Goal: Task Accomplishment & Management: Manage account settings

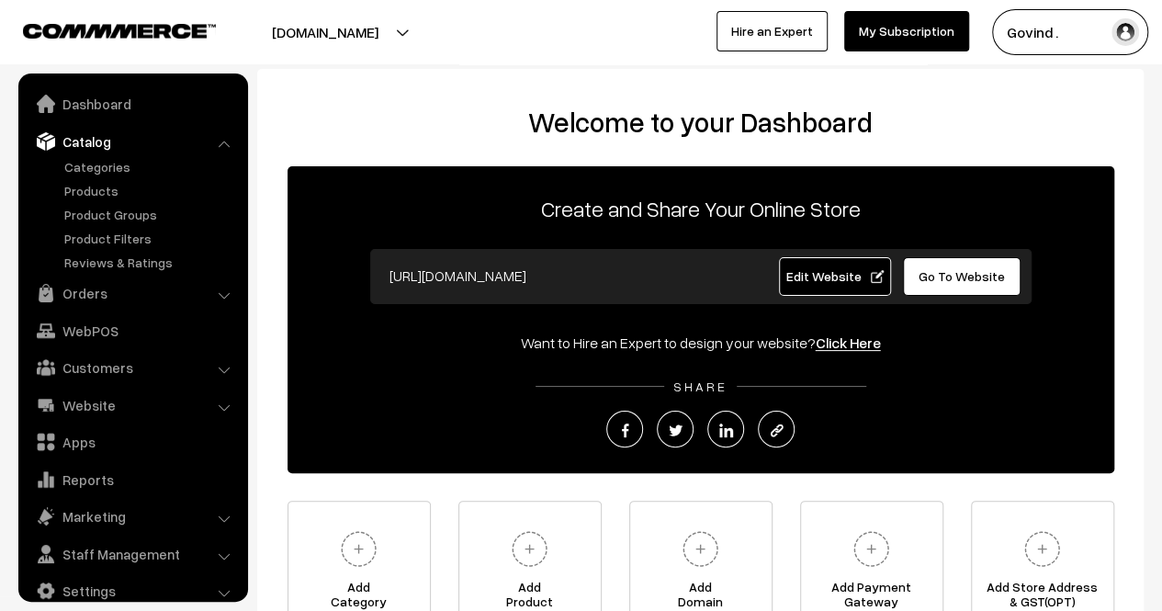
click at [95, 194] on link "Products" at bounding box center [151, 190] width 182 height 19
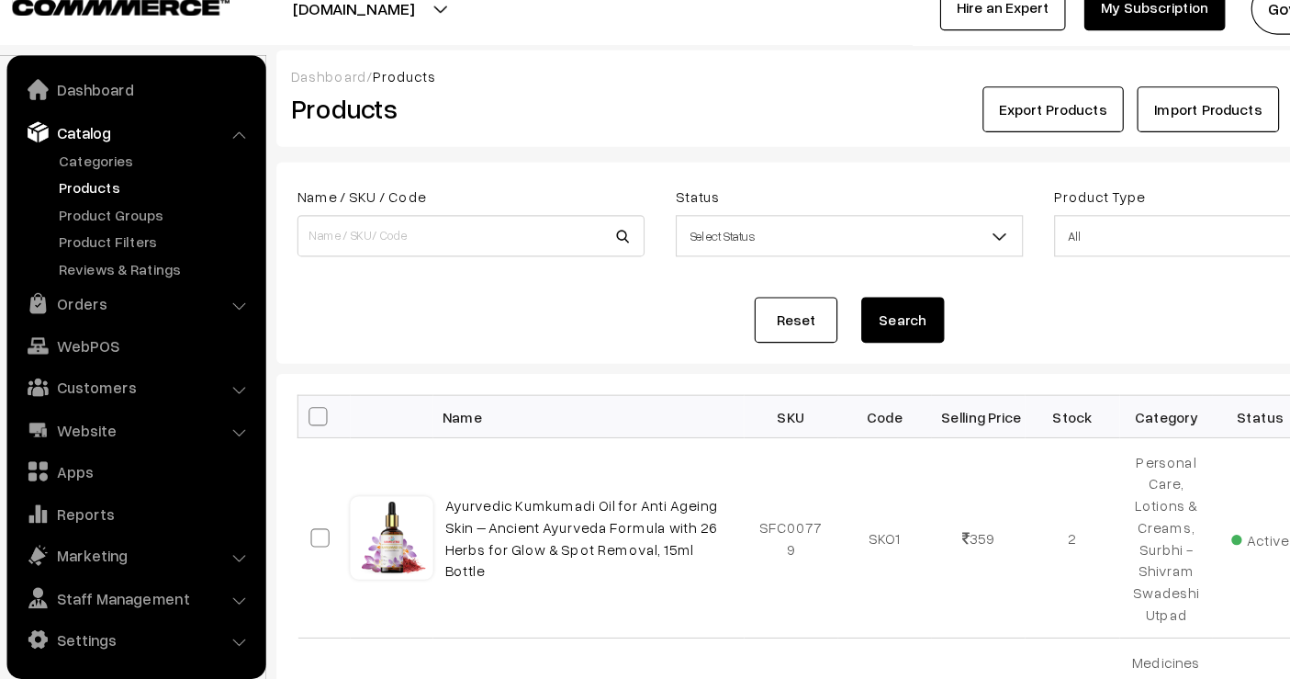
drag, startPoint x: 1012, startPoint y: 22, endPoint x: 504, endPoint y: 176, distance: 530.7
click at [504, 176] on form "Name / SKU / Code Status Select Status Active Inactive Select Status Product Ty…" at bounding box center [764, 257] width 1015 height 178
click at [450, 220] on input at bounding box center [429, 233] width 308 height 37
type input "tulsi"
click at [775, 287] on button "Search" at bounding box center [811, 307] width 73 height 40
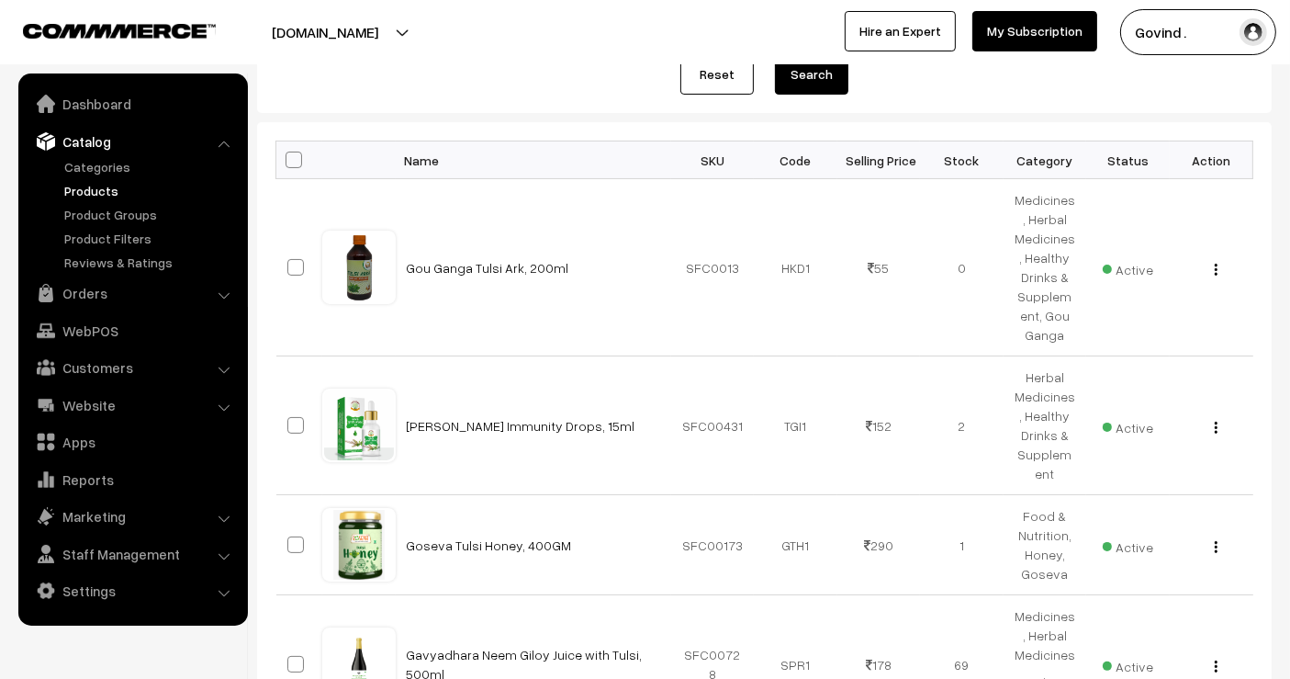
scroll to position [240, 0]
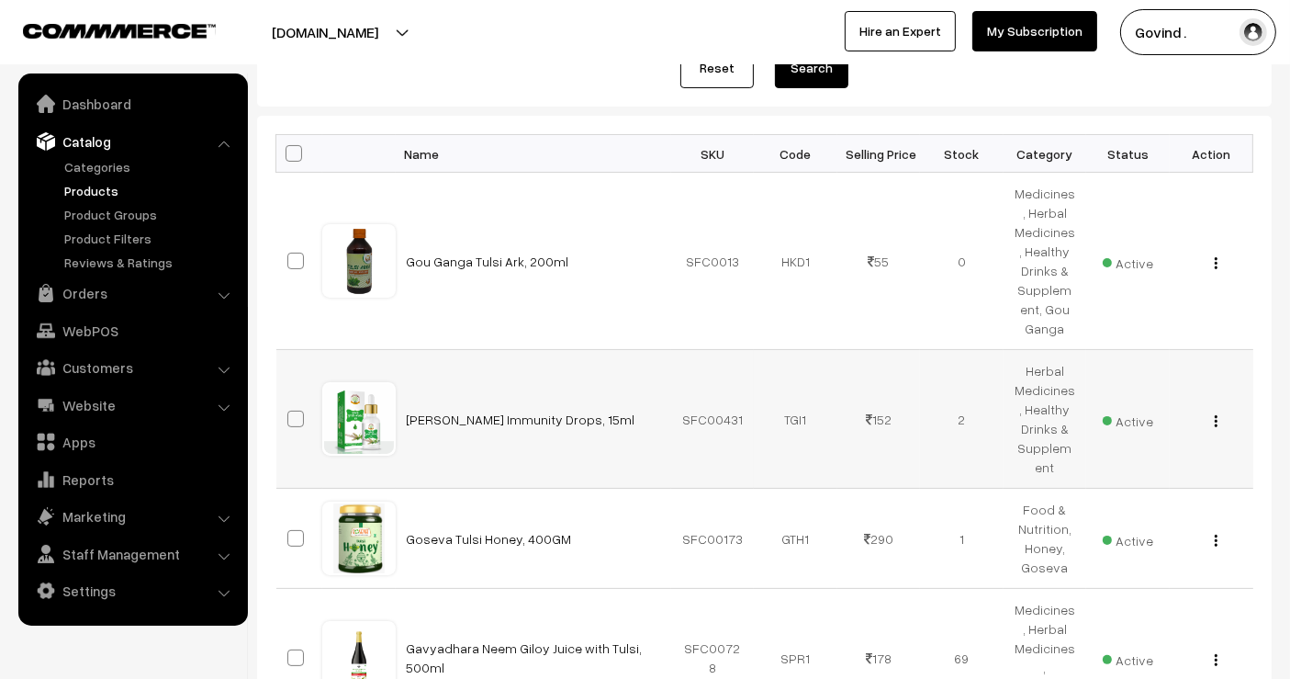
click at [1215, 421] on img "button" at bounding box center [1216, 421] width 3 height 12
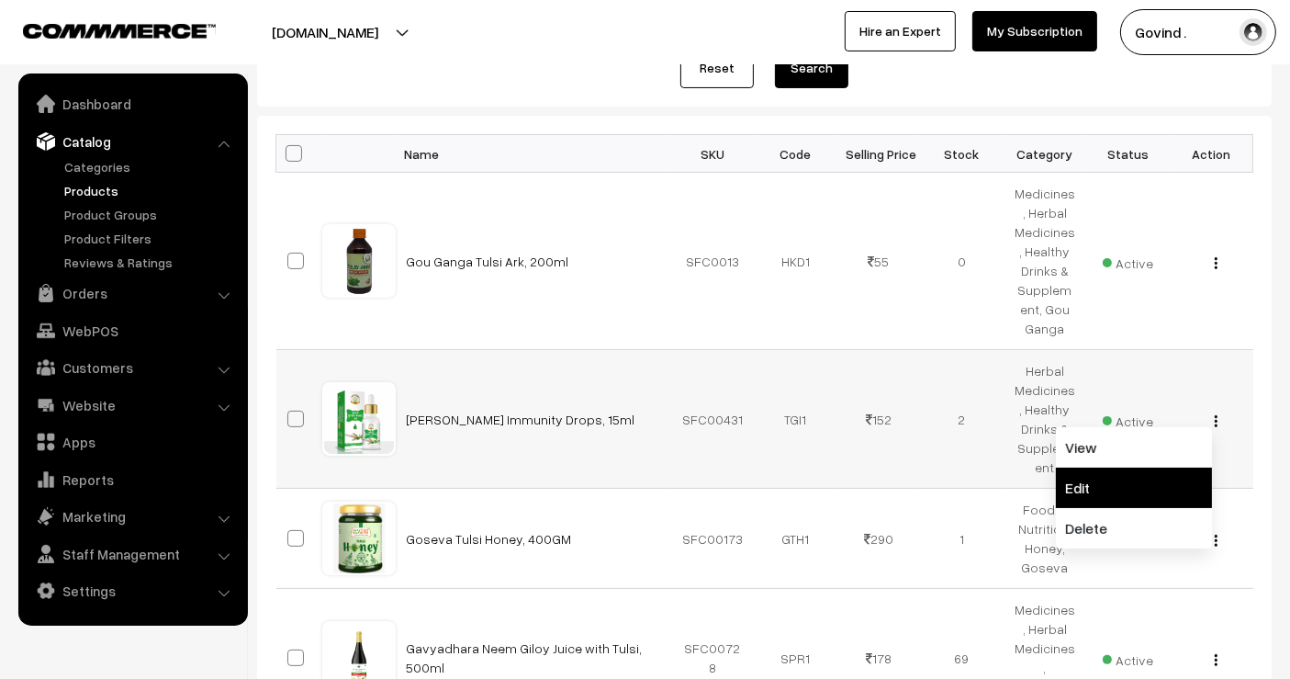
click at [1145, 468] on link "Edit" at bounding box center [1134, 487] width 156 height 40
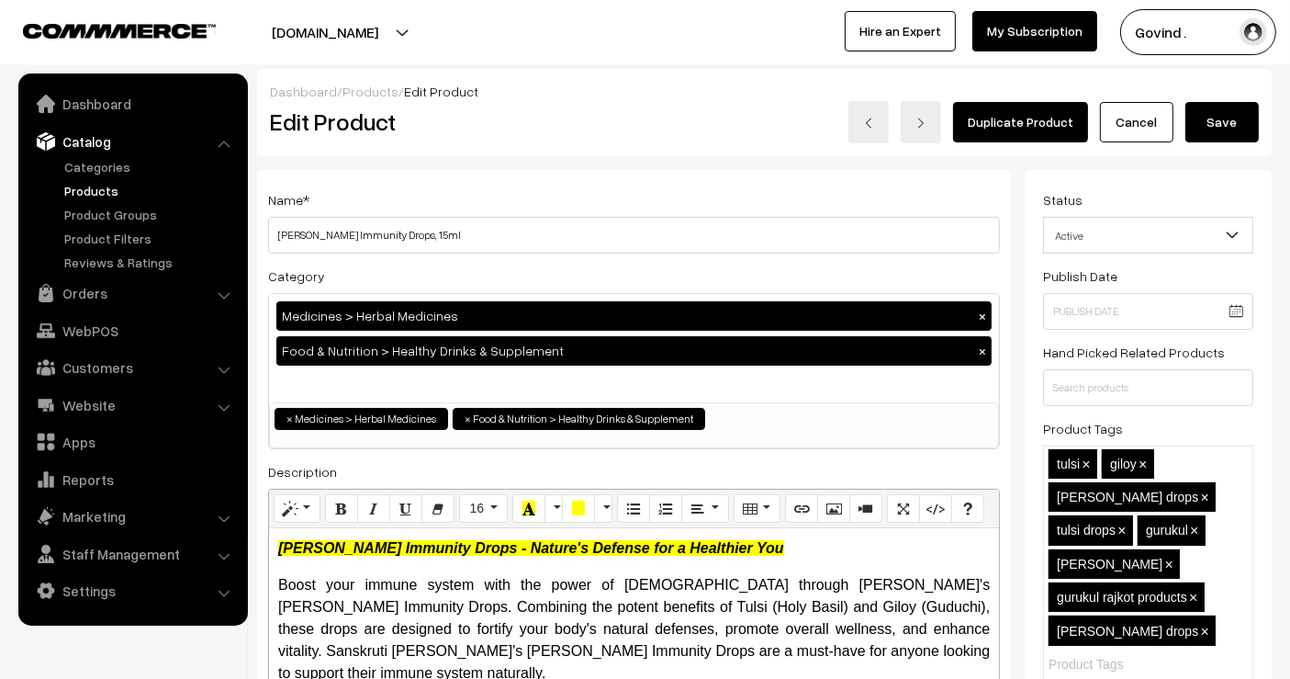
click at [574, 376] on div "Medicines > Herbal Medicines × Food & Nutrition > Healthy Drinks & Supplement ×" at bounding box center [634, 348] width 730 height 108
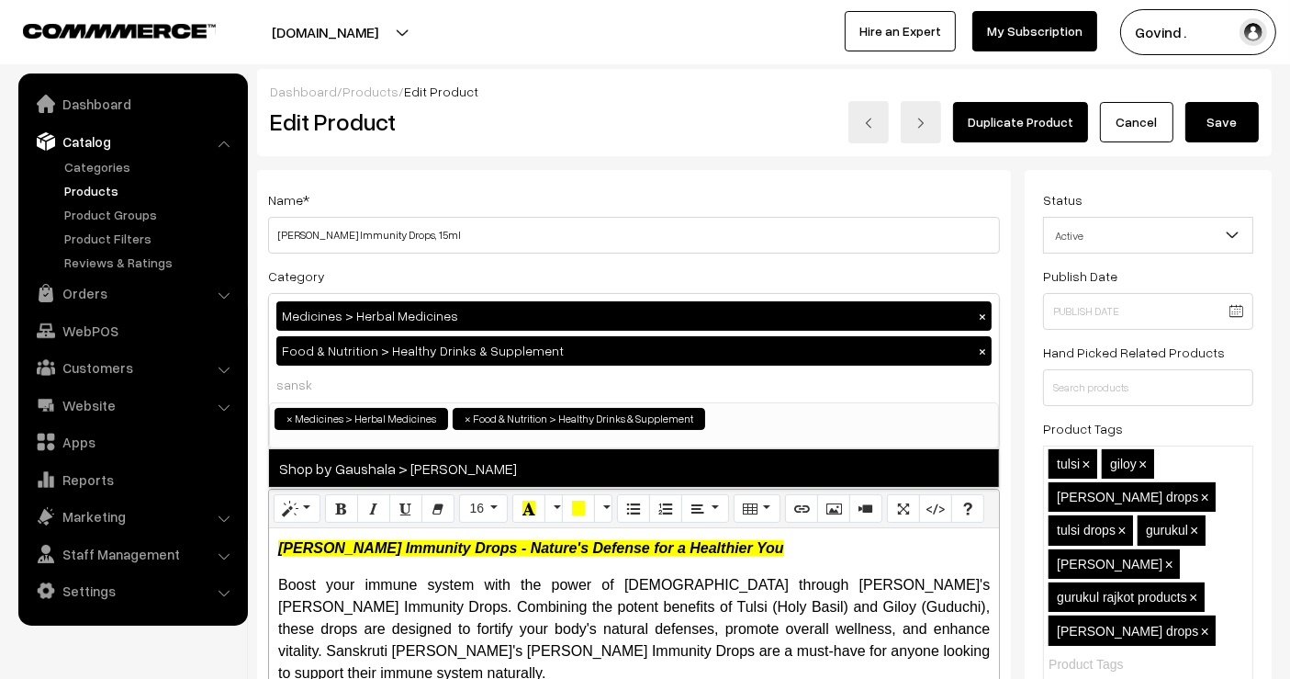
type input "sansk"
click at [548, 464] on span "Shop by Gaushala > [PERSON_NAME]" at bounding box center [634, 468] width 730 height 38
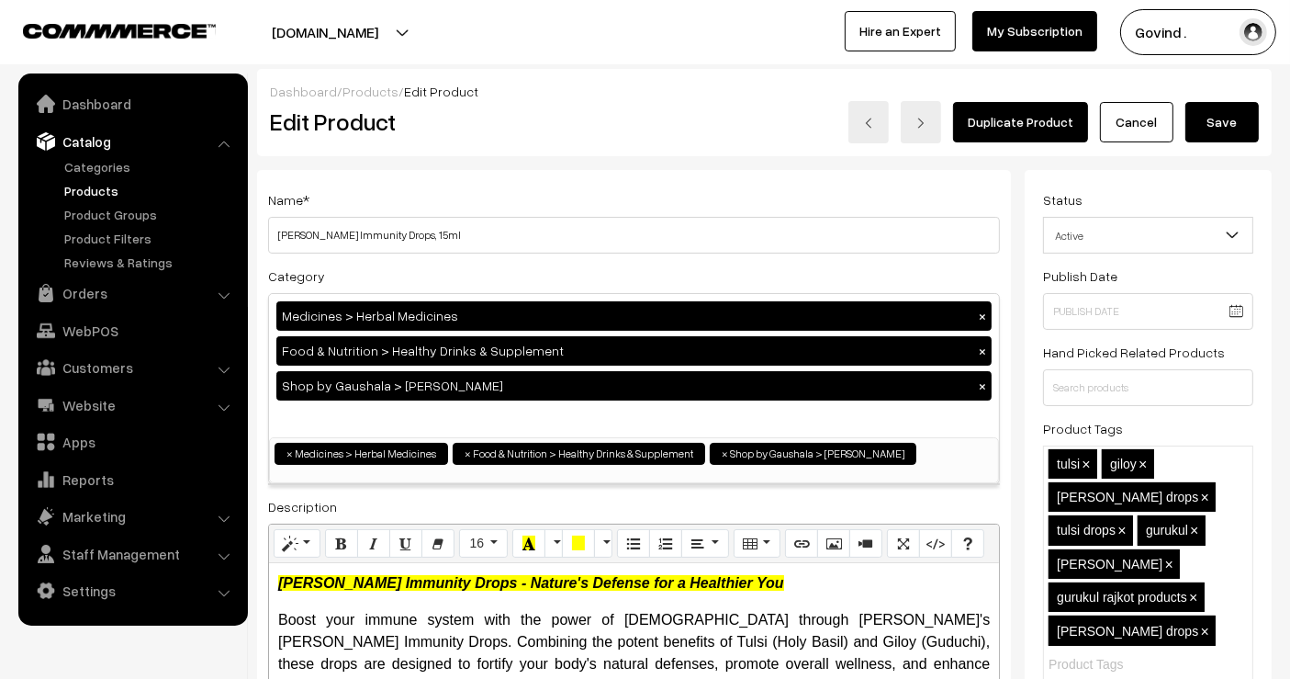
click at [1222, 136] on button "Save" at bounding box center [1221, 122] width 73 height 40
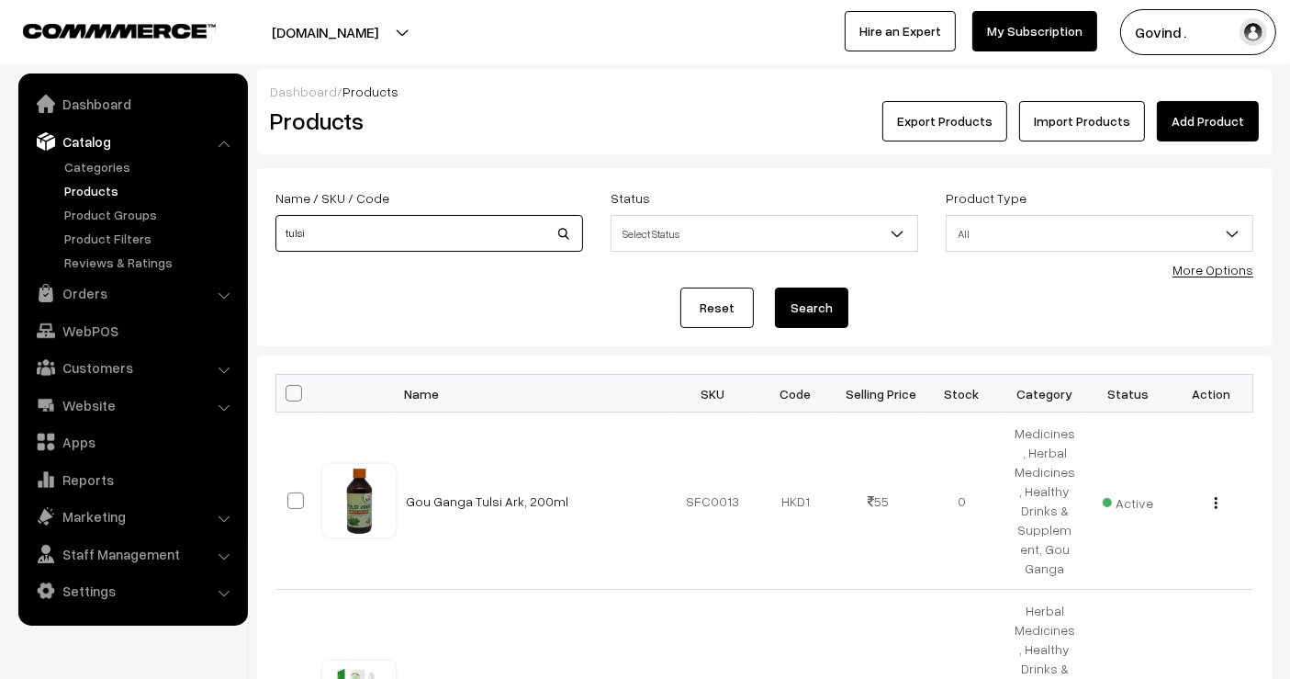
click at [424, 215] on input "tulsi" at bounding box center [429, 233] width 308 height 37
type input "karna"
click at [775, 287] on button "Search" at bounding box center [811, 307] width 73 height 40
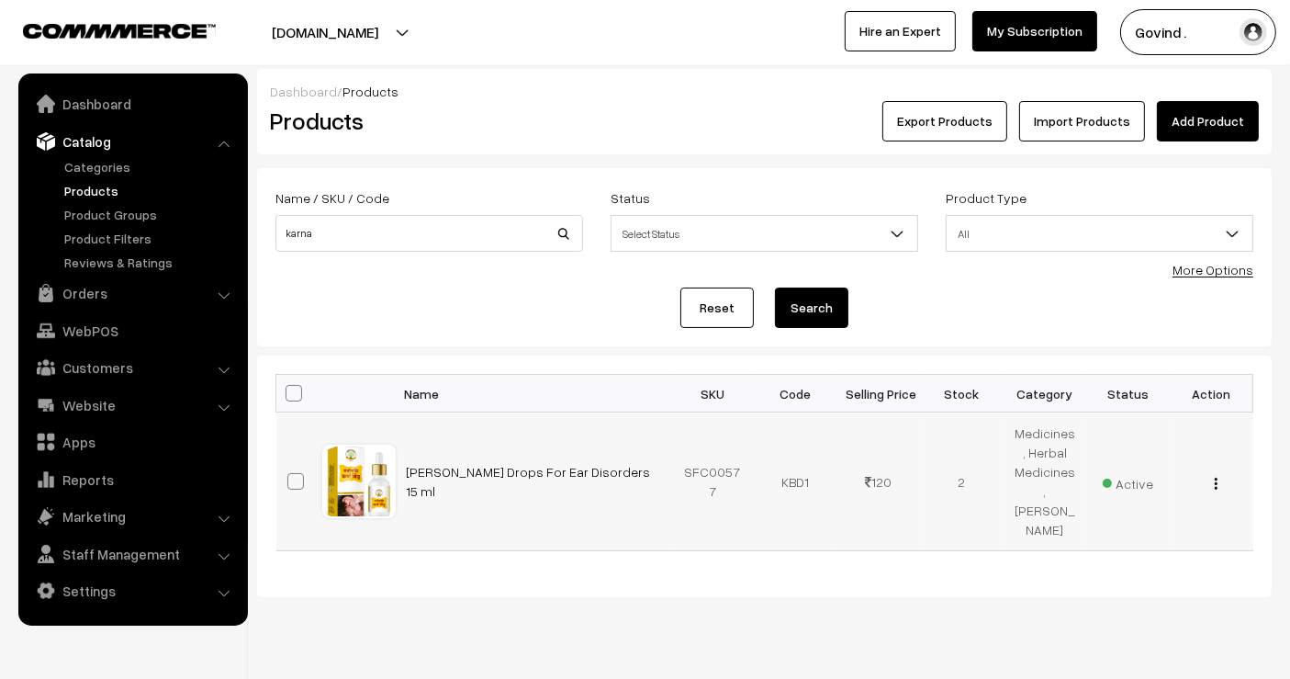
click at [1214, 484] on button "button" at bounding box center [1216, 483] width 5 height 15
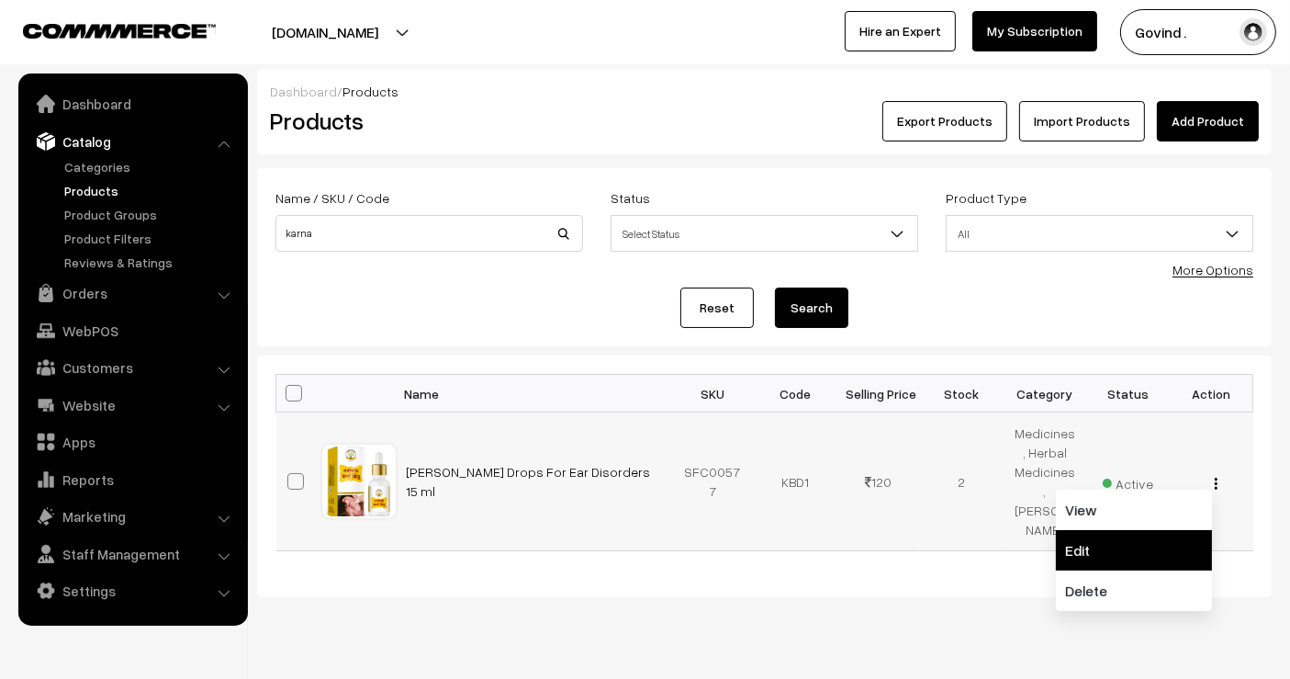
click at [1135, 533] on link "Edit" at bounding box center [1134, 550] width 156 height 40
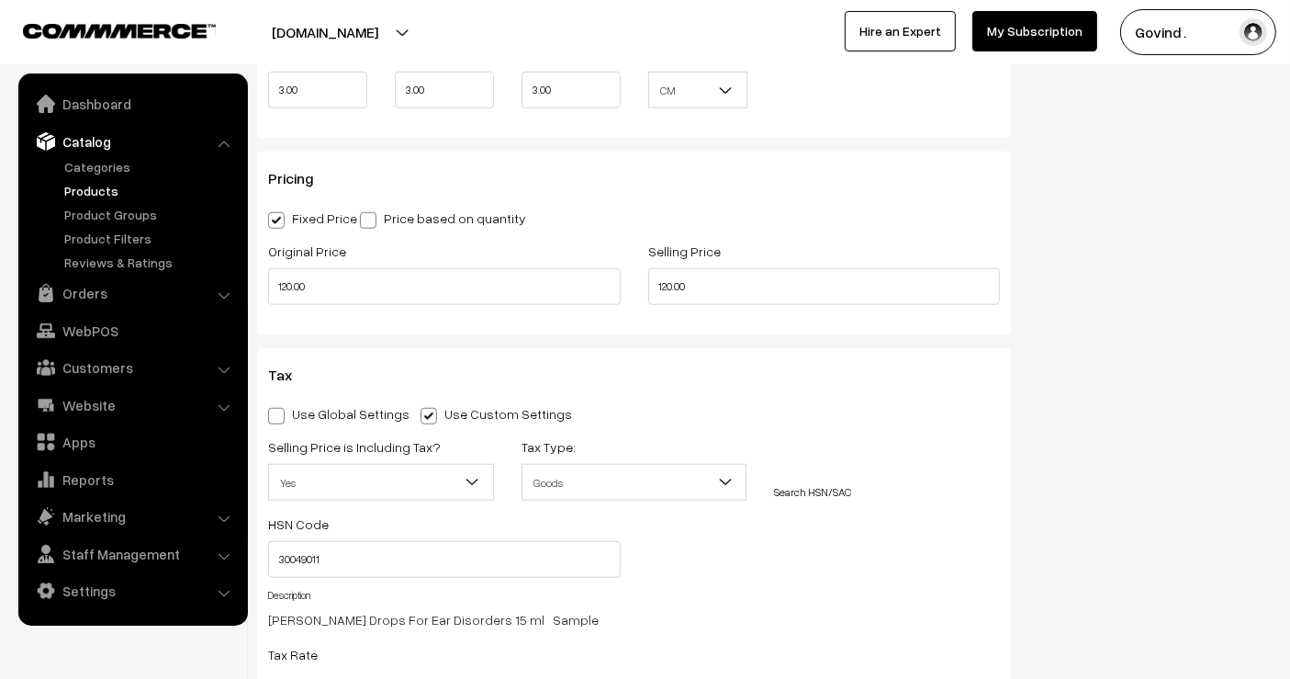
scroll to position [1552, 0]
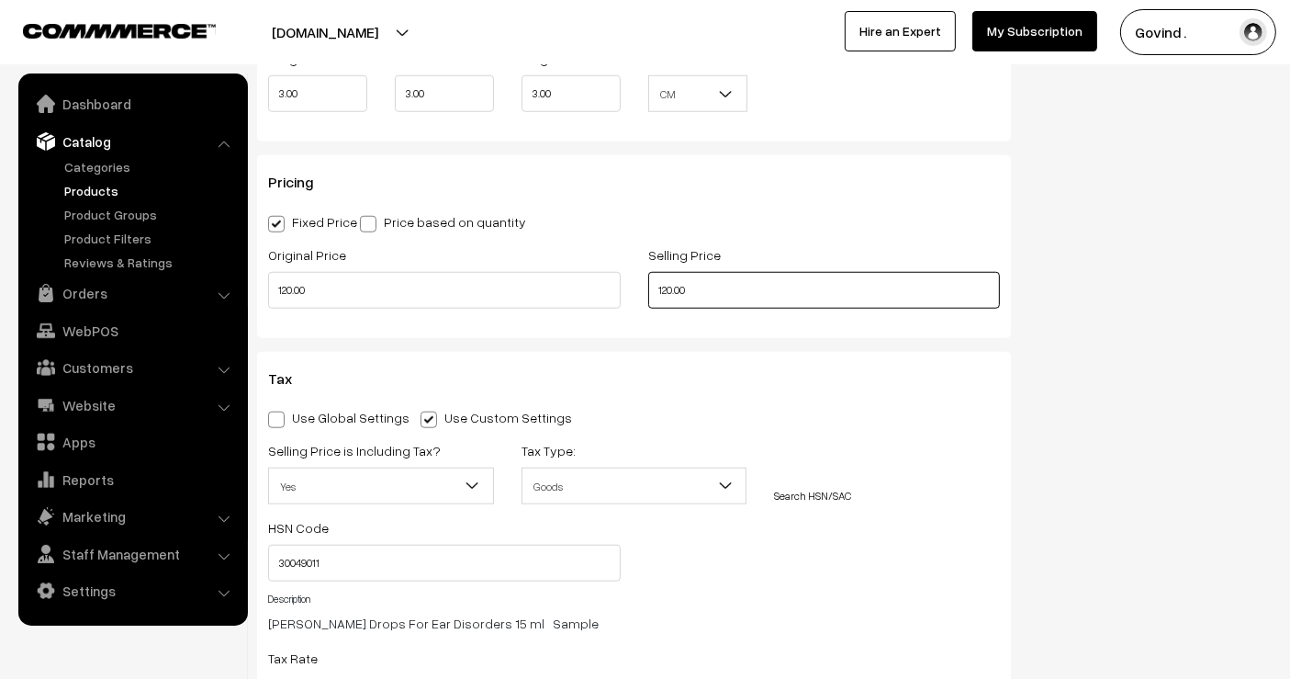
click at [668, 286] on input "120.00" at bounding box center [824, 290] width 353 height 37
type input "110.00"
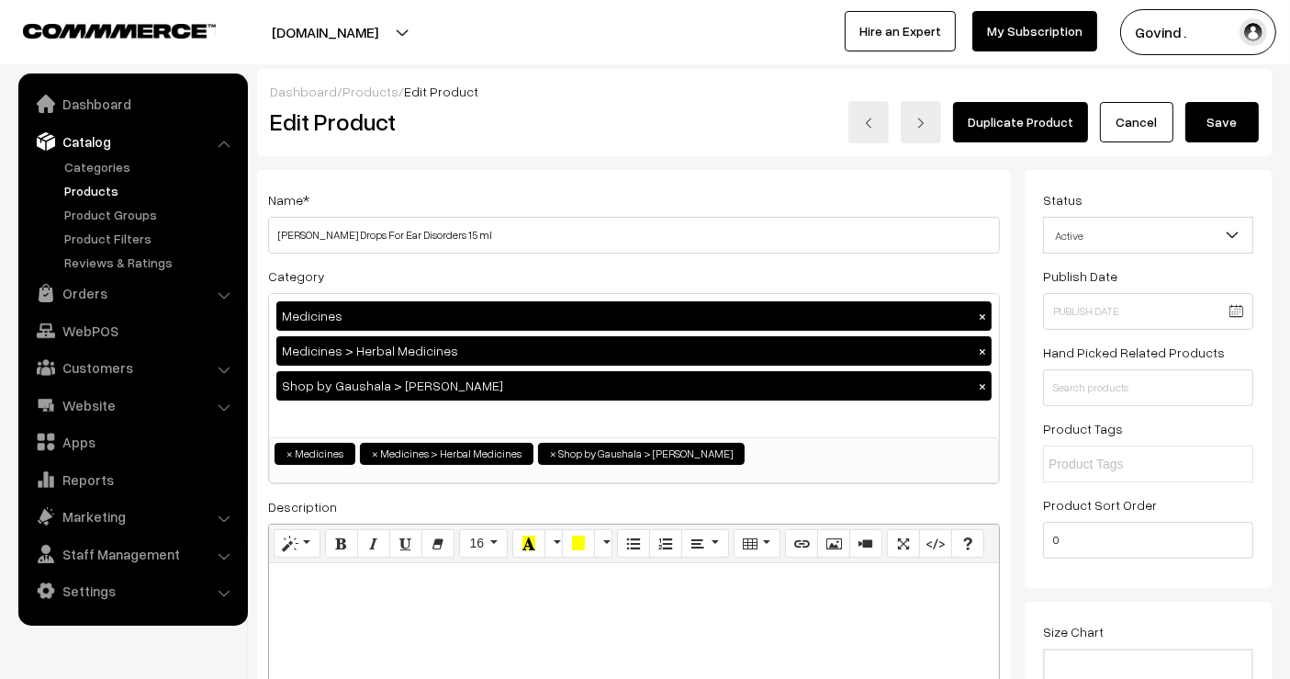
click at [1219, 118] on button "Save" at bounding box center [1221, 122] width 73 height 40
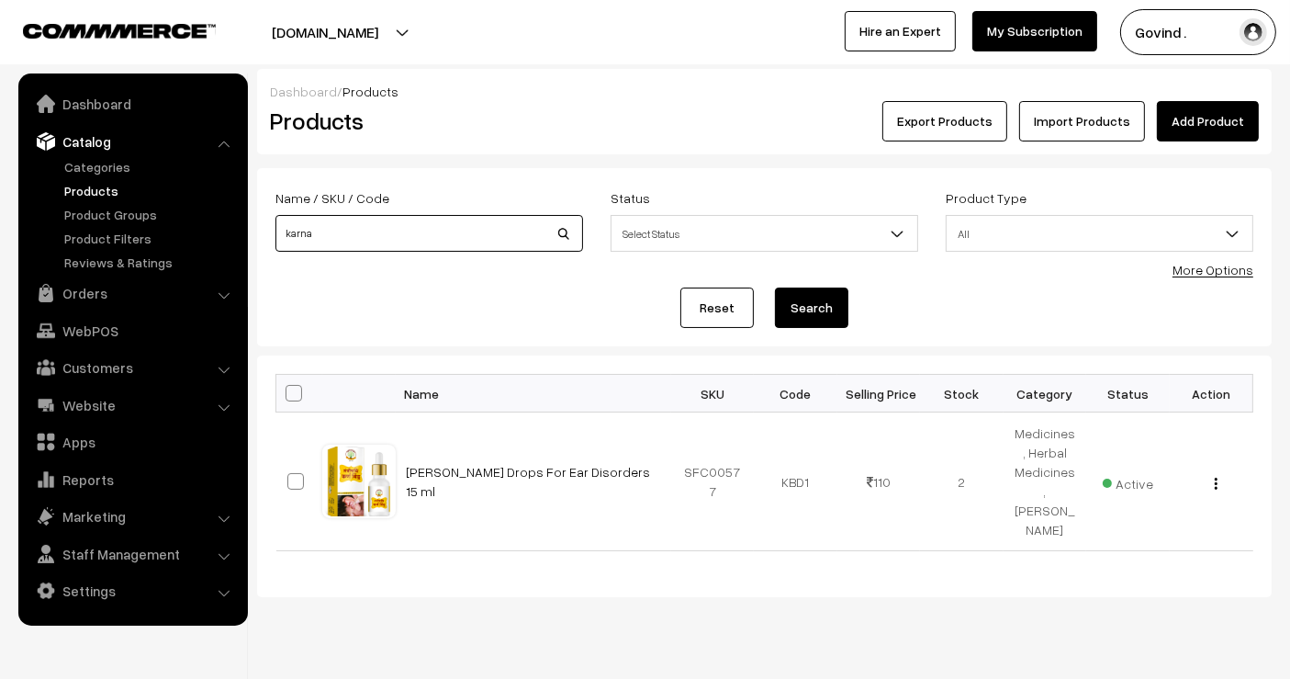
click at [396, 227] on input "karna" at bounding box center [429, 233] width 308 height 37
type input "mouth"
click at [775, 287] on button "Search" at bounding box center [811, 307] width 73 height 40
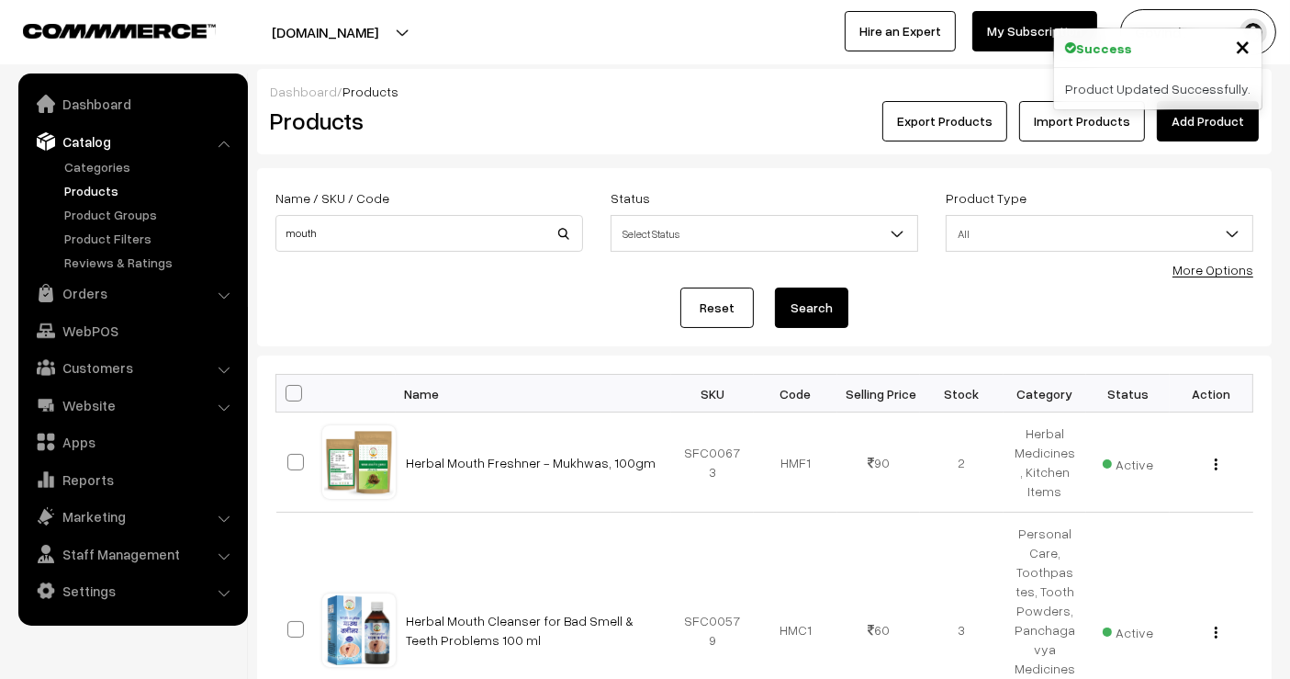
scroll to position [226, 0]
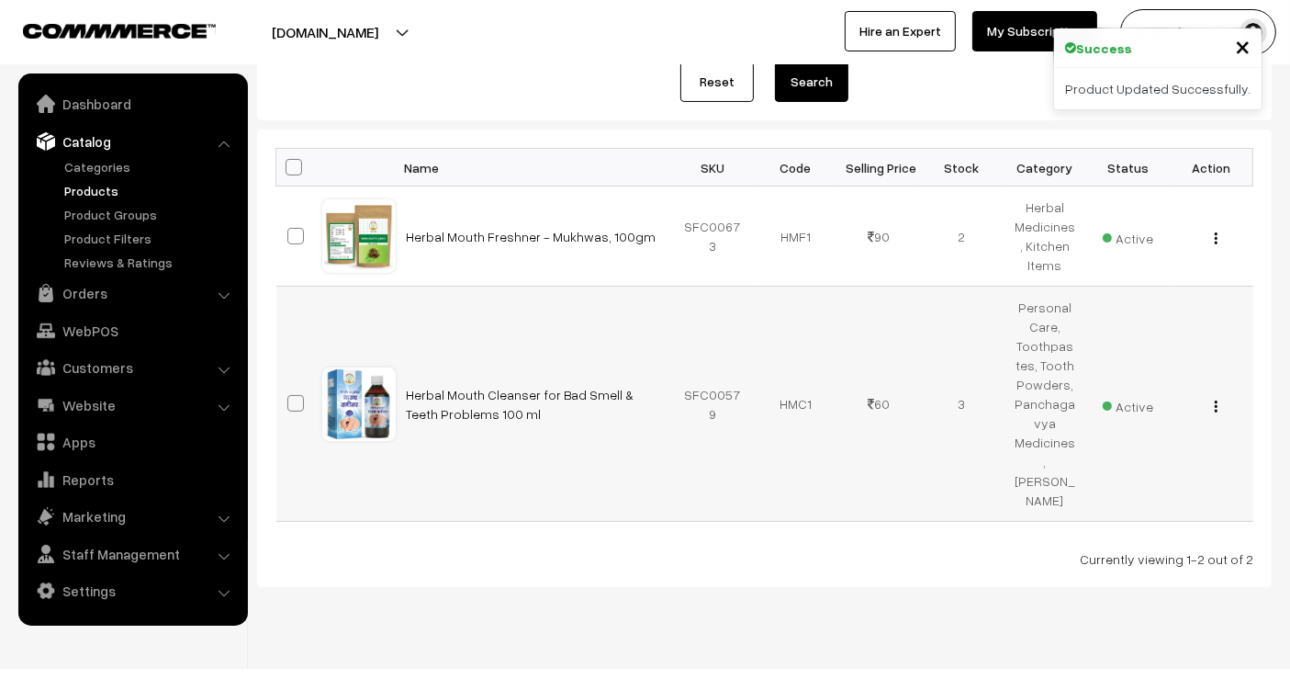
click at [1219, 405] on div "View Edit Delete" at bounding box center [1212, 403] width 62 height 19
click at [1217, 402] on img "button" at bounding box center [1216, 406] width 3 height 12
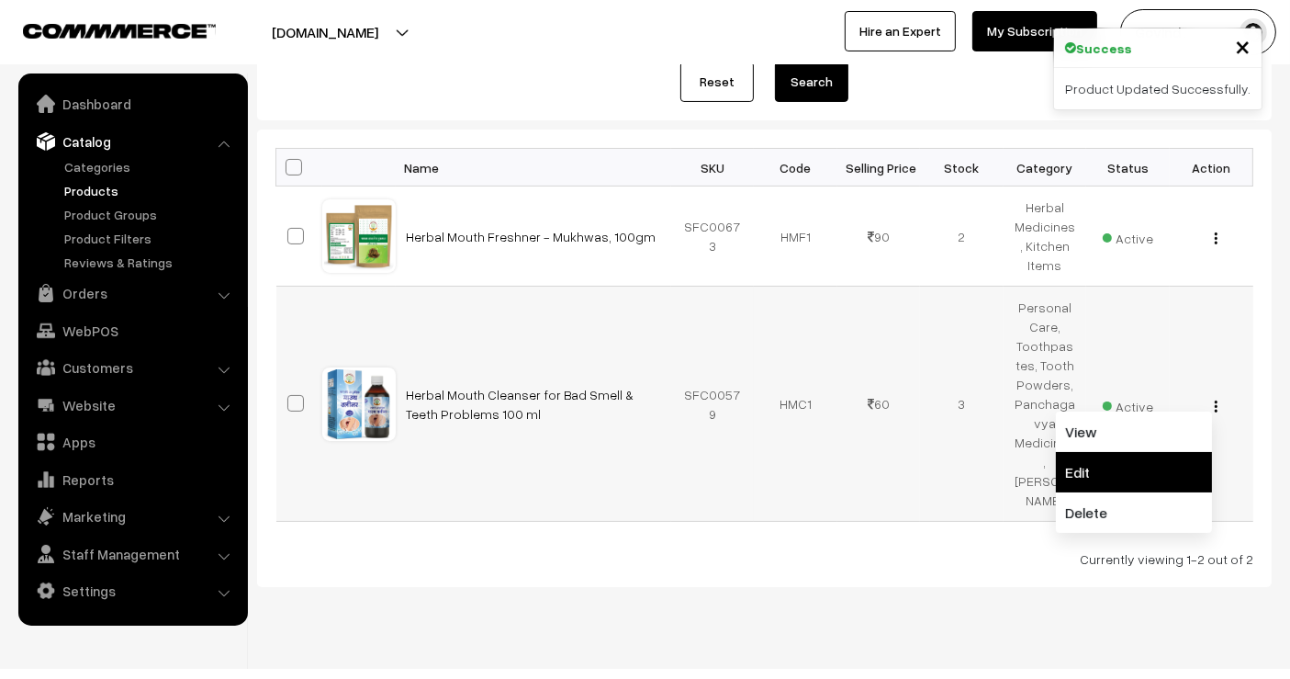
click at [1158, 455] on link "Edit" at bounding box center [1134, 472] width 156 height 40
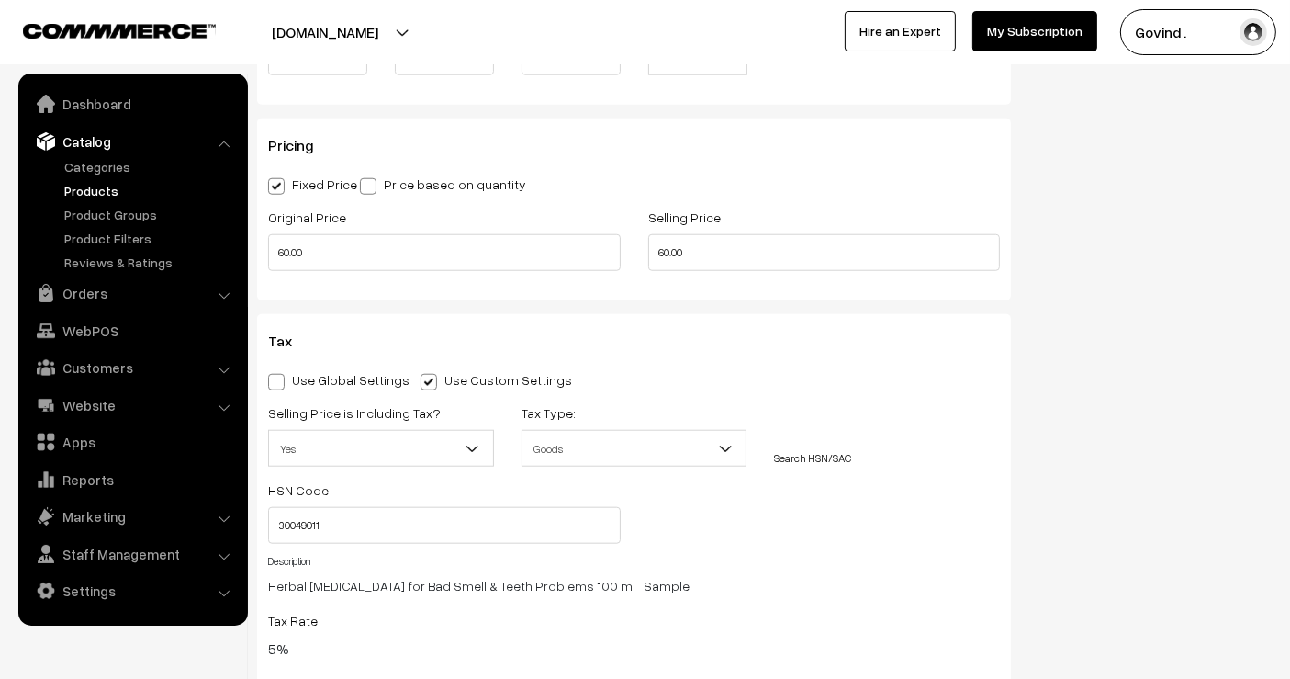
scroll to position [1679, 0]
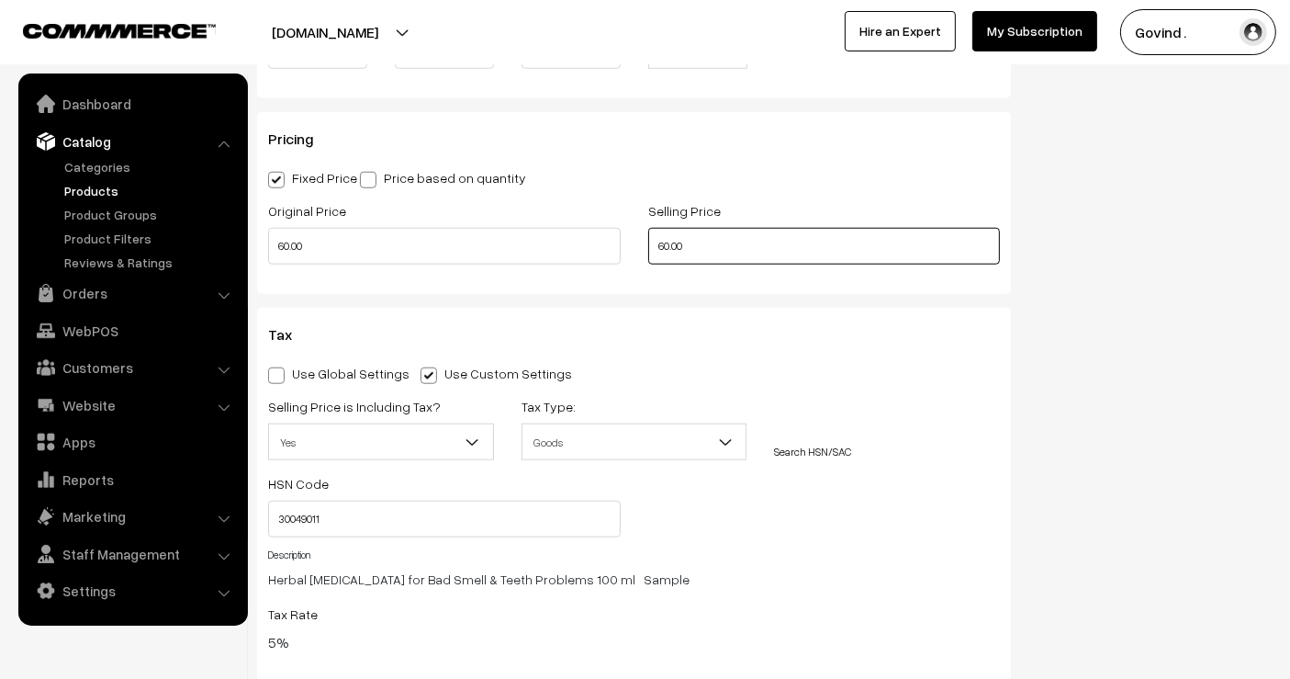
click at [666, 242] on input "60.00" at bounding box center [824, 246] width 353 height 37
type input "55.00"
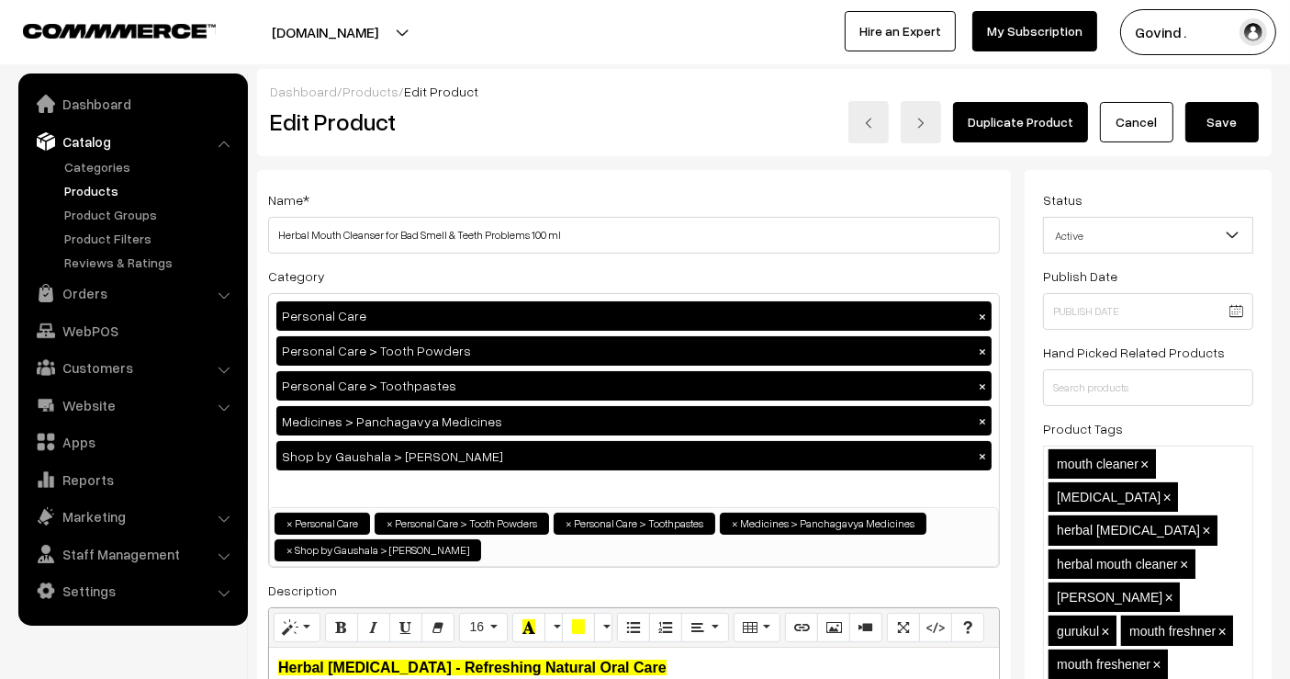
click at [1242, 114] on button "Save" at bounding box center [1221, 122] width 73 height 40
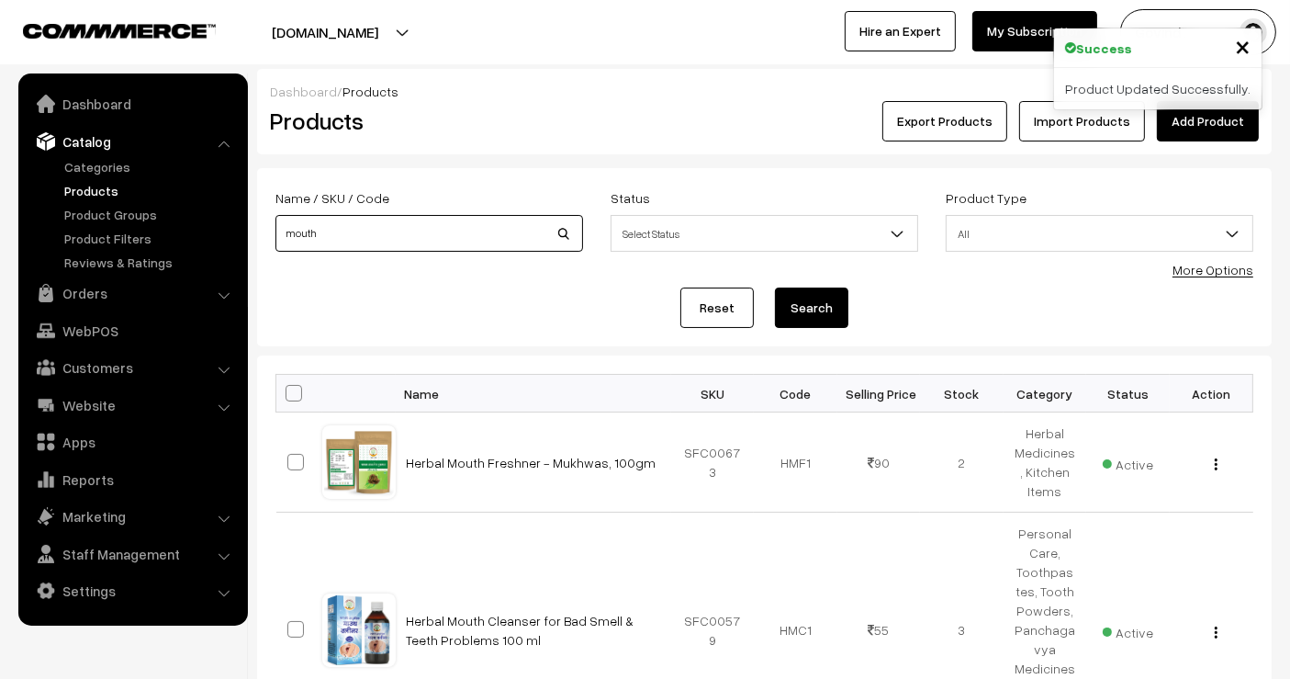
click at [482, 224] on input "mouth" at bounding box center [429, 233] width 308 height 37
type input "cream"
click at [775, 287] on button "Search" at bounding box center [811, 307] width 73 height 40
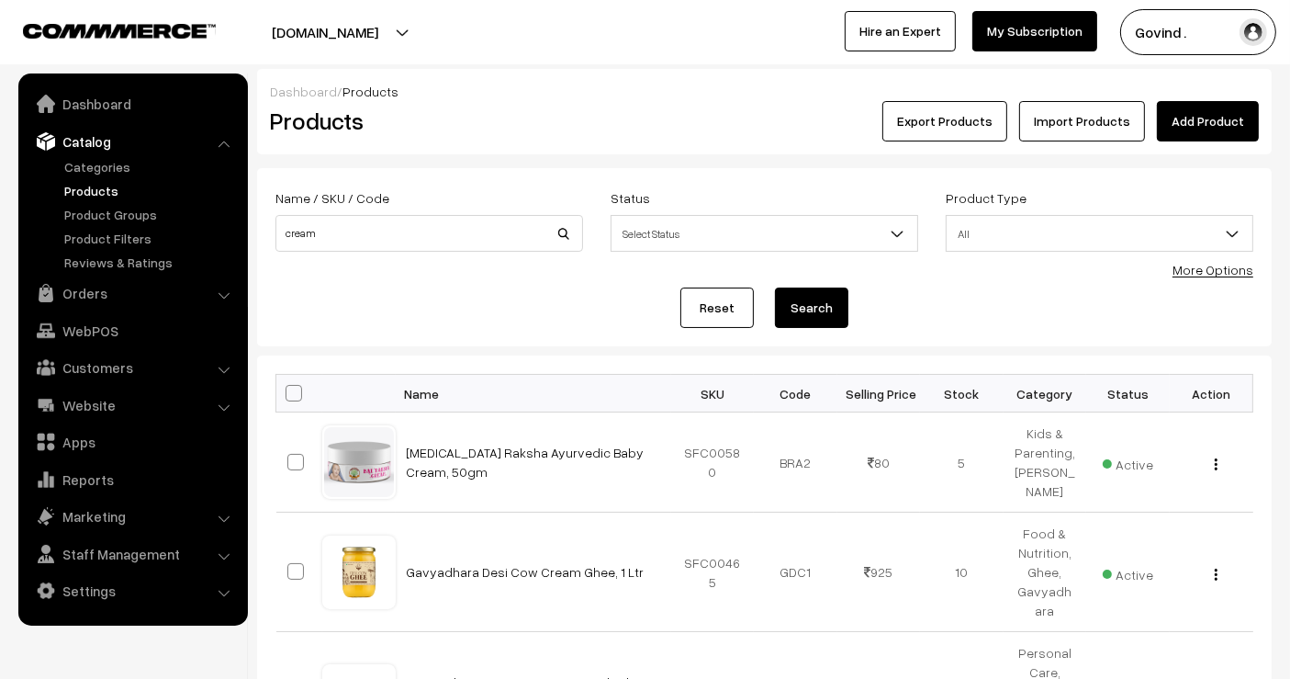
scroll to position [34, 0]
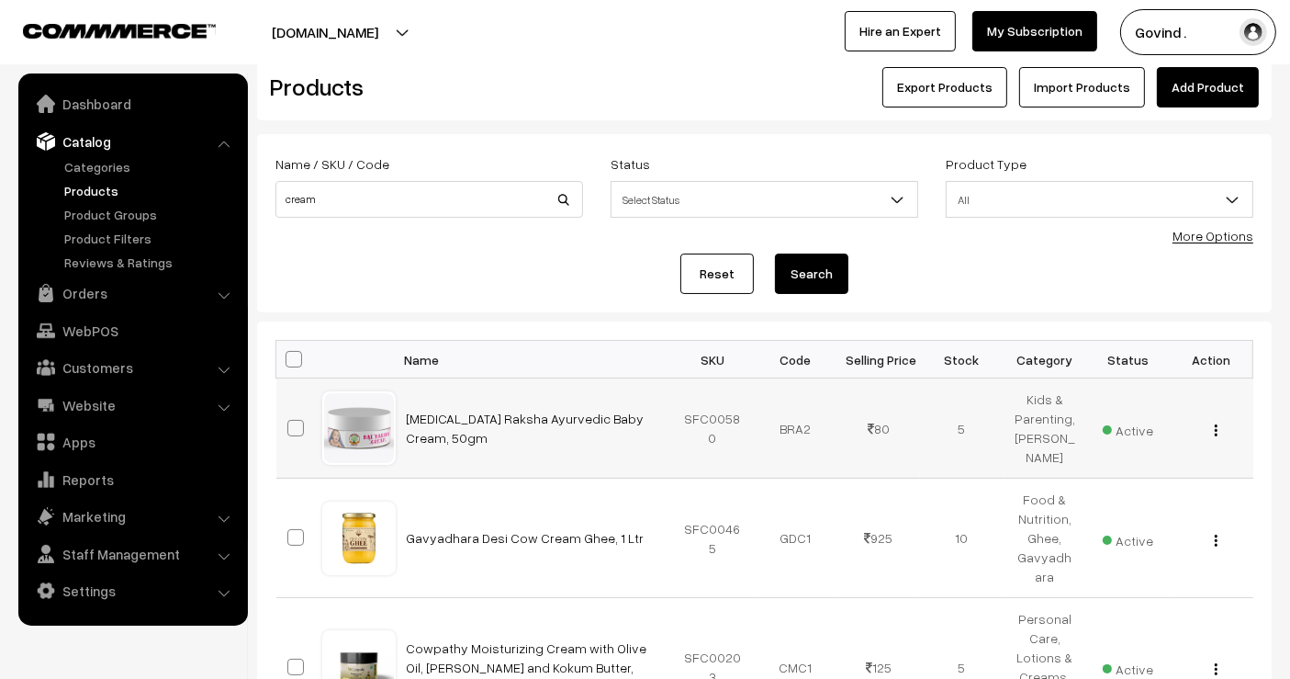
click at [1215, 435] on img "button" at bounding box center [1216, 430] width 3 height 12
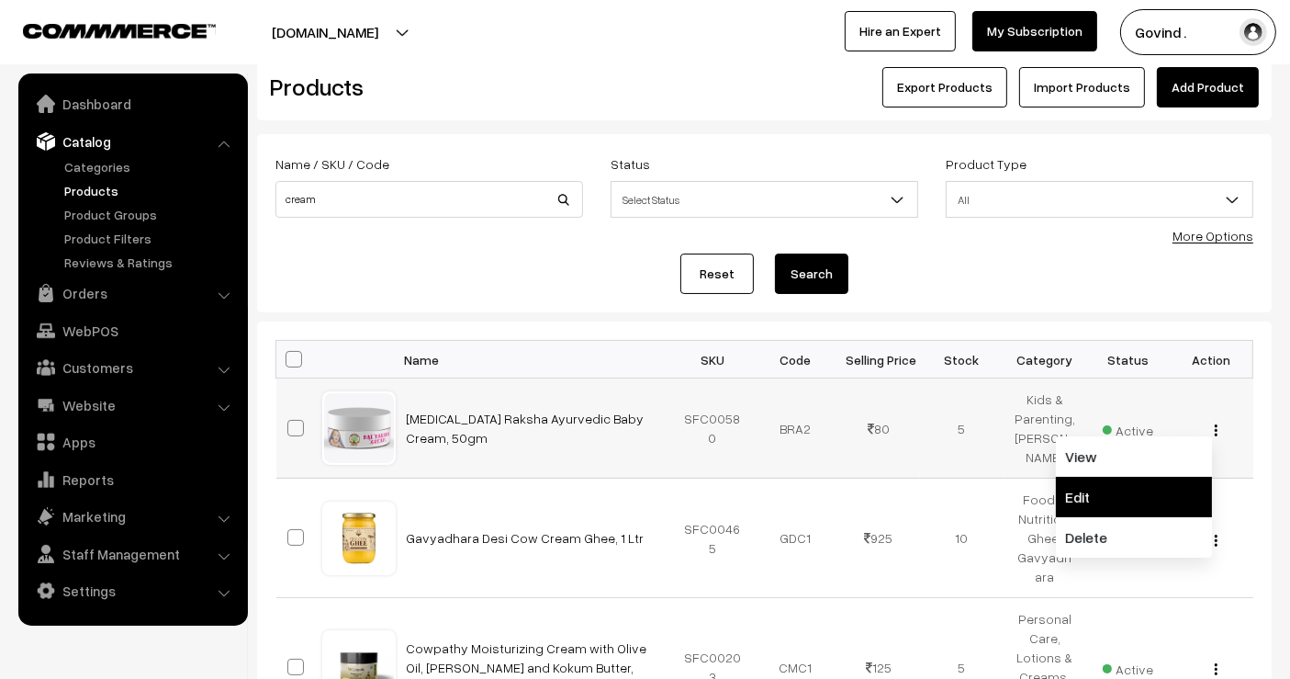
click at [1146, 493] on link "Edit" at bounding box center [1134, 497] width 156 height 40
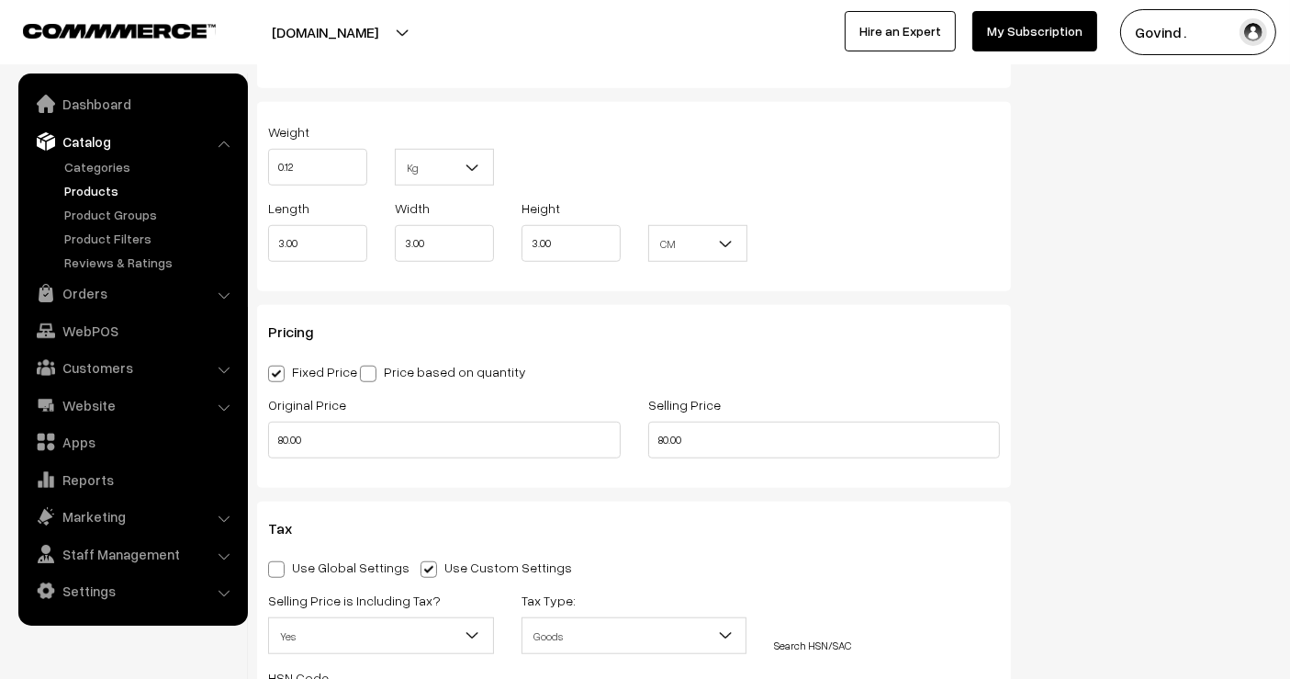
scroll to position [1372, 0]
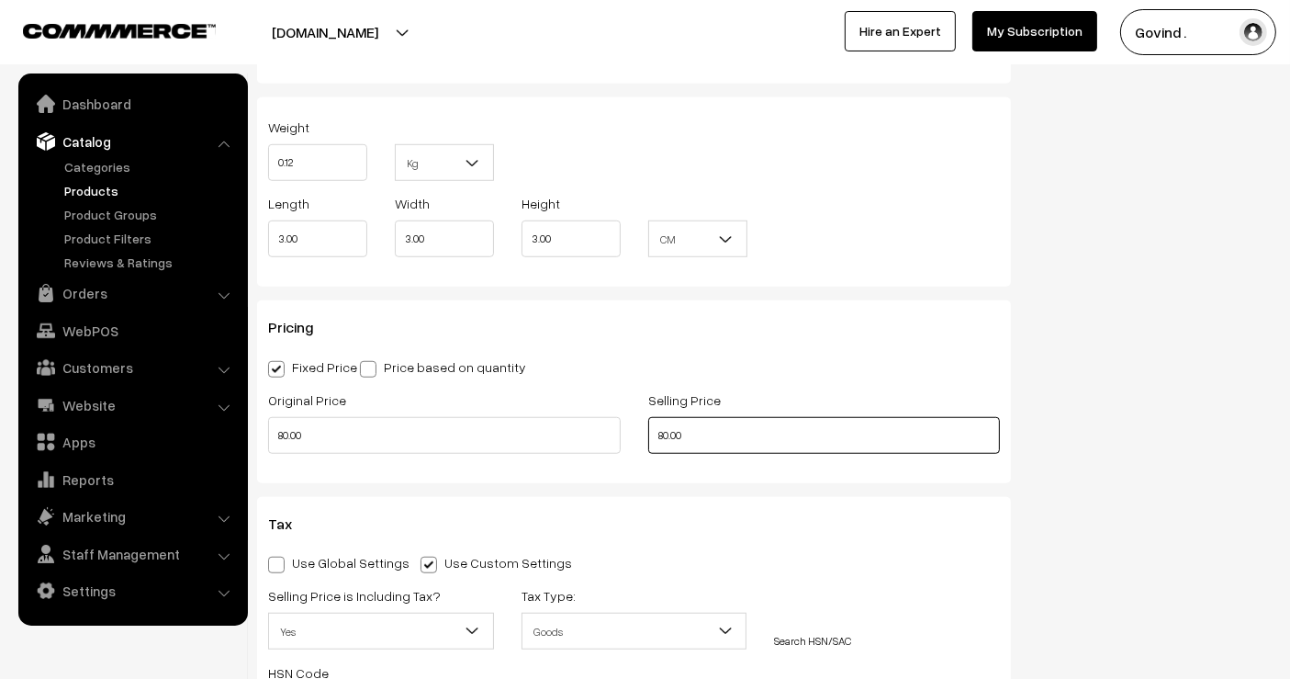
click at [668, 430] on input "80.00" at bounding box center [824, 435] width 353 height 37
type input "75.00"
click at [1119, 422] on div "Status Active Inactive Active Publish Date Product Type -- Select -- -- Select …" at bounding box center [1155, 152] width 261 height 2709
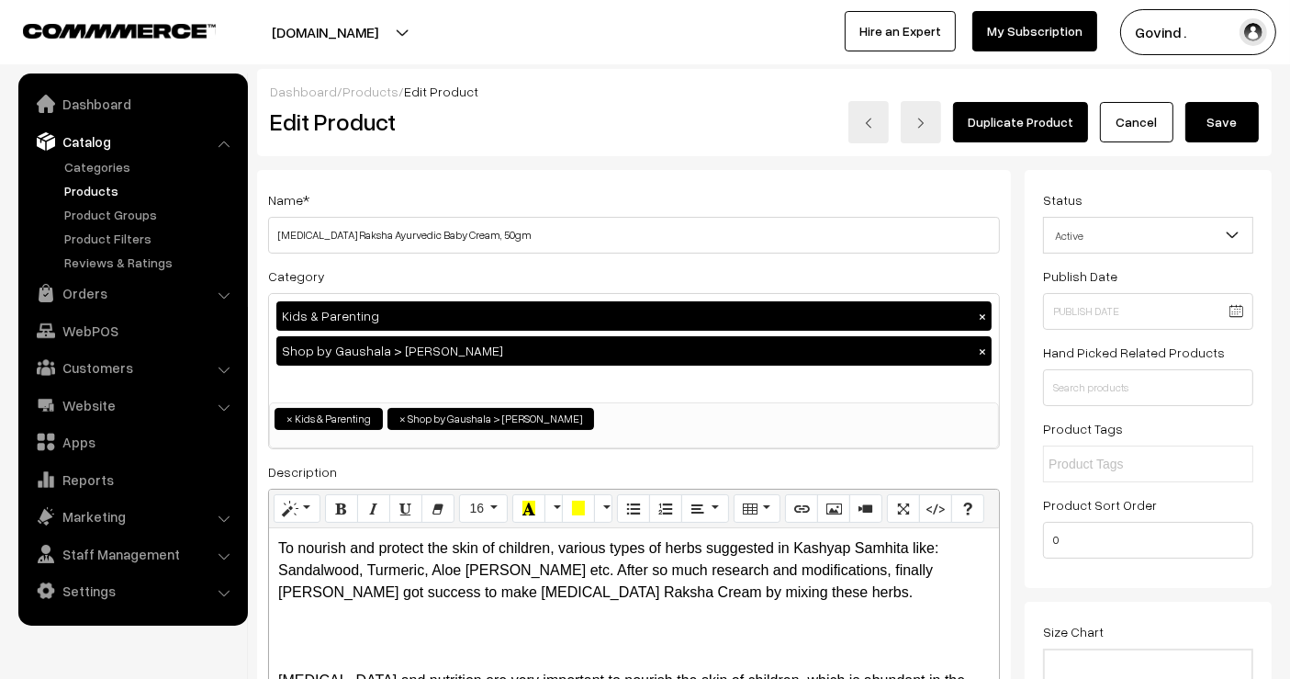
click at [1217, 129] on button "Save" at bounding box center [1221, 122] width 73 height 40
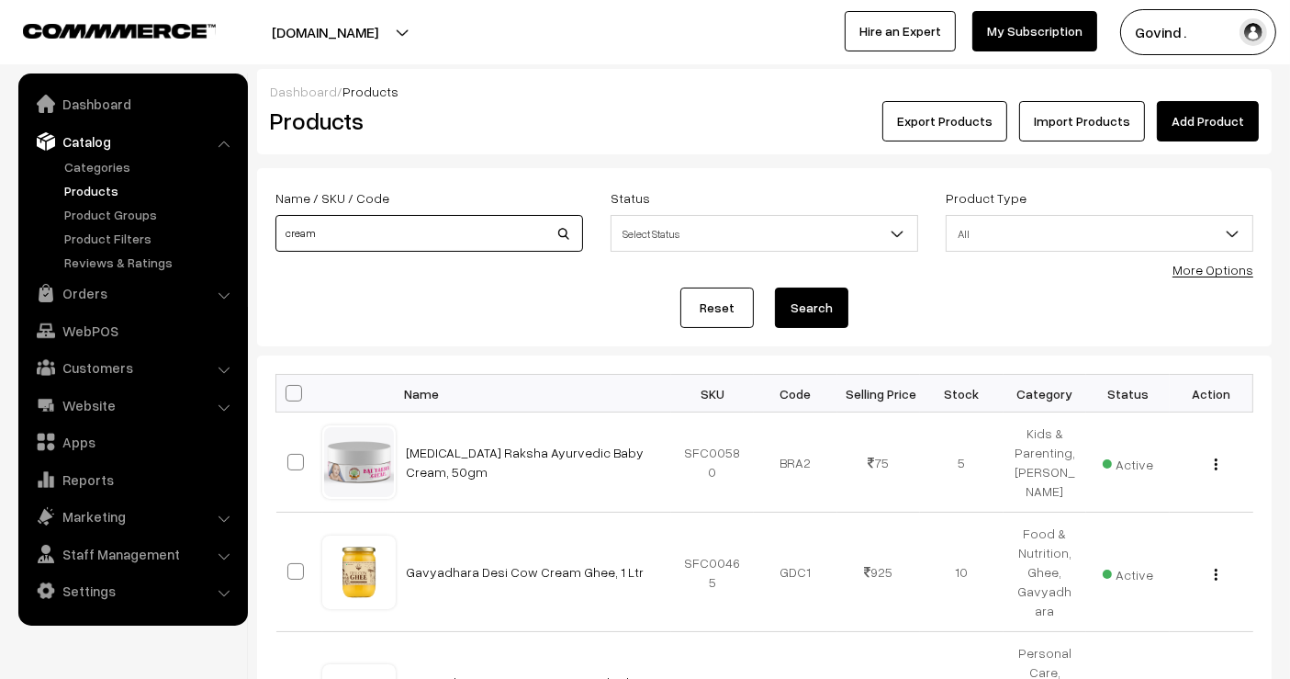
click at [432, 241] on input "cream" at bounding box center [429, 233] width 308 height 37
type input "killer"
click at [775, 287] on button "Search" at bounding box center [811, 307] width 73 height 40
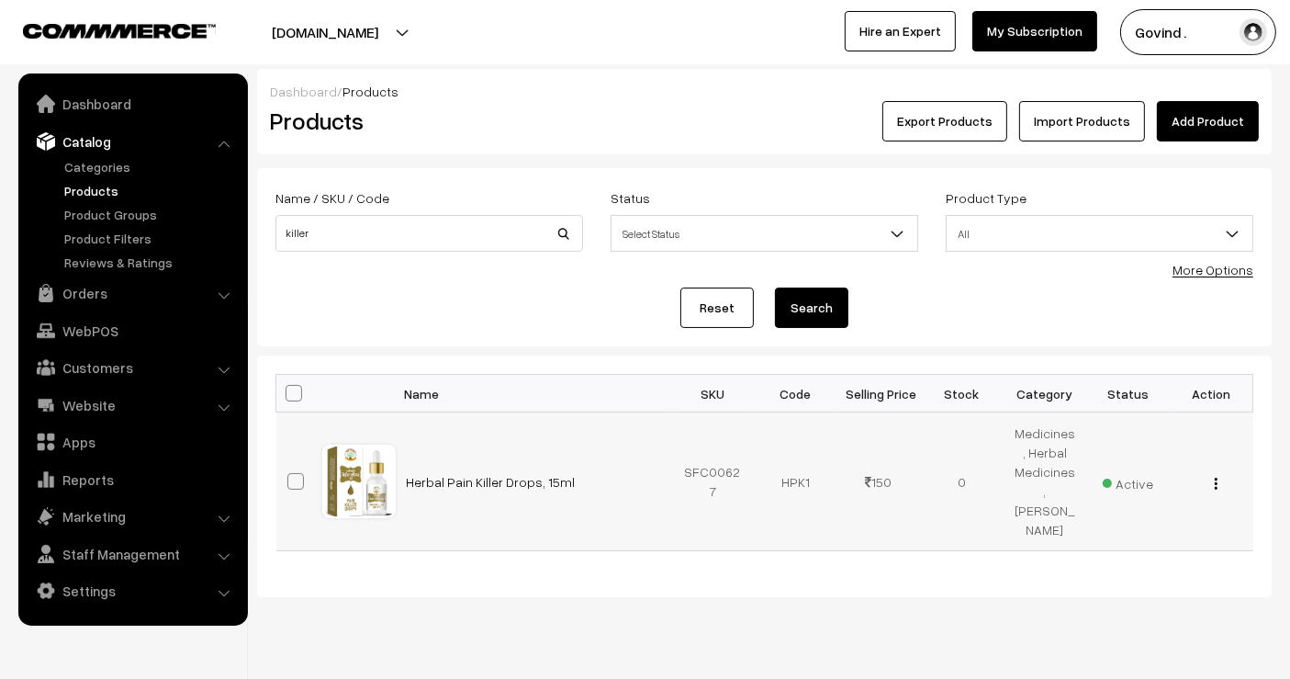
click at [1215, 479] on img "button" at bounding box center [1216, 483] width 3 height 12
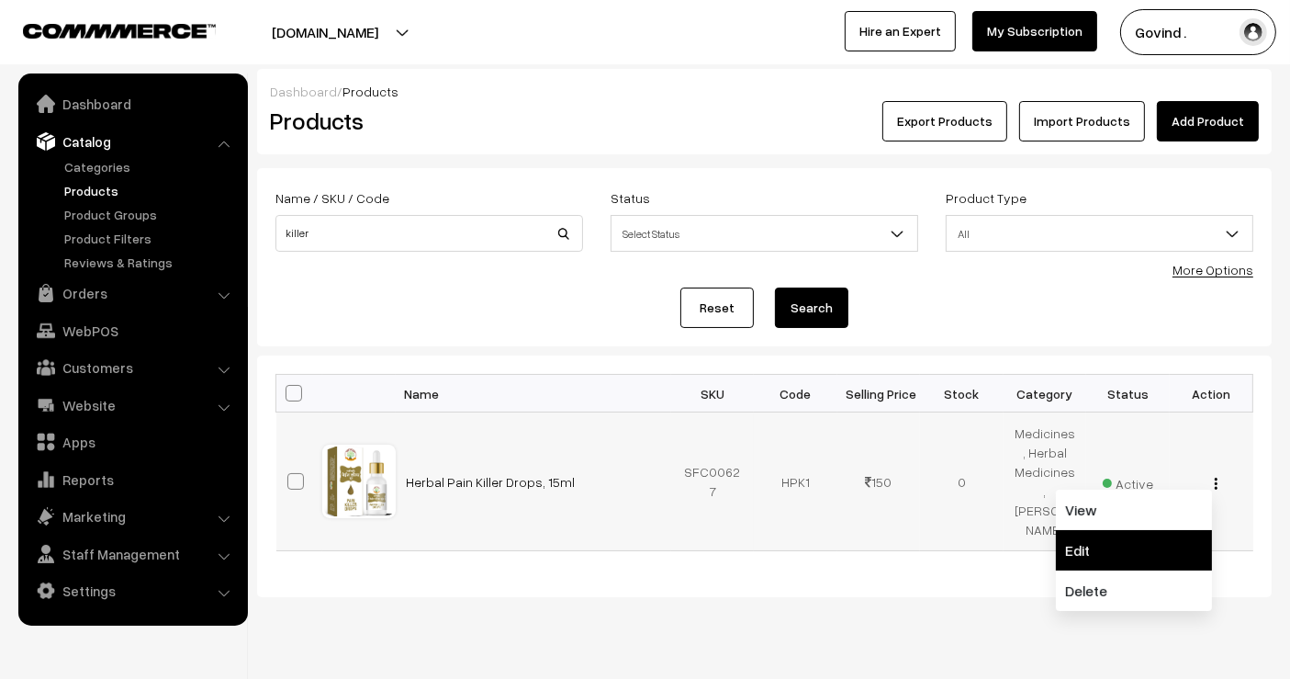
click at [1101, 550] on link "Edit" at bounding box center [1134, 550] width 156 height 40
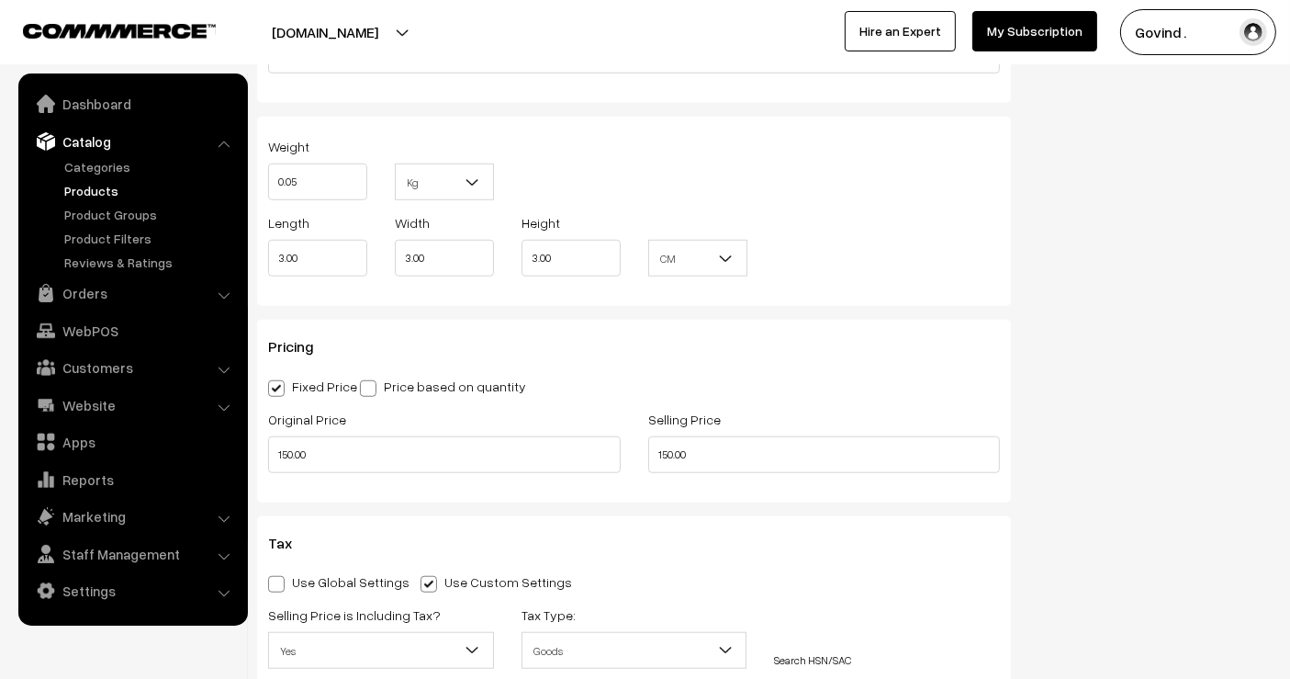
scroll to position [1411, 0]
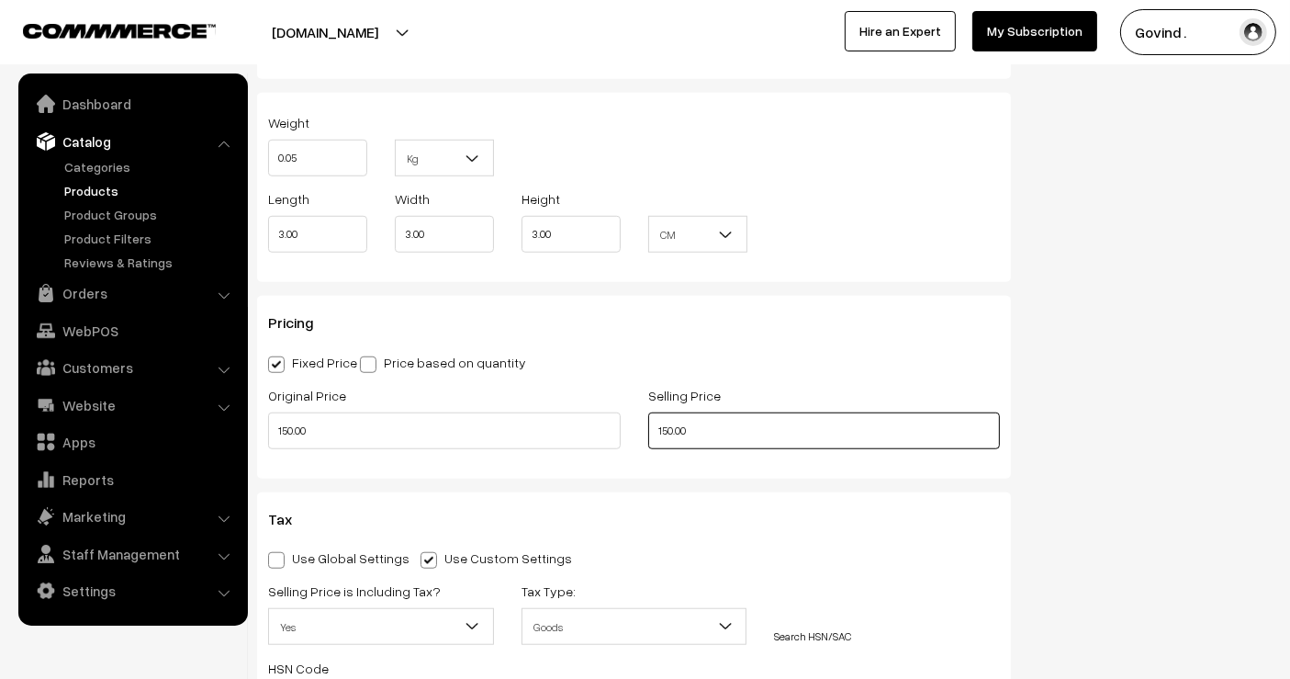
click at [666, 428] on input "150.00" at bounding box center [824, 430] width 353 height 37
type input "140.00"
click at [1083, 423] on div "Status Active Inactive Active Publish Date Product Type -- Select -- -- Select …" at bounding box center [1155, 131] width 261 height 2744
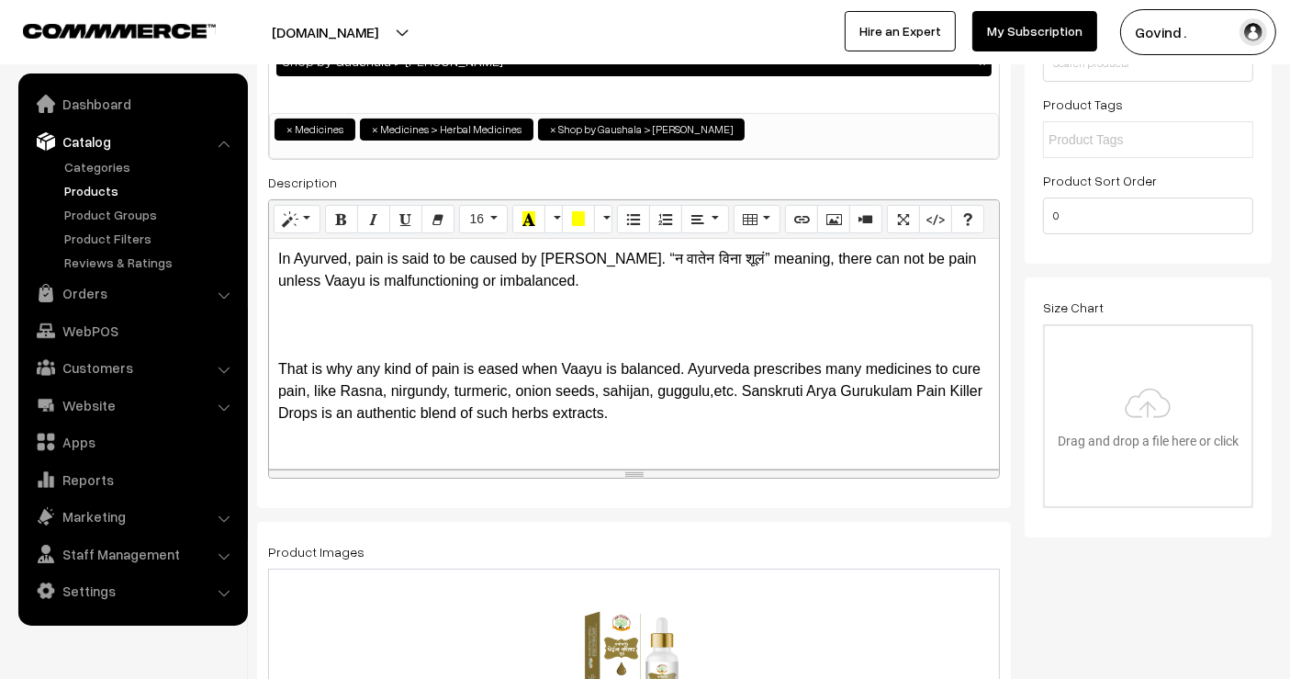
scroll to position [0, 0]
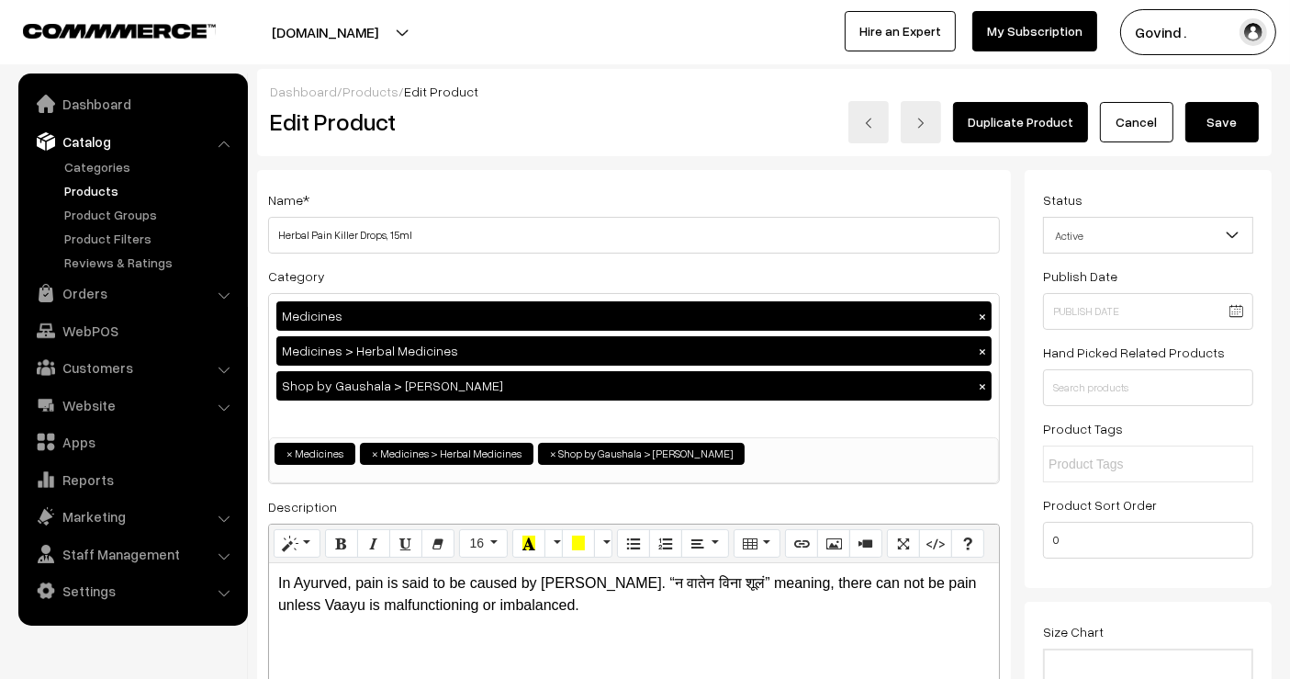
click at [1220, 132] on button "Save" at bounding box center [1221, 122] width 73 height 40
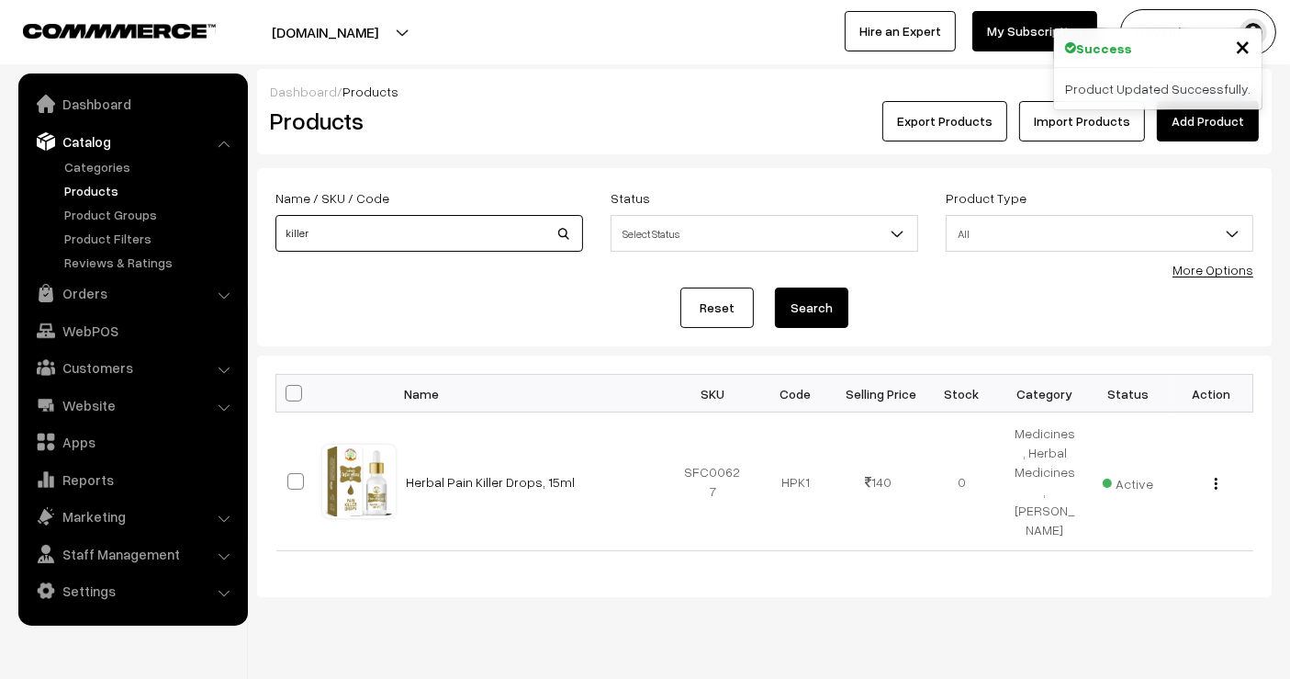
click at [451, 230] on input "killer" at bounding box center [429, 233] width 308 height 37
type input "ojas"
click at [775, 287] on button "Search" at bounding box center [811, 307] width 73 height 40
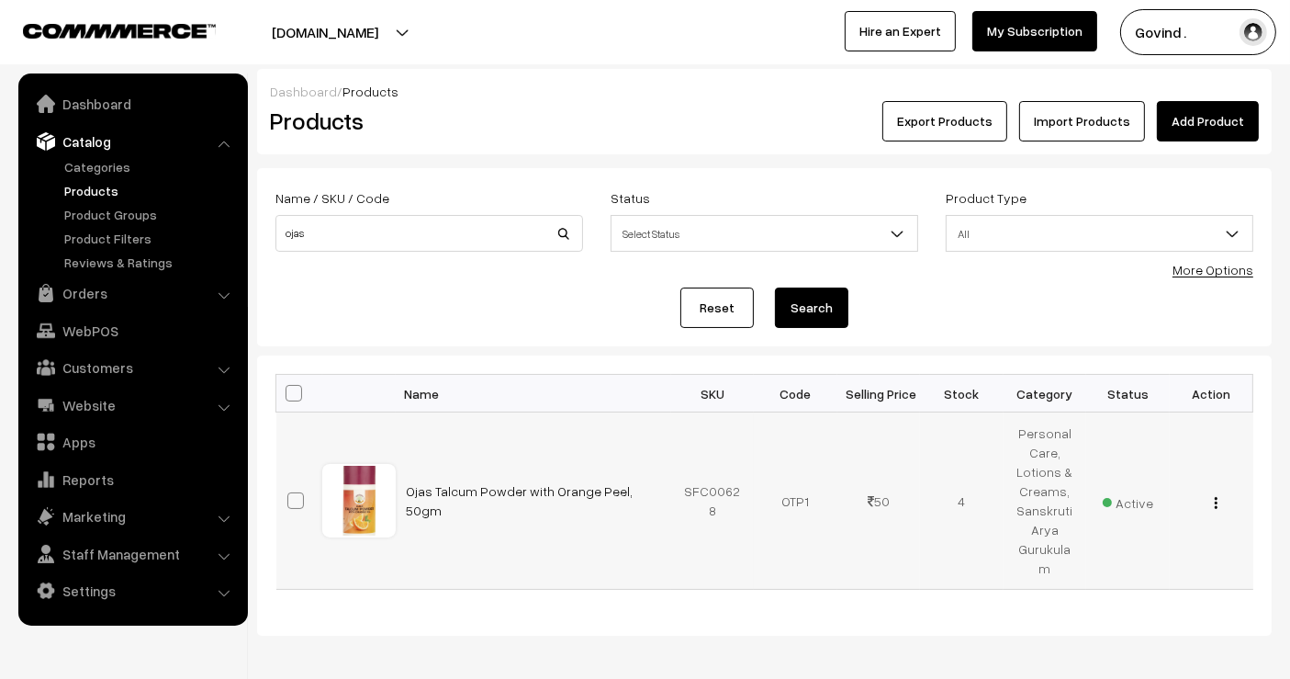
click at [1219, 492] on div "View Edit Delete" at bounding box center [1212, 500] width 62 height 19
click at [1217, 497] on img "button" at bounding box center [1216, 503] width 3 height 12
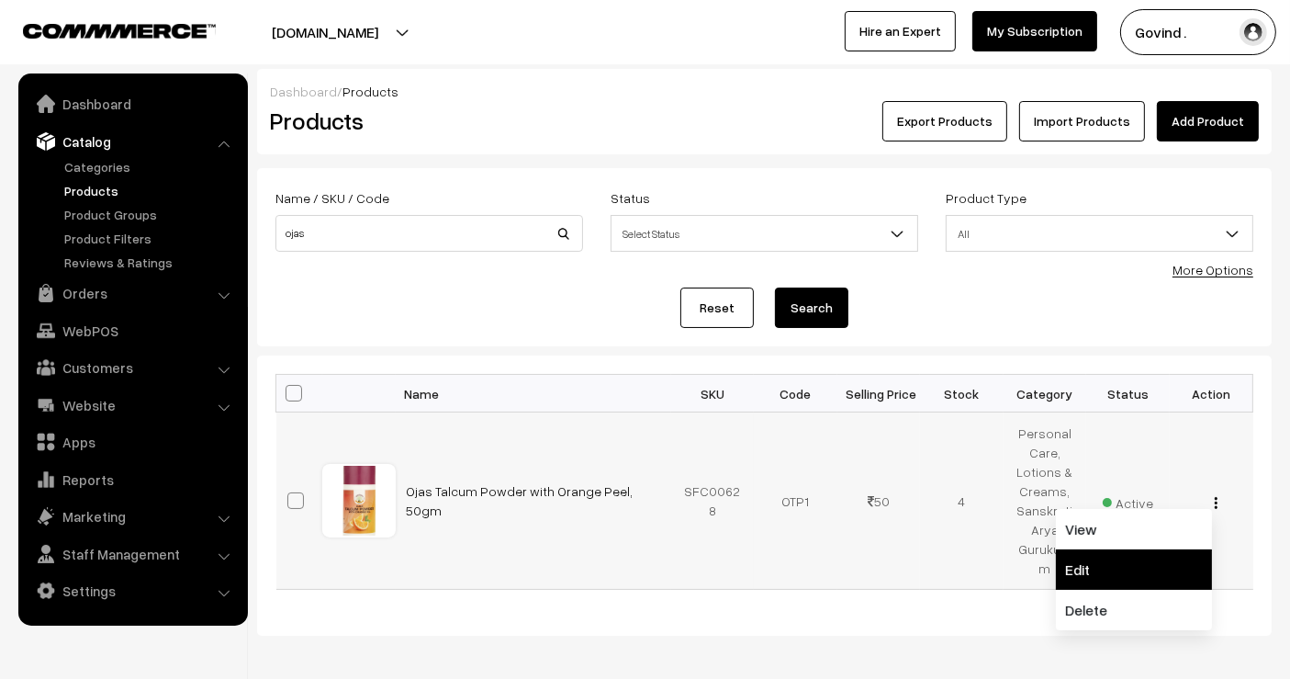
click at [1128, 549] on link "Edit" at bounding box center [1134, 569] width 156 height 40
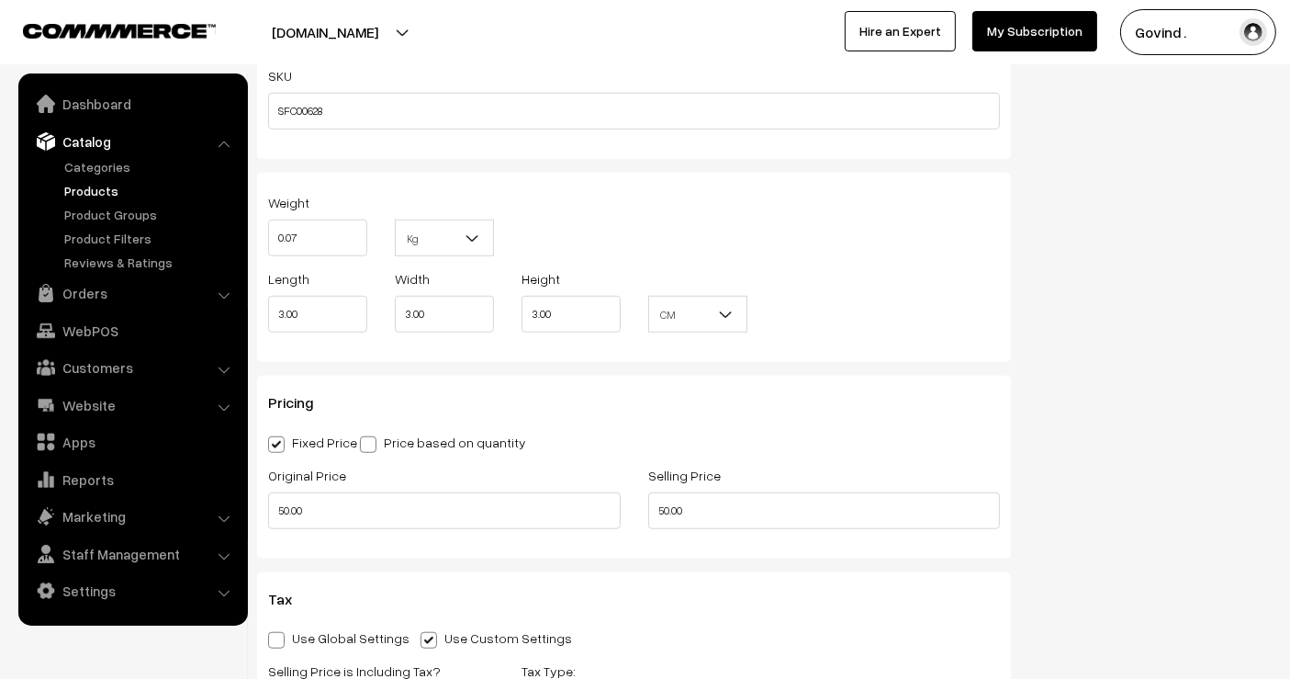
scroll to position [1335, 0]
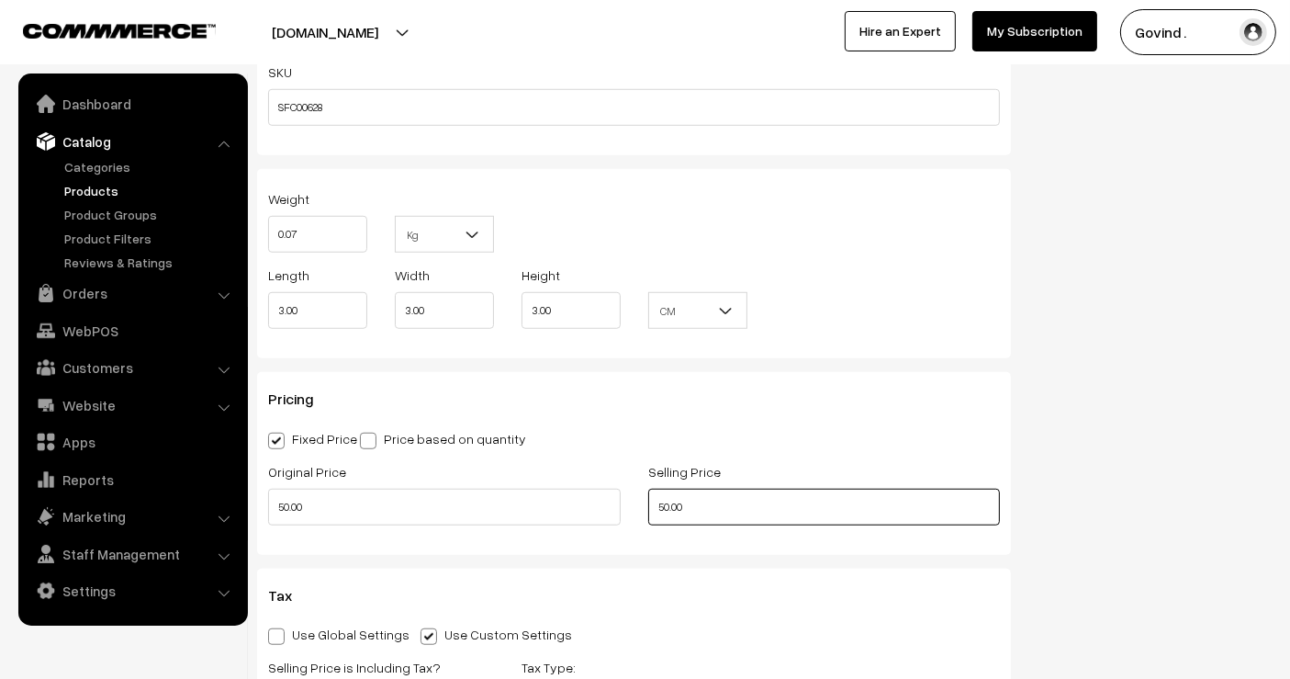
click at [668, 500] on input "50.00" at bounding box center [824, 506] width 353 height 37
type input "40.00"
click at [1105, 484] on div "Status Active Inactive Active Publish Date Product Type -- Select -- -- Select …" at bounding box center [1155, 207] width 261 height 2744
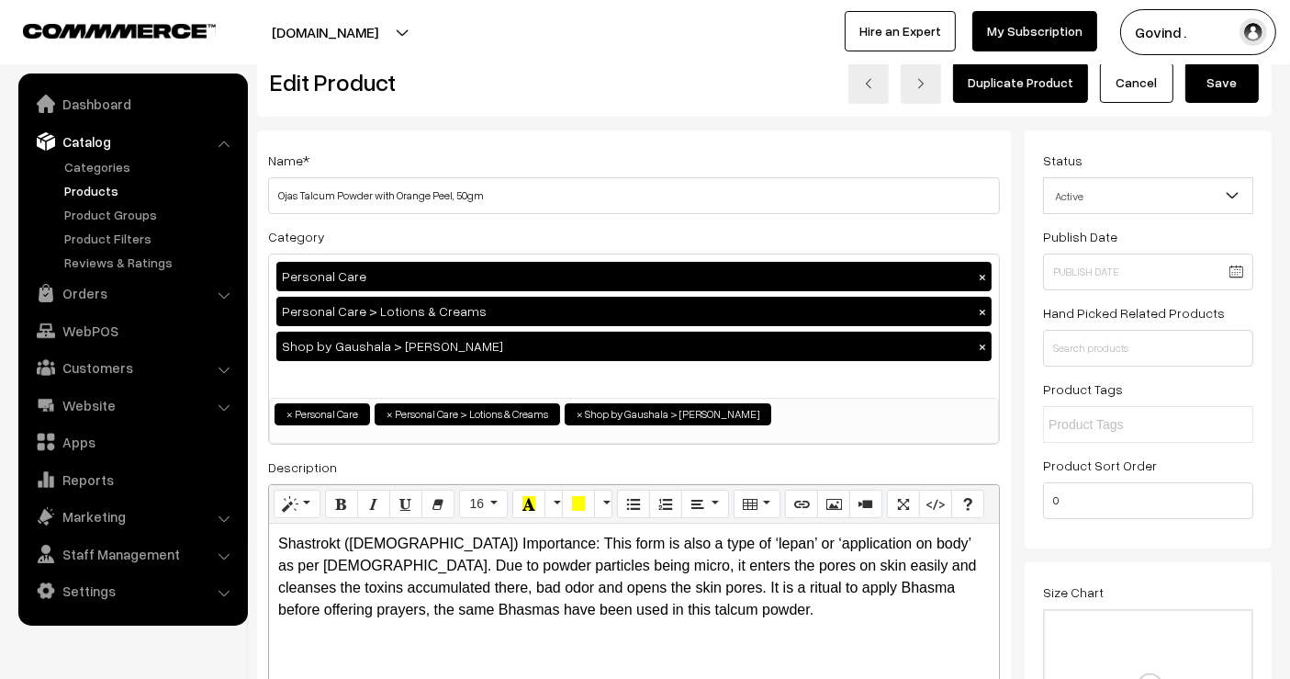
scroll to position [0, 0]
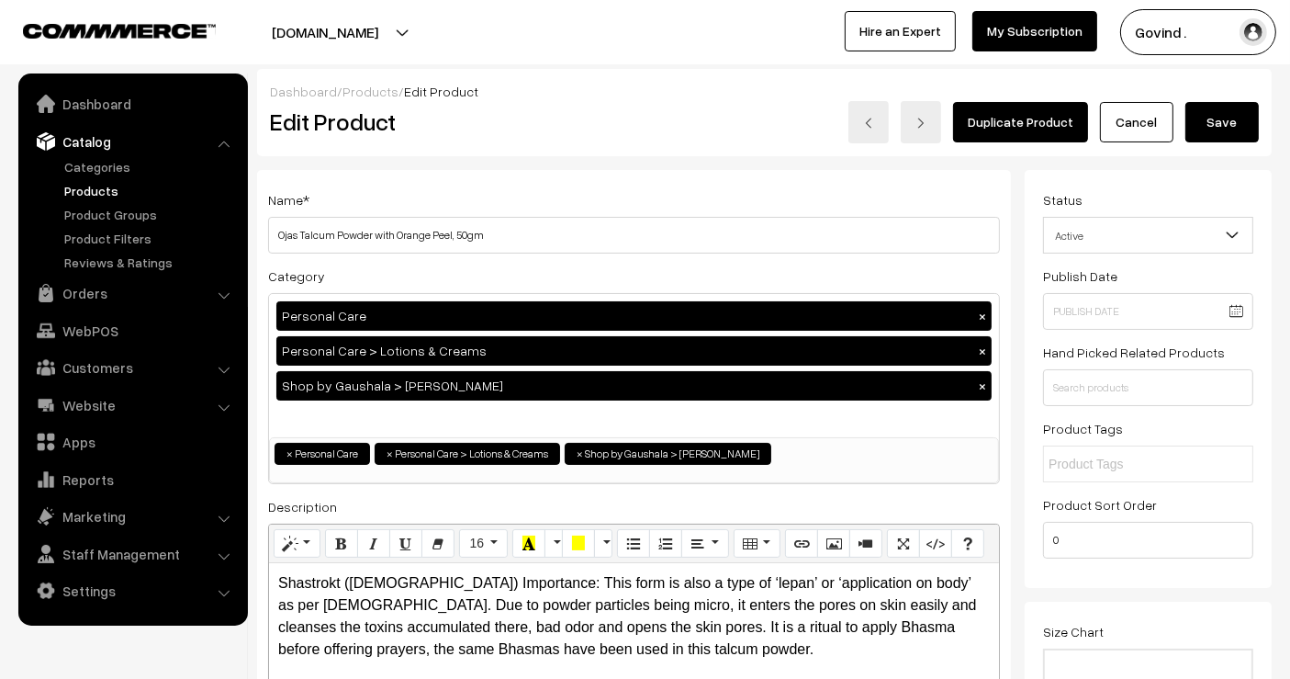
click at [1229, 129] on button "Save" at bounding box center [1221, 122] width 73 height 40
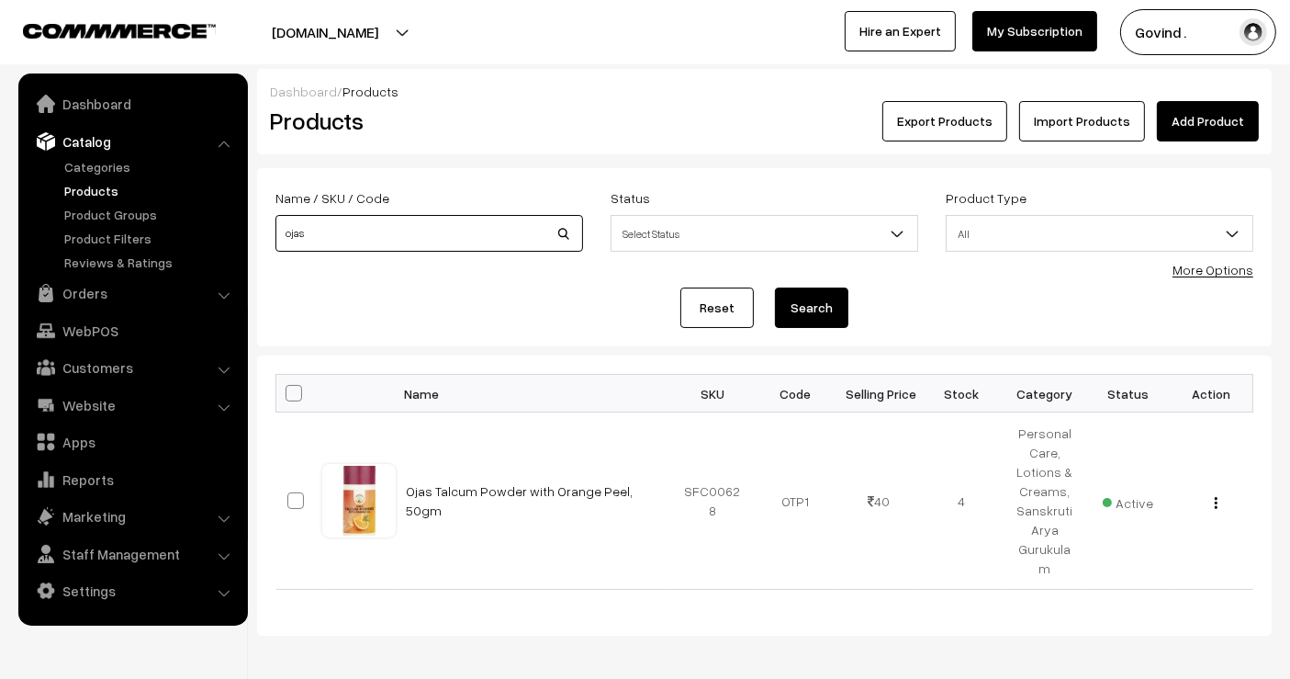
click at [490, 240] on input "ojas" at bounding box center [429, 233] width 308 height 37
type input "mukhwas"
click at [775, 287] on button "Search" at bounding box center [811, 307] width 73 height 40
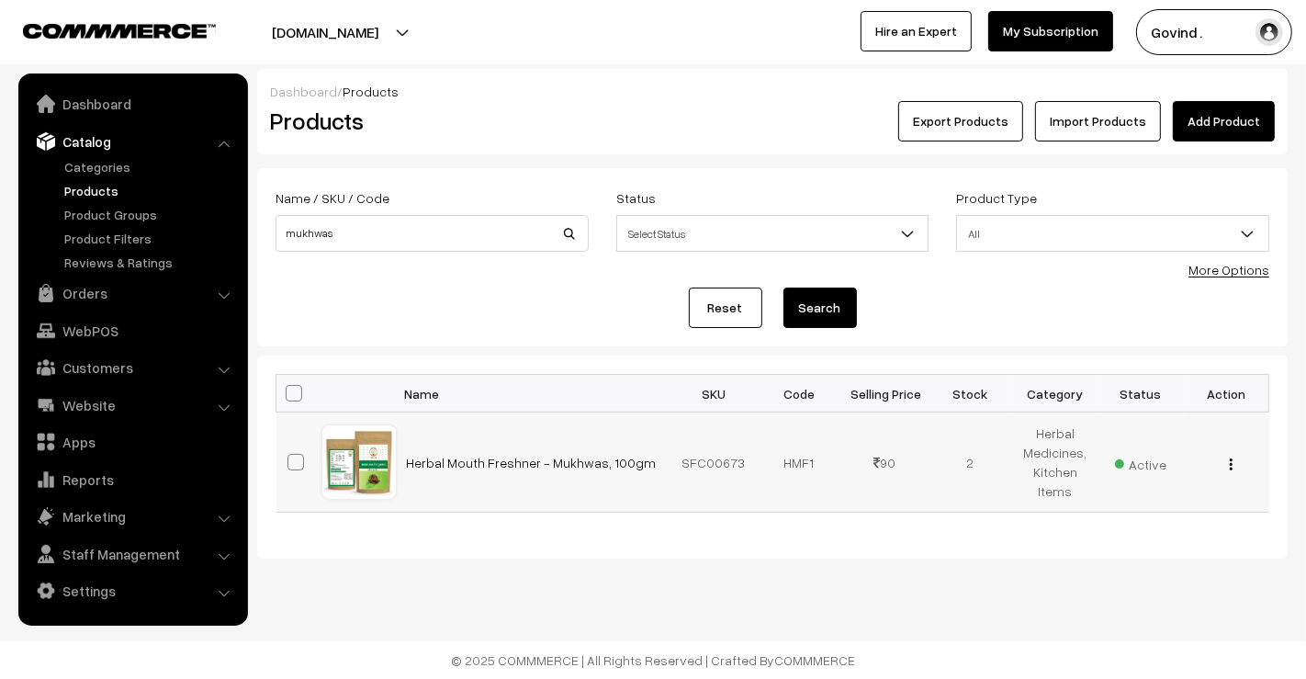
click at [1229, 460] on img "button" at bounding box center [1230, 464] width 3 height 12
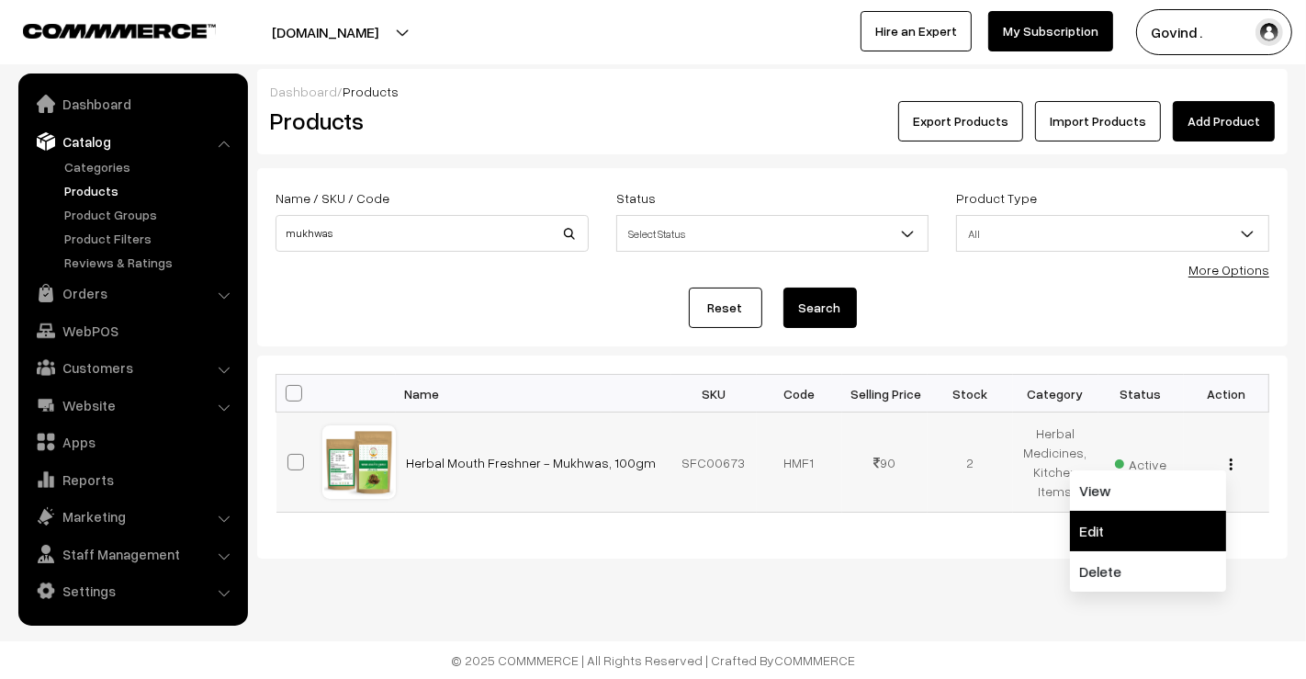
click at [1155, 522] on link "Edit" at bounding box center [1148, 531] width 156 height 40
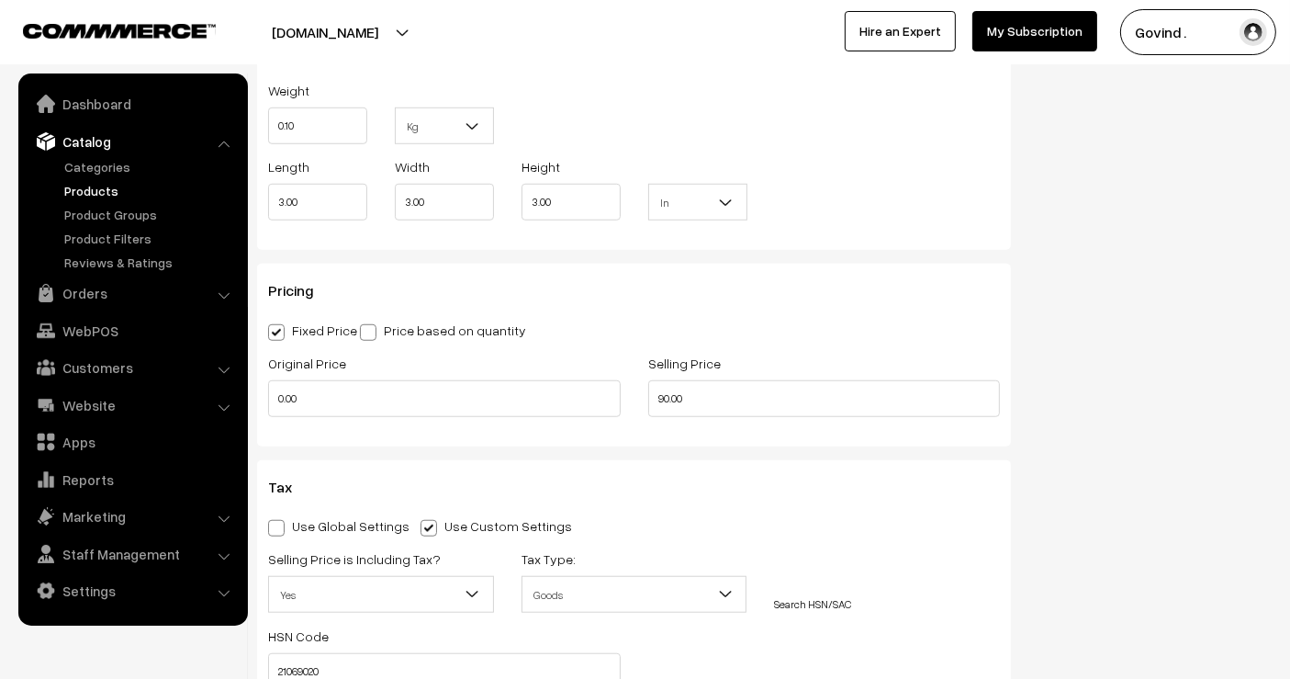
scroll to position [1414, 0]
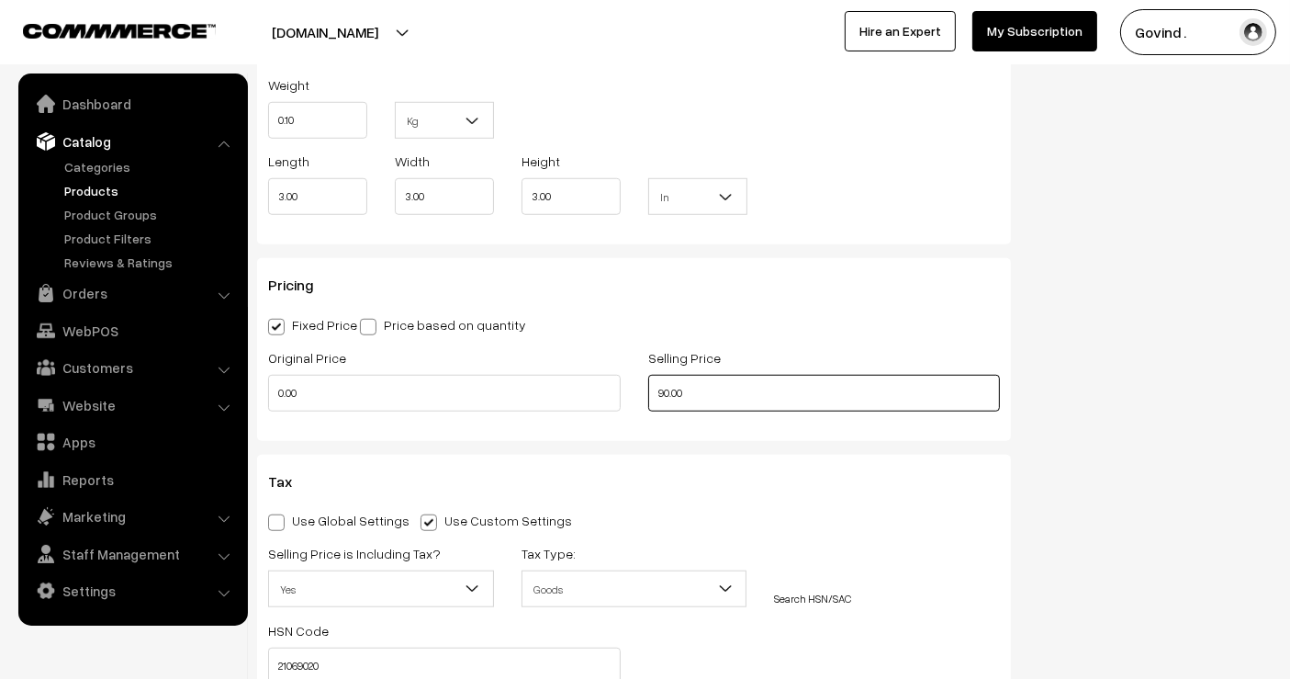
click at [663, 390] on input "90.00" at bounding box center [824, 393] width 353 height 37
type input "80.00"
click at [1063, 369] on div "Status Active Inactive Active Publish Date Product Type -- Select -- -- Select …" at bounding box center [1155, 148] width 261 height 2785
click at [473, 396] on input "0.00" at bounding box center [444, 393] width 353 height 37
type input "90.00"
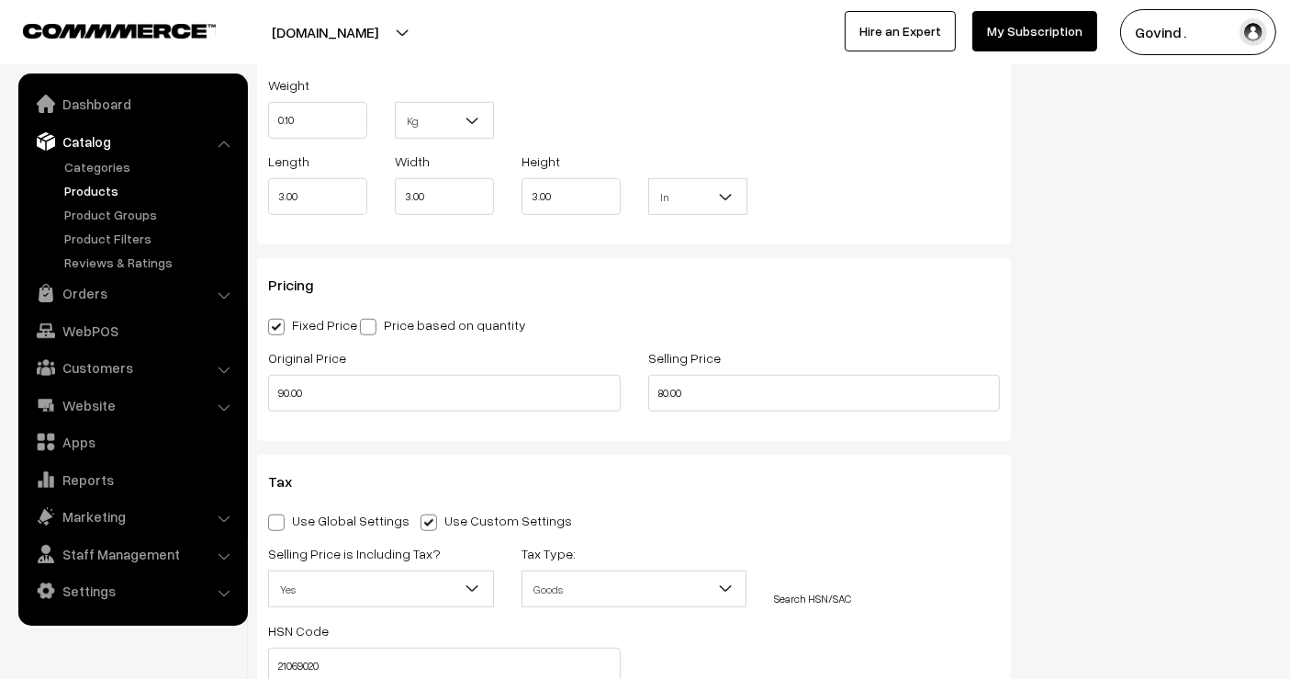
click at [1147, 398] on div "Status Active Inactive Active Publish Date Product Type -- Select -- -- Select …" at bounding box center [1155, 148] width 261 height 2785
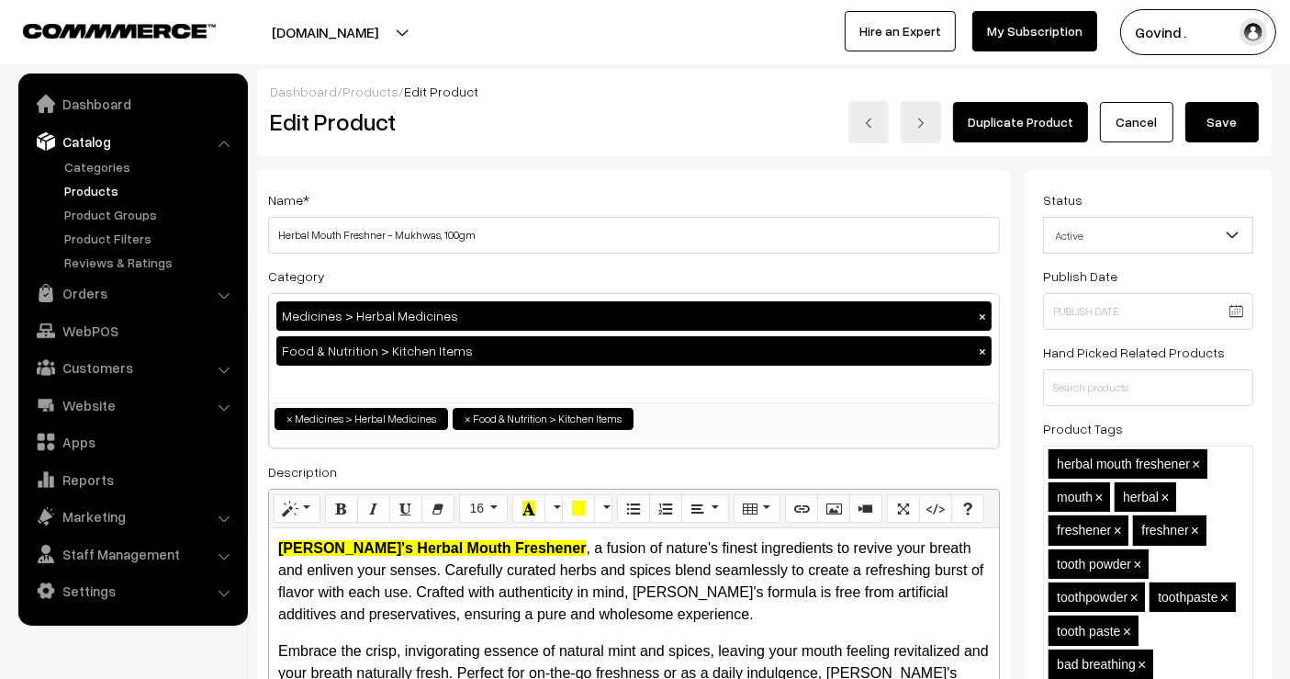
click at [1222, 123] on button "Save" at bounding box center [1221, 122] width 73 height 40
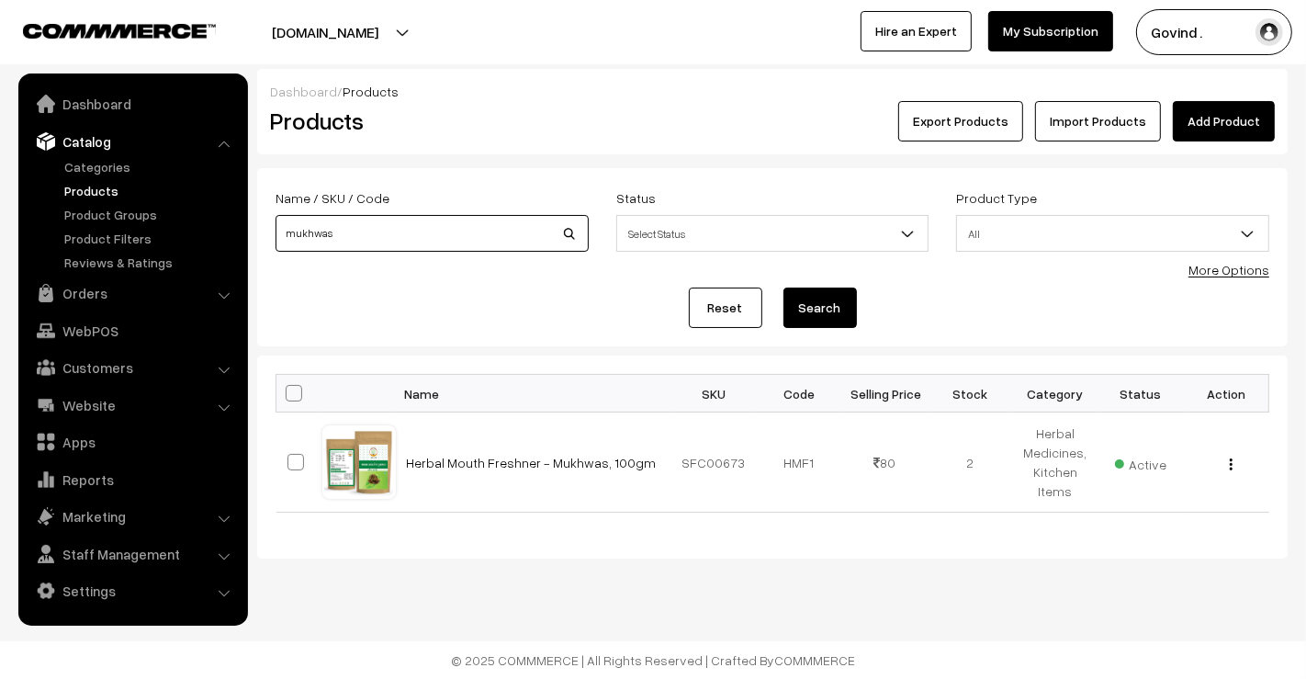
click at [427, 231] on input "mukhwas" at bounding box center [431, 233] width 313 height 37
type input "candy"
click at [783, 287] on button "Search" at bounding box center [819, 307] width 73 height 40
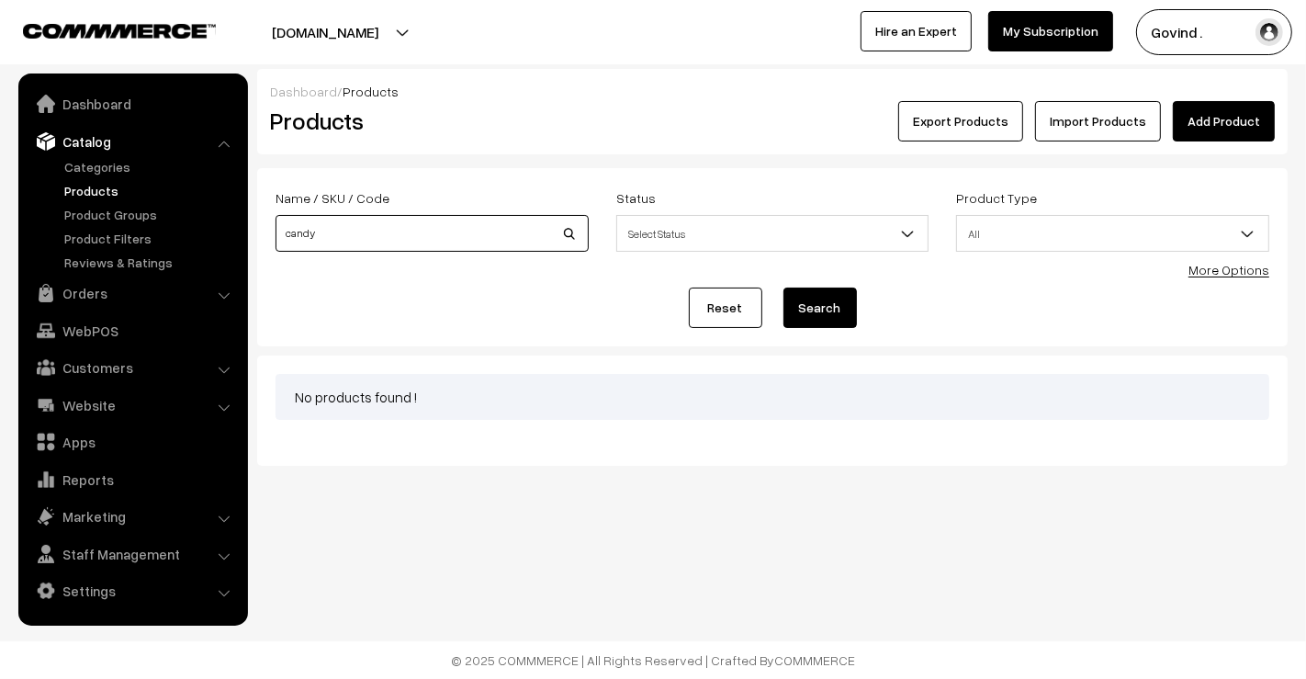
click at [427, 231] on input "candy" at bounding box center [431, 233] width 313 height 37
type input "sleep"
click at [783, 287] on button "Search" at bounding box center [819, 307] width 73 height 40
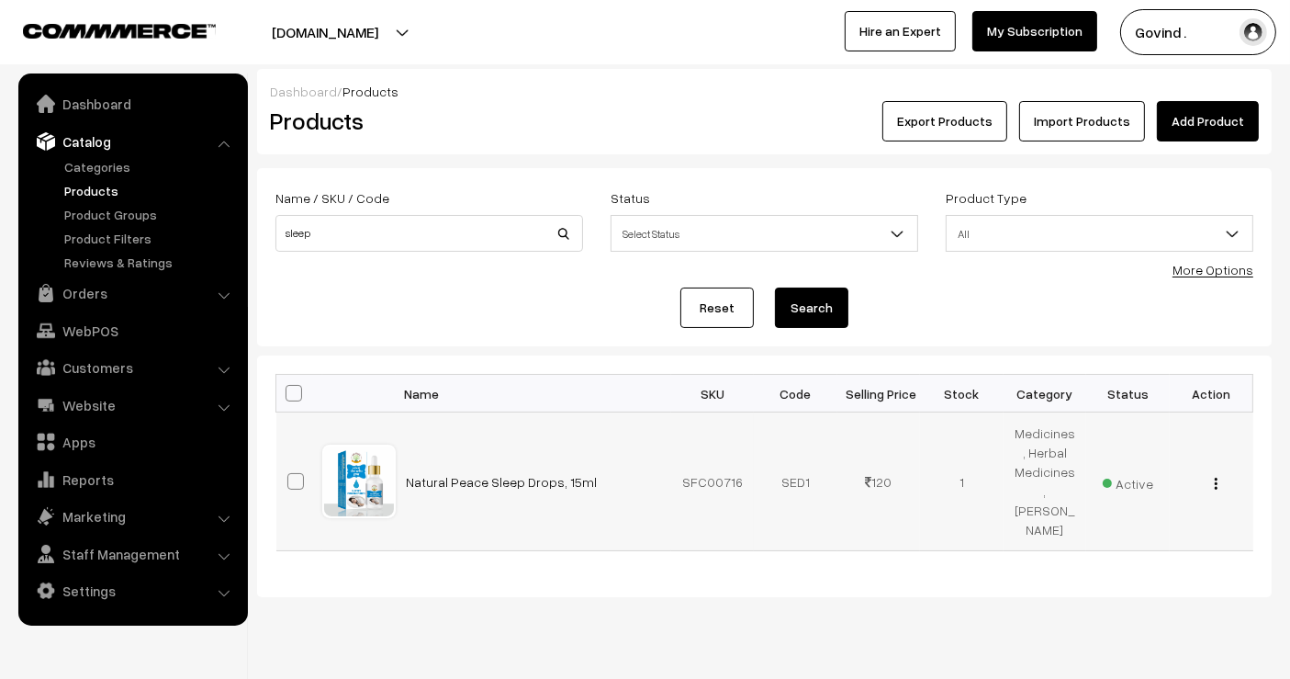
click at [1217, 480] on img "button" at bounding box center [1216, 483] width 3 height 12
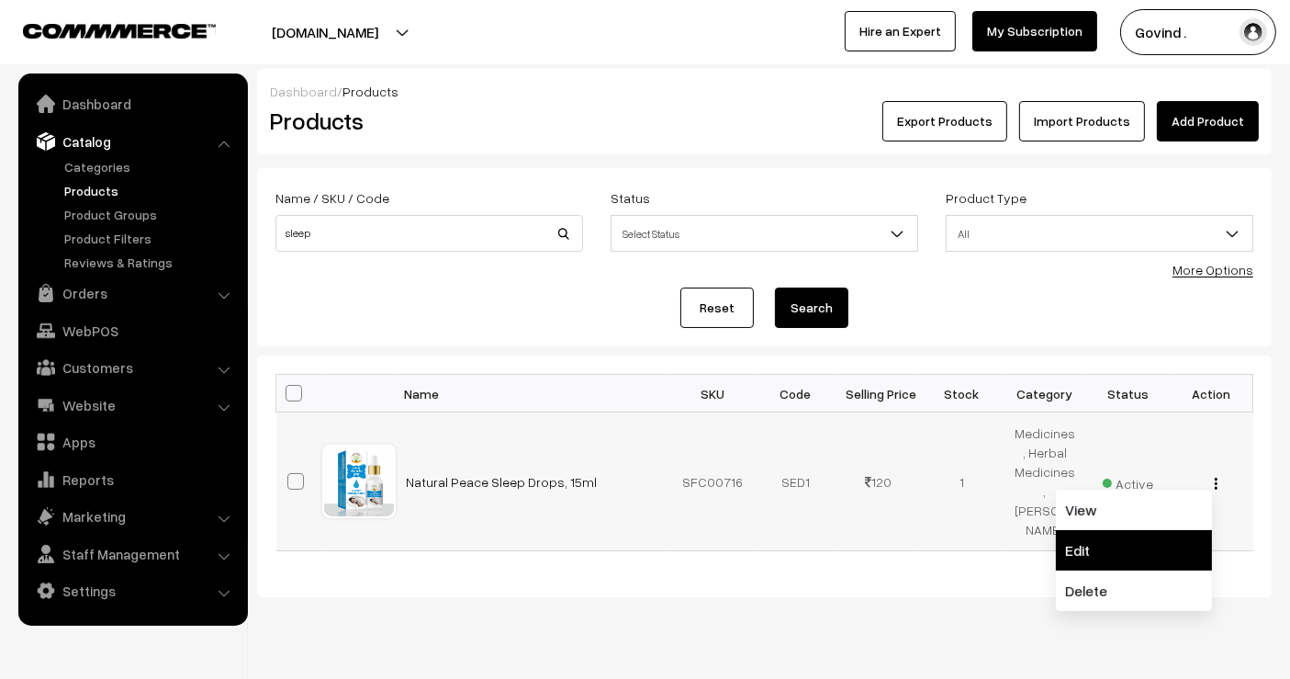
click at [1108, 537] on link "Edit" at bounding box center [1134, 550] width 156 height 40
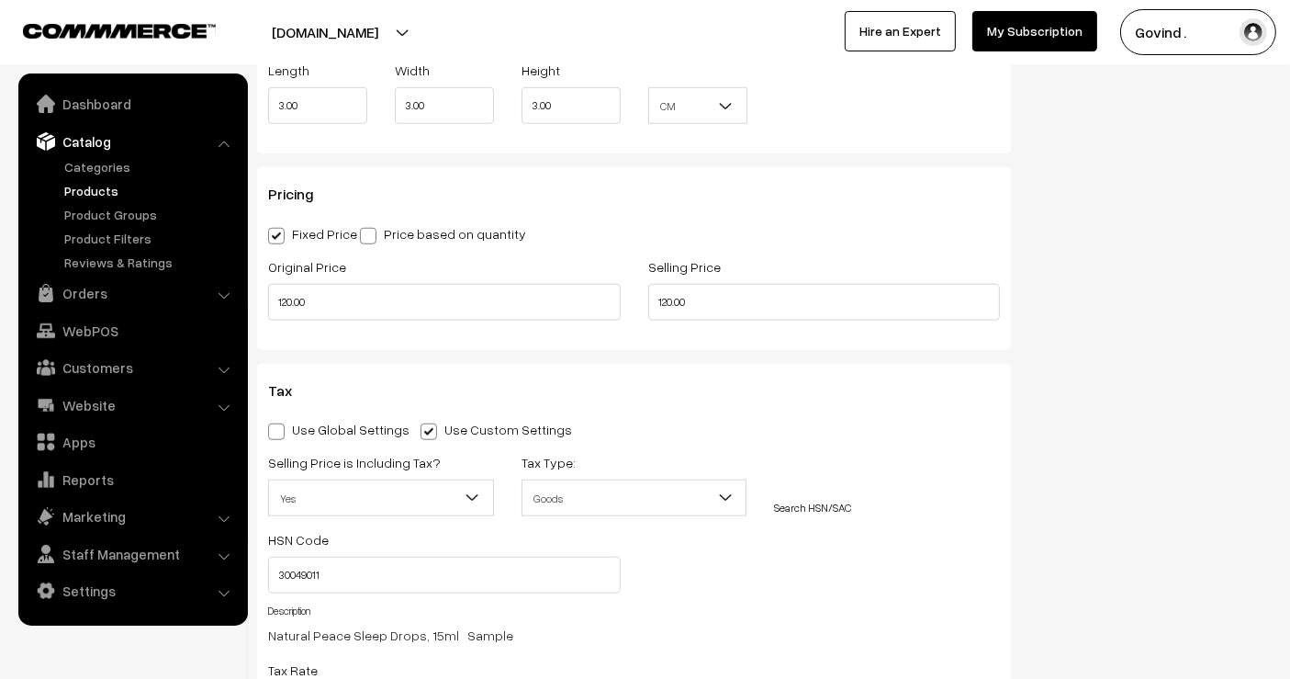
scroll to position [1543, 0]
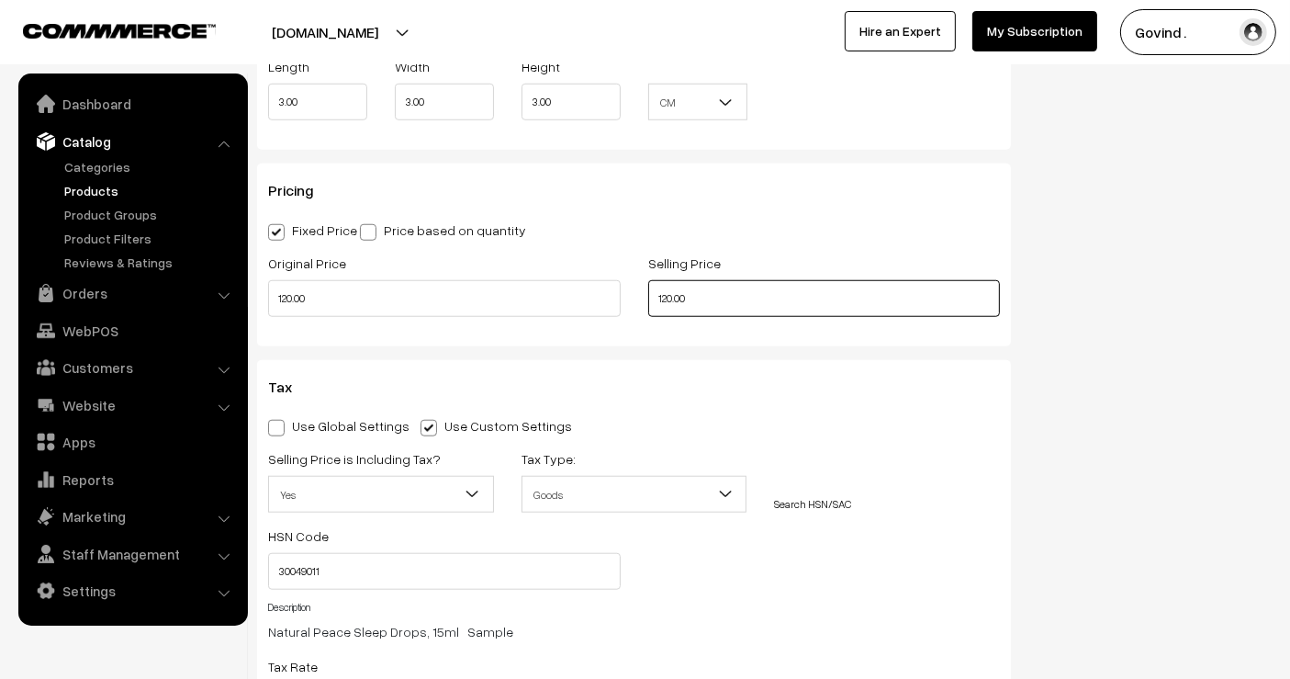
click at [665, 295] on input "120.00" at bounding box center [824, 298] width 353 height 37
type input "110.00"
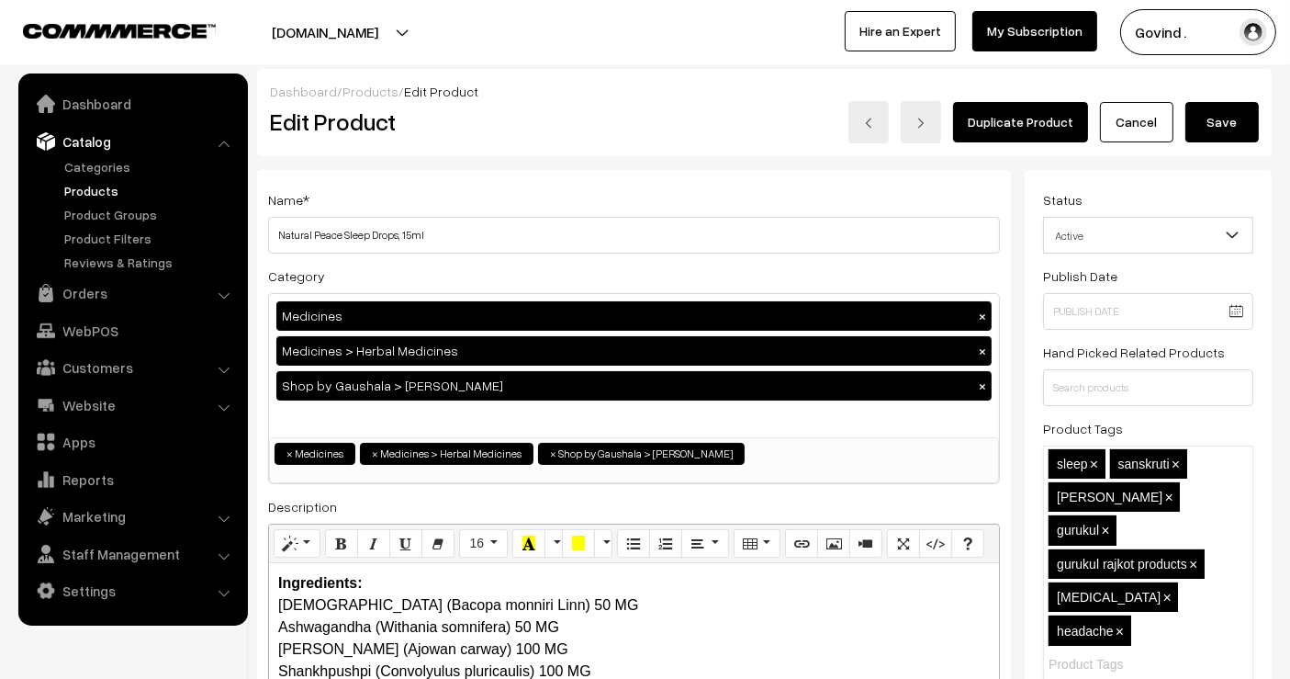
click at [1226, 114] on button "Save" at bounding box center [1221, 122] width 73 height 40
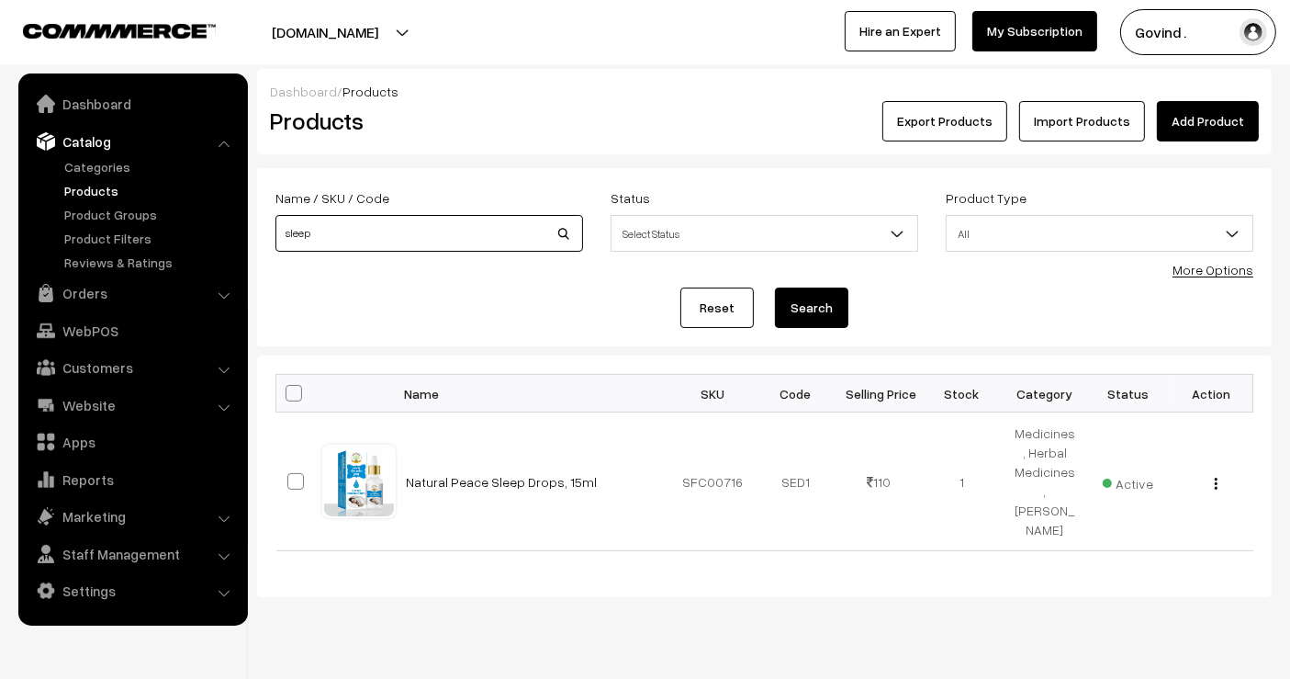
click at [471, 224] on input "sleep" at bounding box center [429, 233] width 308 height 37
type input "moringa"
click at [775, 287] on button "Search" at bounding box center [811, 307] width 73 height 40
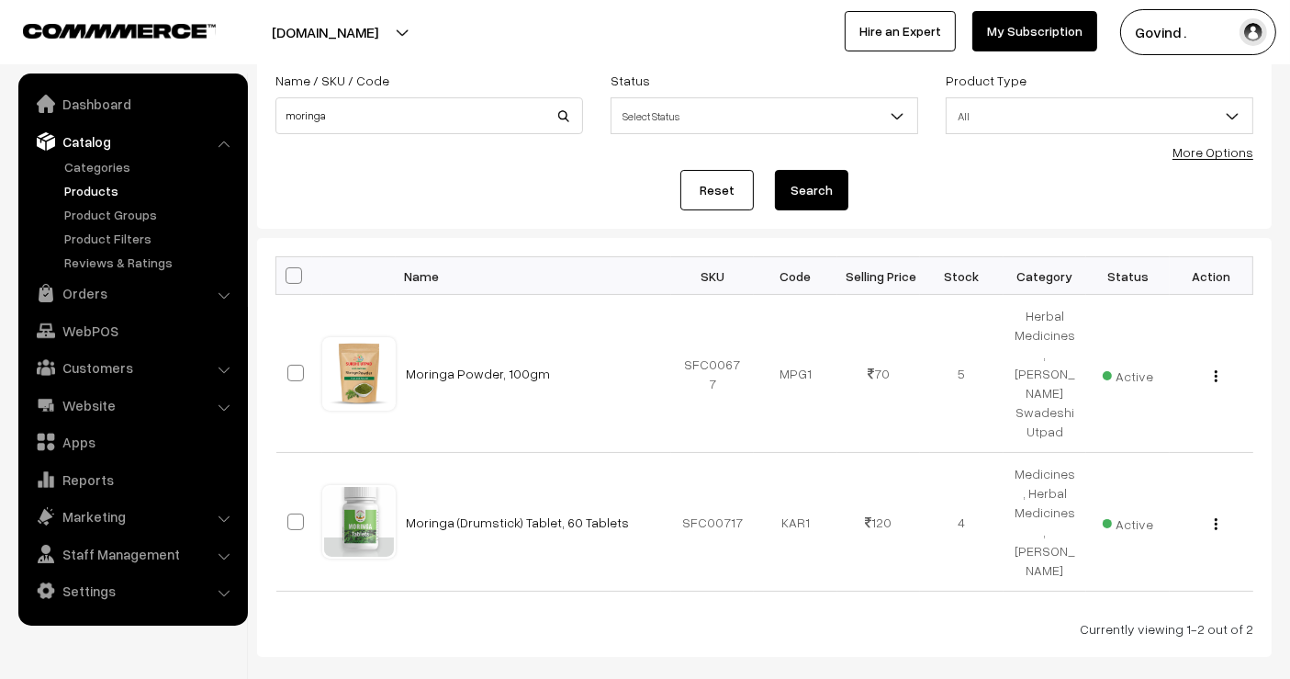
scroll to position [173, 0]
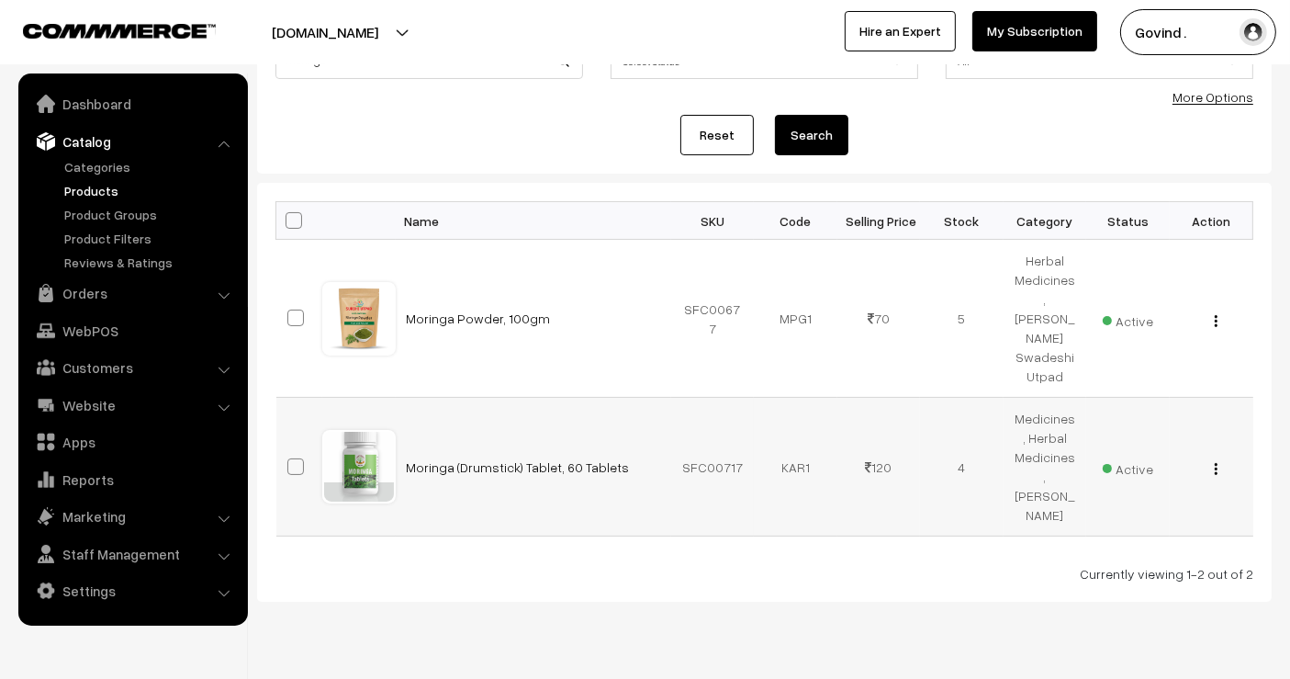
click at [1214, 461] on button "button" at bounding box center [1216, 468] width 5 height 15
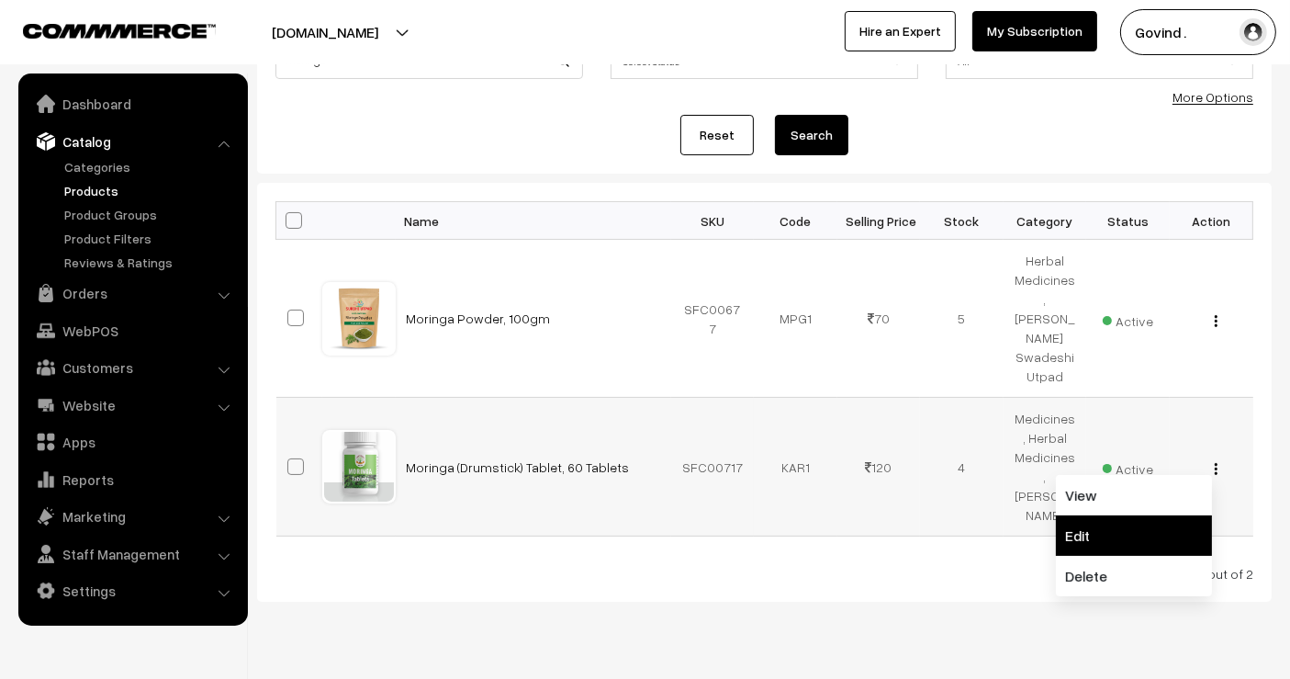
click at [1147, 515] on link "Edit" at bounding box center [1134, 535] width 156 height 40
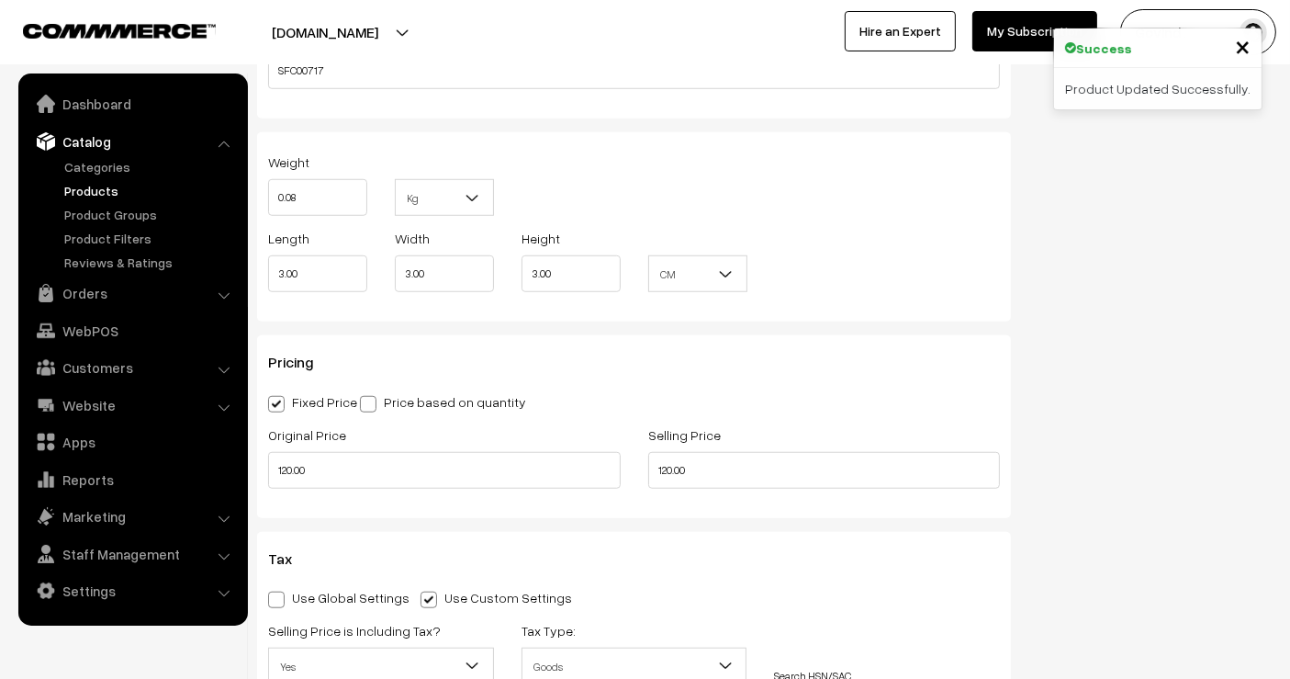
scroll to position [1403, 0]
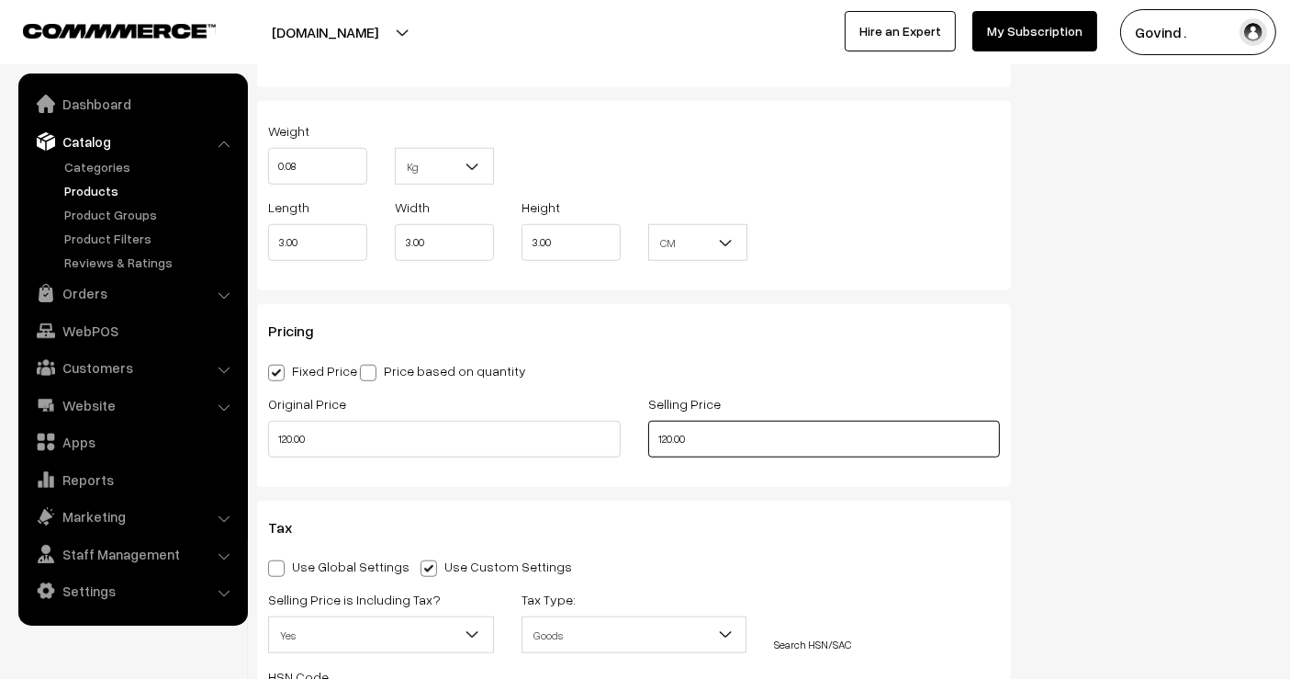
click at [667, 429] on input "120.00" at bounding box center [824, 439] width 353 height 37
type input "110.00"
click at [1088, 436] on div "Status Active Inactive Active Publish Date Product Type -- Select -- -- Select …" at bounding box center [1155, 139] width 261 height 2744
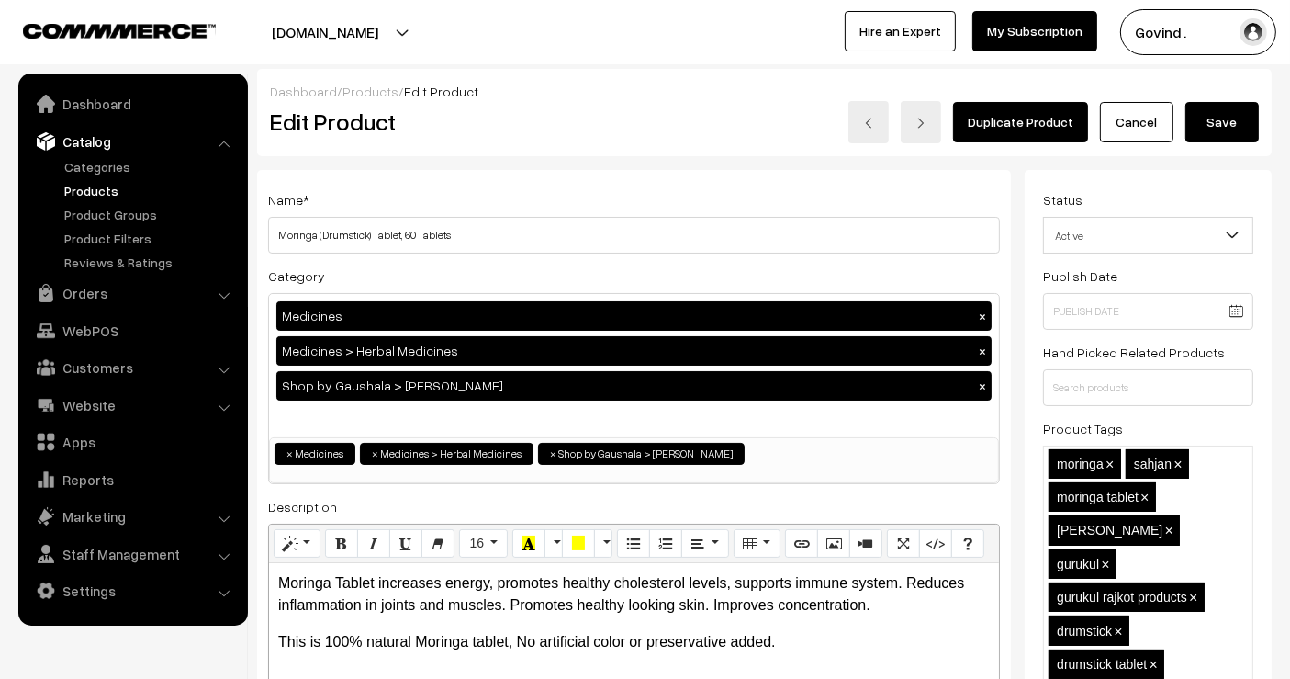
click at [1226, 134] on button "Save" at bounding box center [1221, 122] width 73 height 40
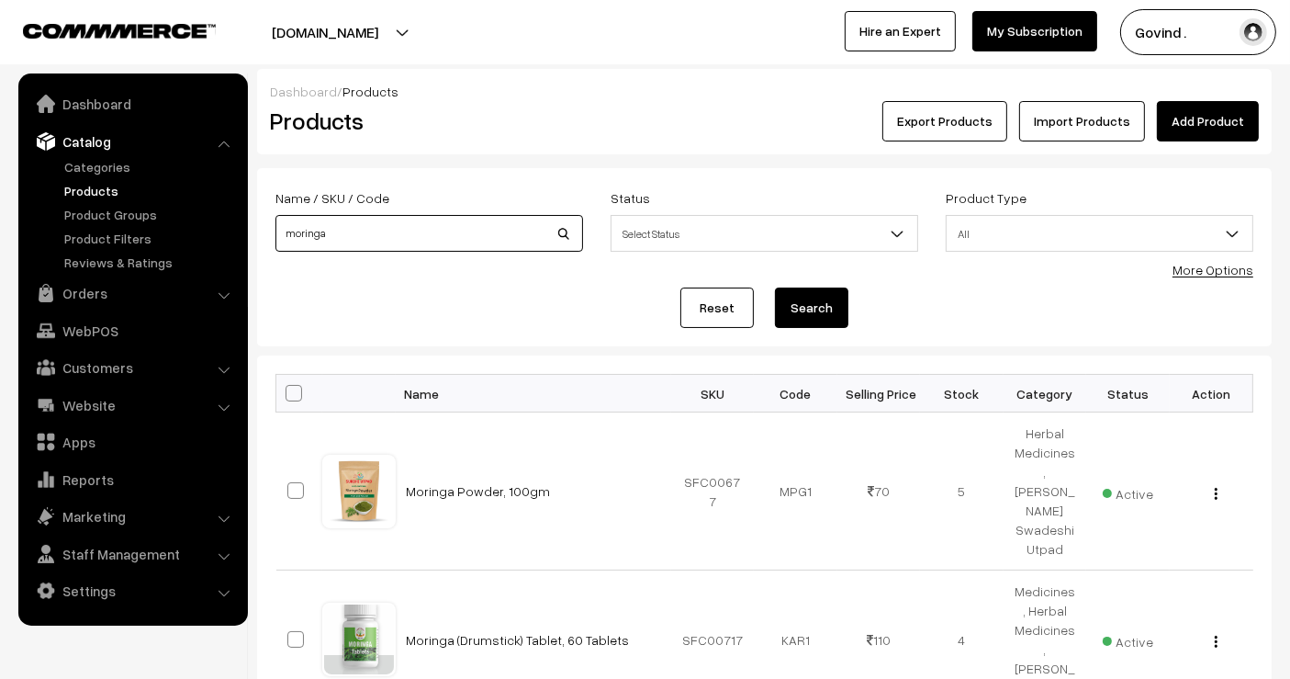
click at [417, 230] on input "moringa" at bounding box center [429, 233] width 308 height 37
type input "gomay"
click at [775, 287] on button "Search" at bounding box center [811, 307] width 73 height 40
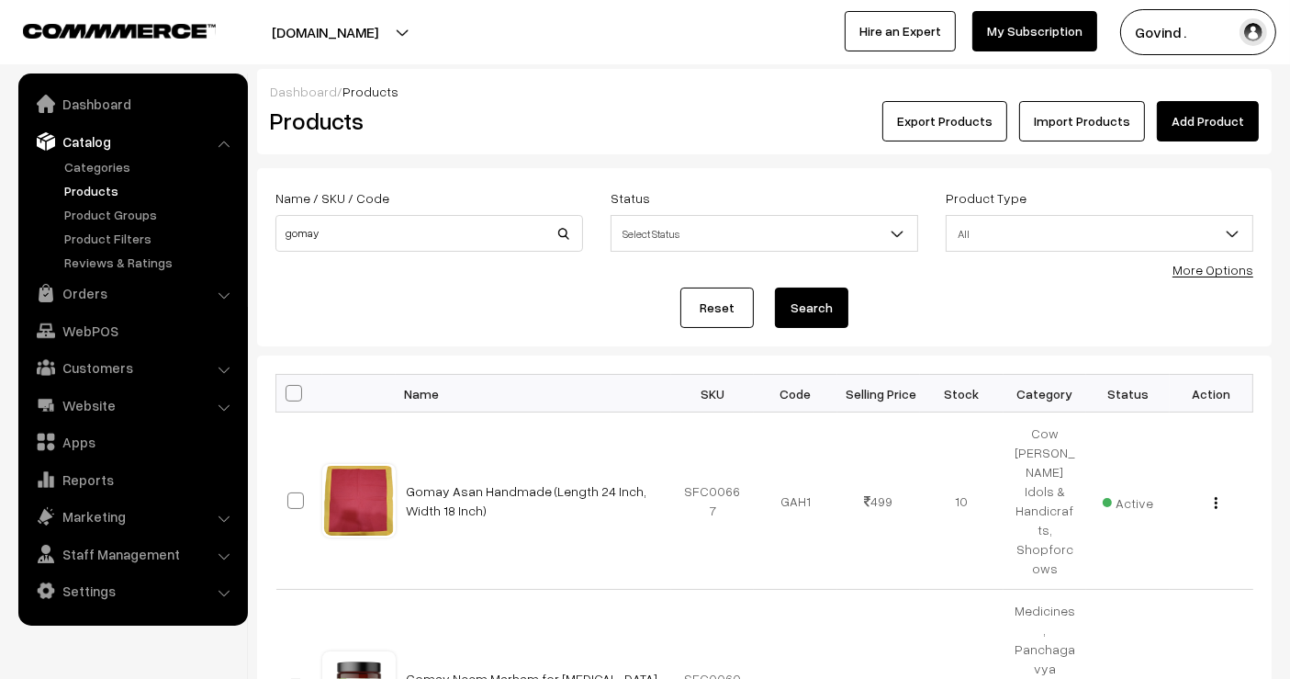
drag, startPoint x: 1305, startPoint y: 176, endPoint x: 1305, endPoint y: 28, distance: 148.7
click at [1289, 28] on html "Thank you for showing interest. Our team will call you shortly. Close shopforco…" at bounding box center [645, 339] width 1290 height 679
click at [424, 240] on input "gomay" at bounding box center [429, 233] width 308 height 37
type input "dung"
click at [775, 287] on button "Search" at bounding box center [811, 307] width 73 height 40
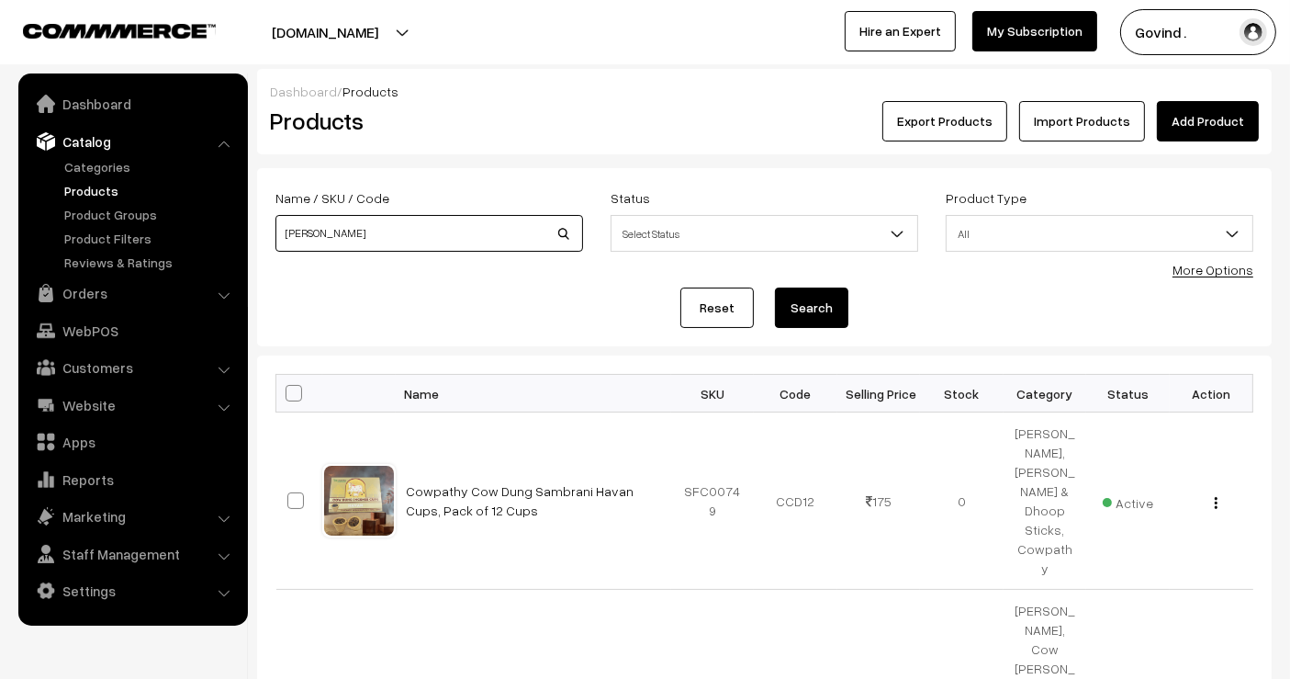
click at [424, 240] on input "dung" at bounding box center [429, 233] width 308 height 37
type input "tooth"
click at [775, 287] on button "Search" at bounding box center [811, 307] width 73 height 40
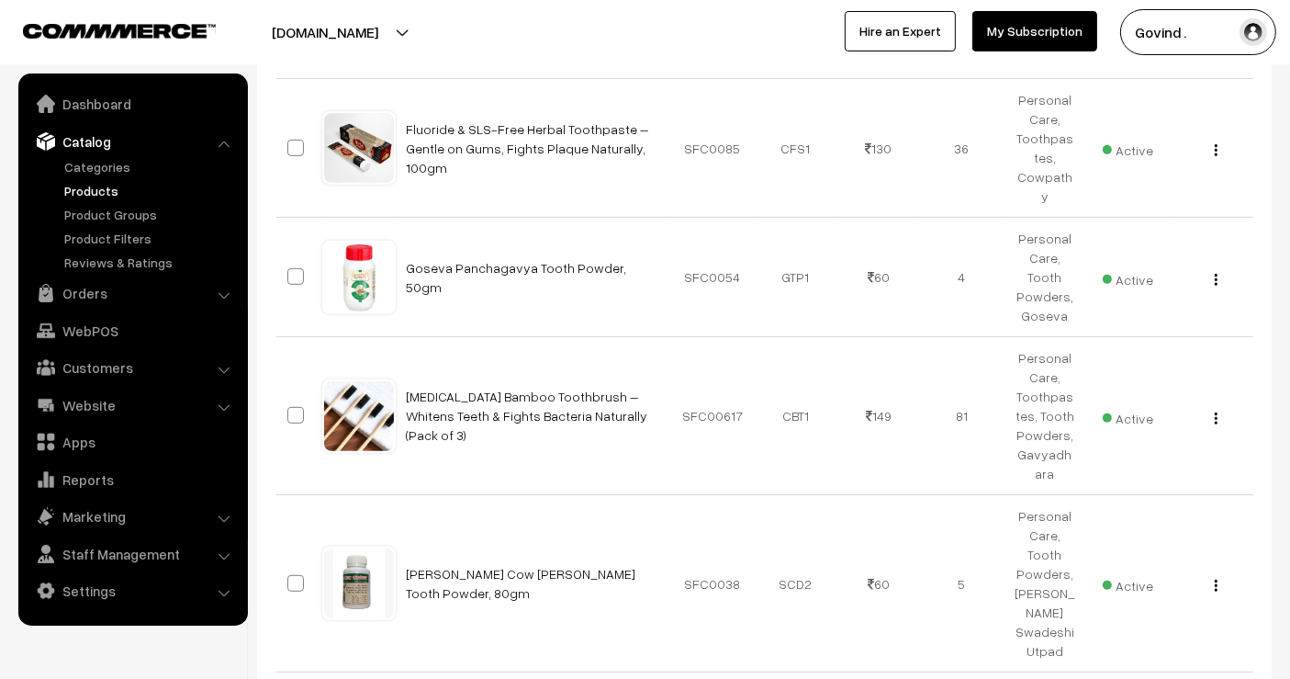
scroll to position [757, 0]
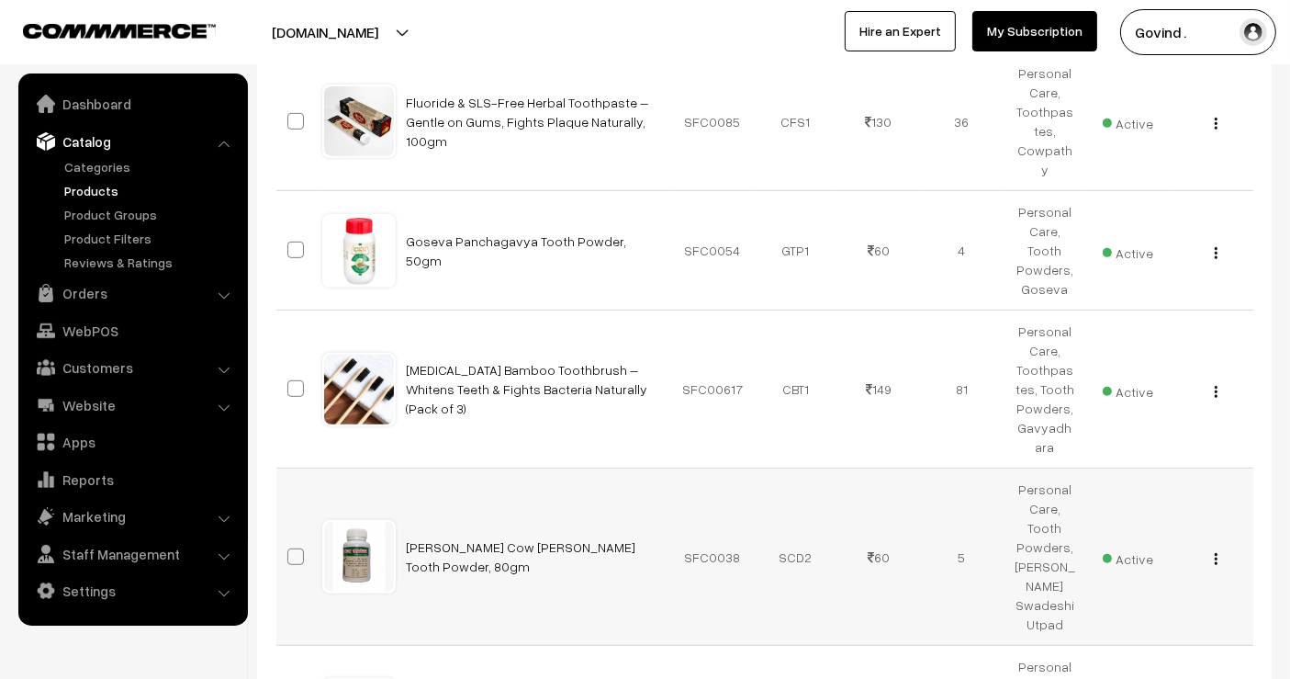
click at [1214, 551] on button "button" at bounding box center [1216, 558] width 5 height 15
click at [1145, 605] on link "Edit" at bounding box center [1134, 625] width 156 height 40
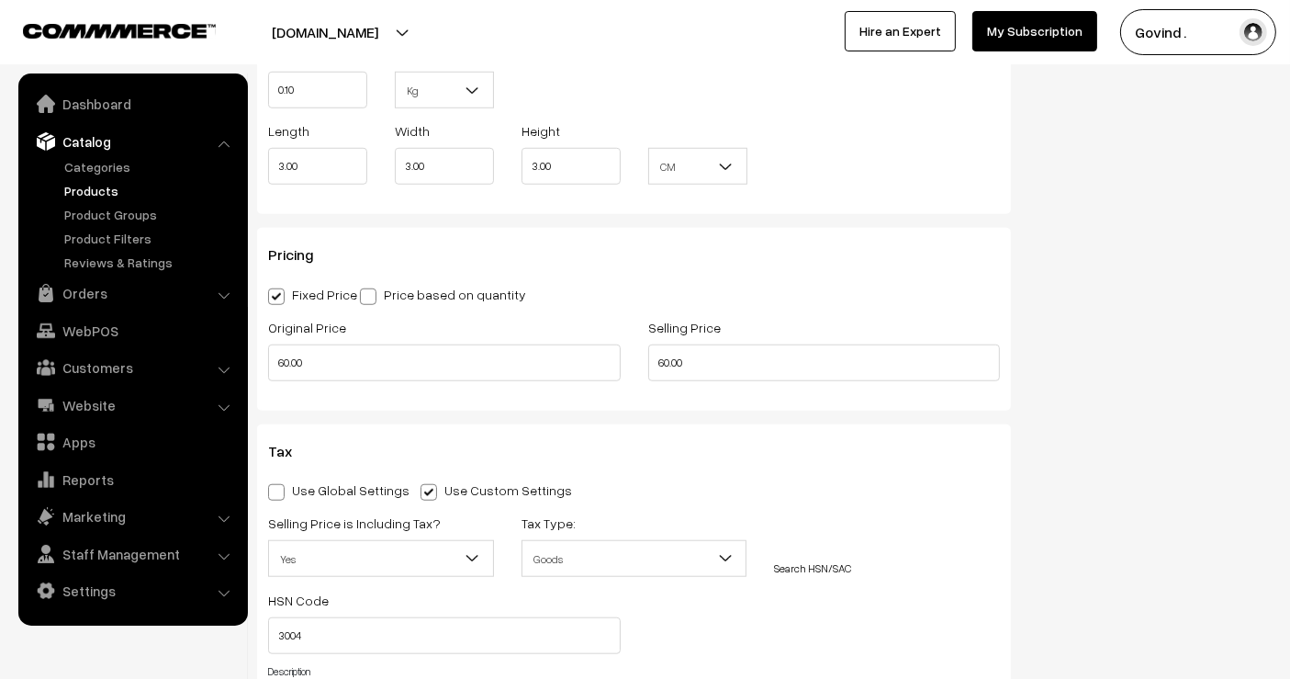
scroll to position [1437, 0]
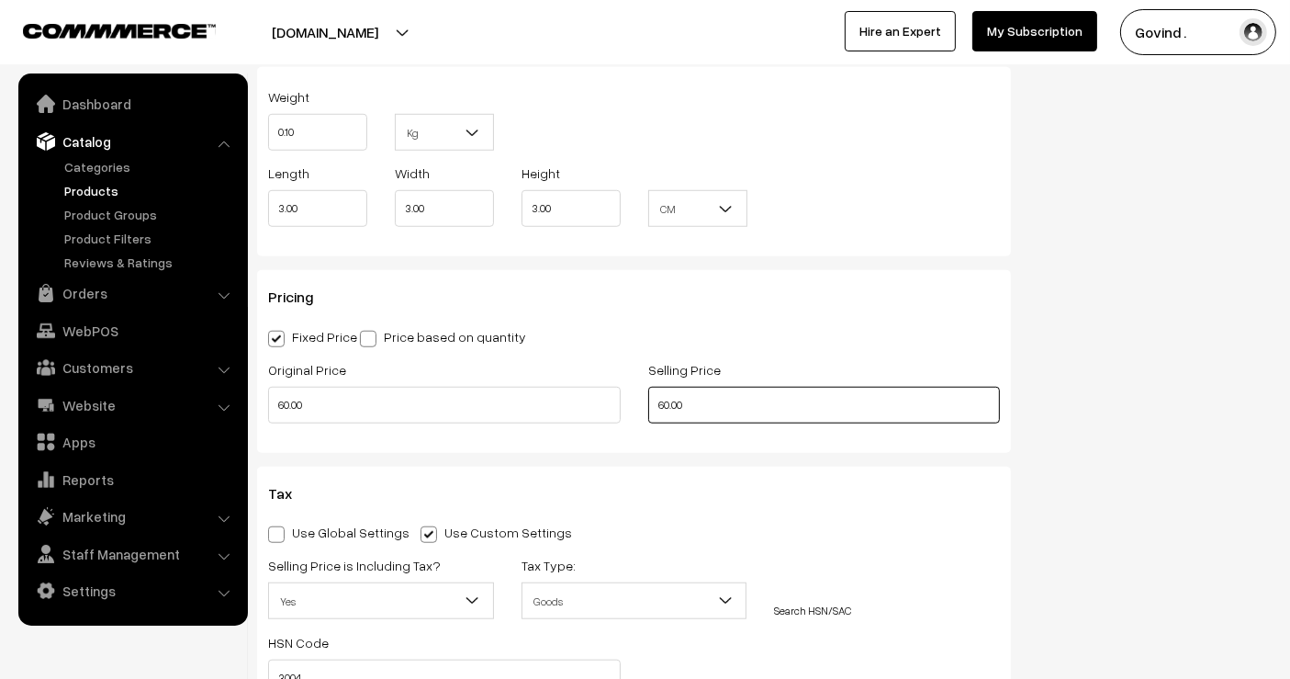
click at [668, 409] on input "60.00" at bounding box center [824, 405] width 353 height 37
type input "55.00"
click at [1112, 389] on div "Status Active Inactive Active Publish Date Product Type -- Select -- -- Select …" at bounding box center [1155, 105] width 261 height 2744
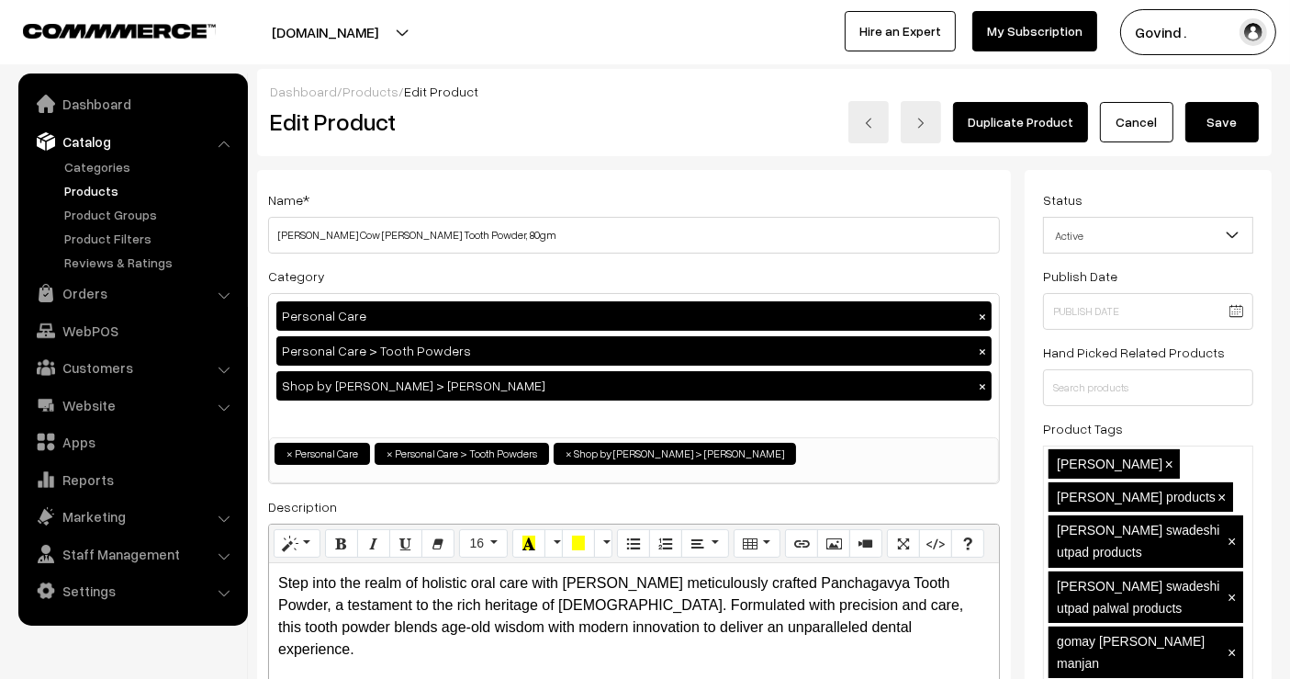
click at [1225, 118] on button "Save" at bounding box center [1221, 122] width 73 height 40
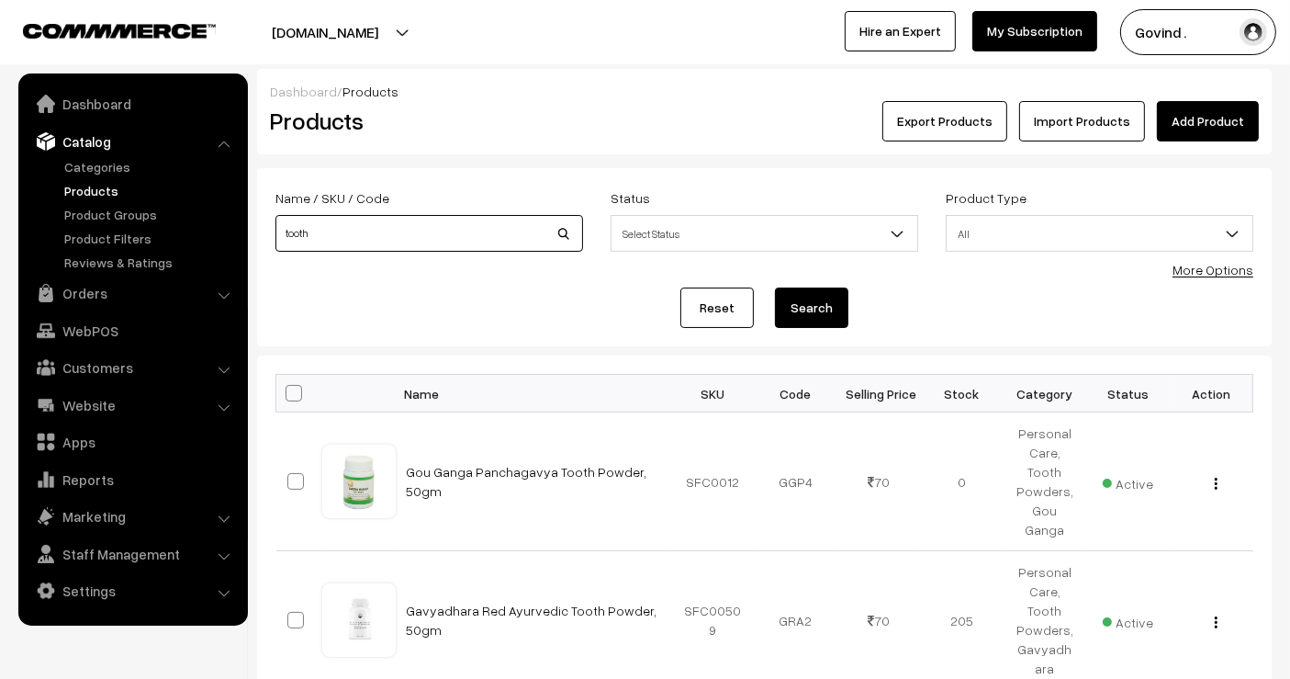
click at [473, 233] on input "tooth" at bounding box center [429, 233] width 308 height 37
type input "b"
type input "nasika"
click at [775, 287] on button "Search" at bounding box center [811, 307] width 73 height 40
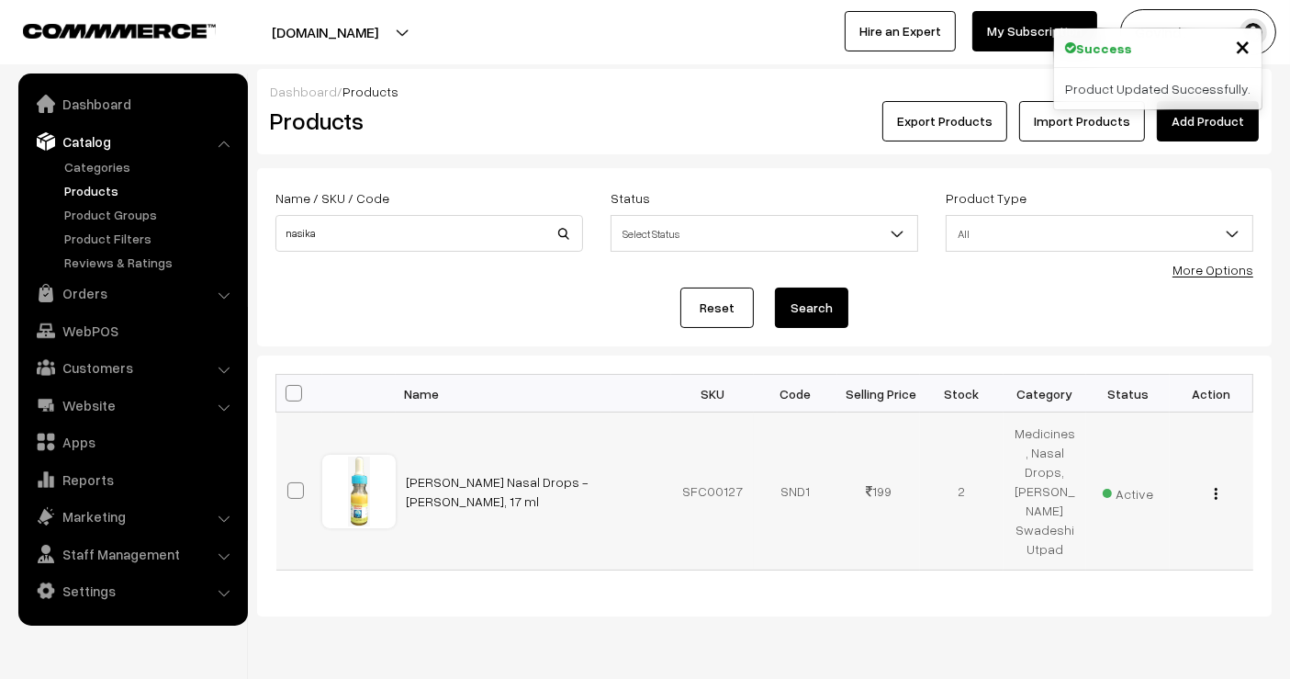
click at [1218, 495] on button "button" at bounding box center [1216, 493] width 5 height 15
click at [1130, 544] on link "Edit" at bounding box center [1134, 559] width 156 height 40
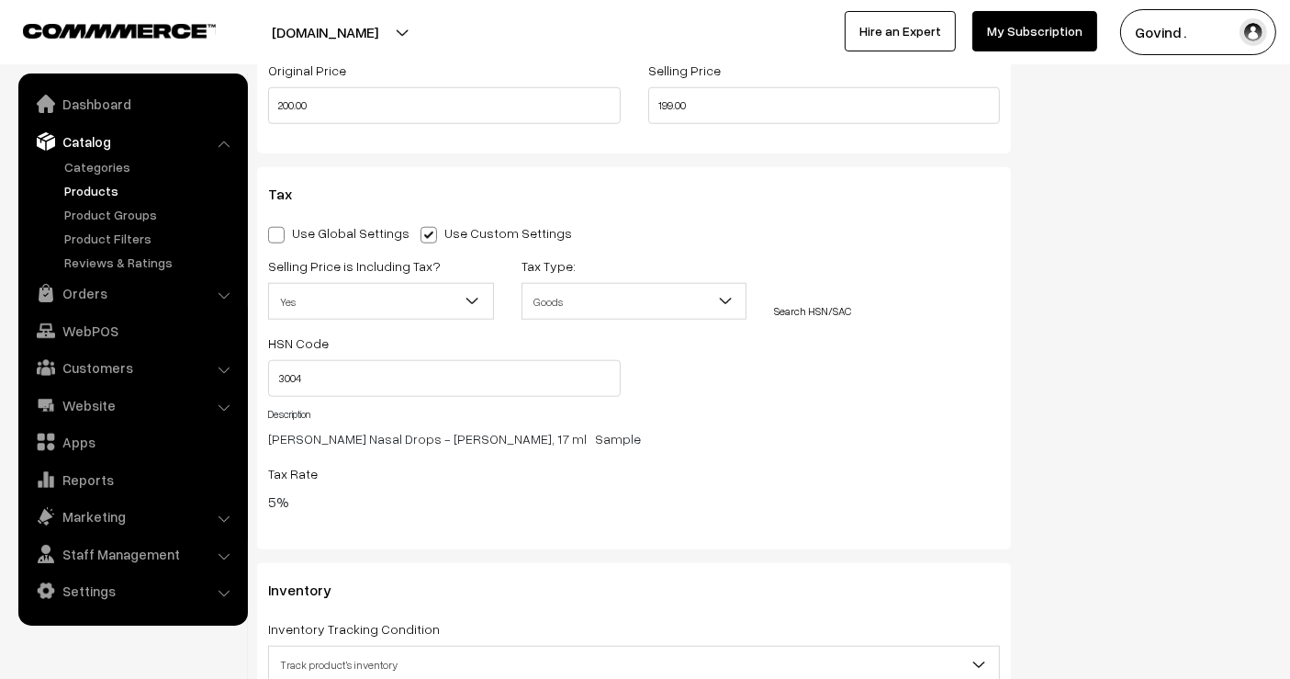
scroll to position [1740, 0]
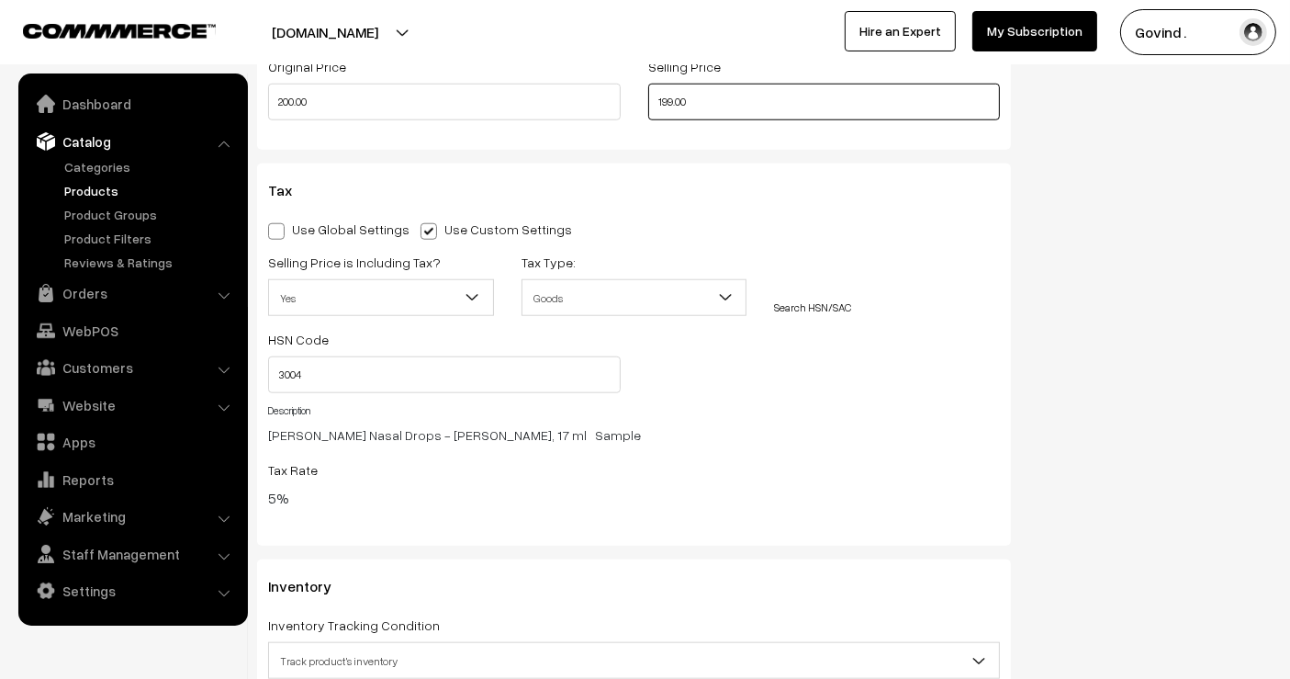
click at [674, 94] on input "199.00" at bounding box center [824, 102] width 353 height 37
type input "185.00"
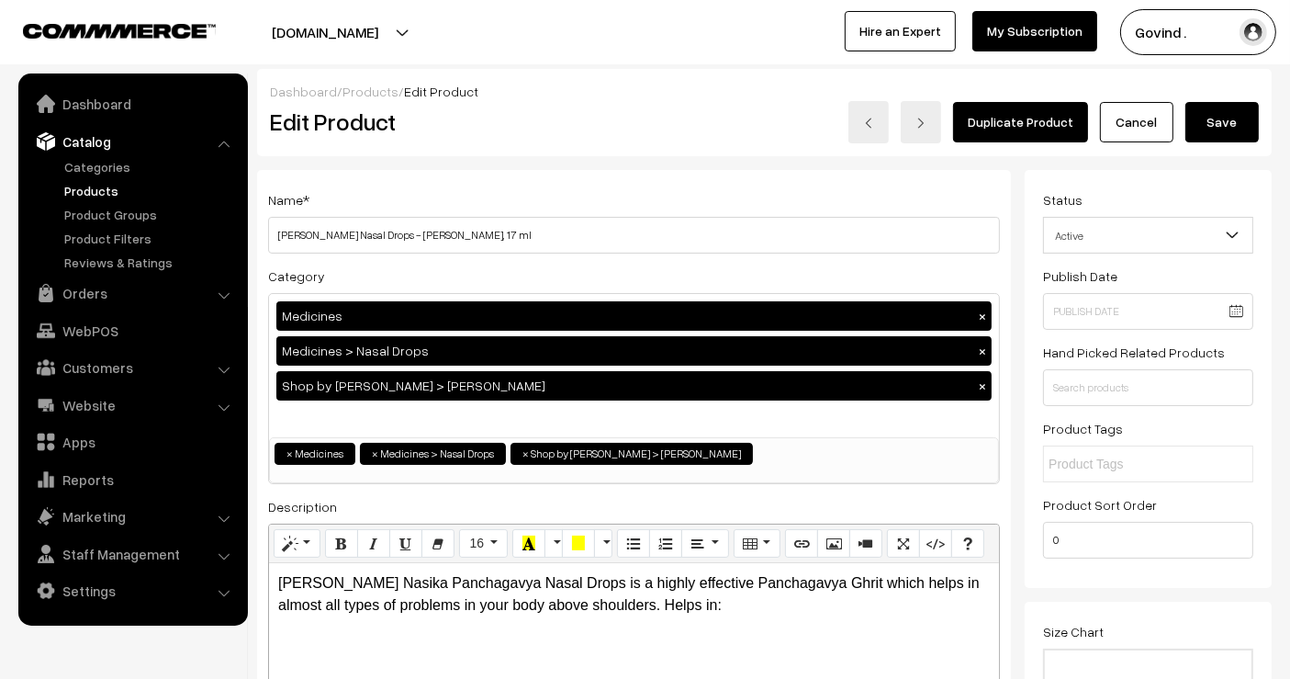
click at [1225, 132] on button "Save" at bounding box center [1221, 122] width 73 height 40
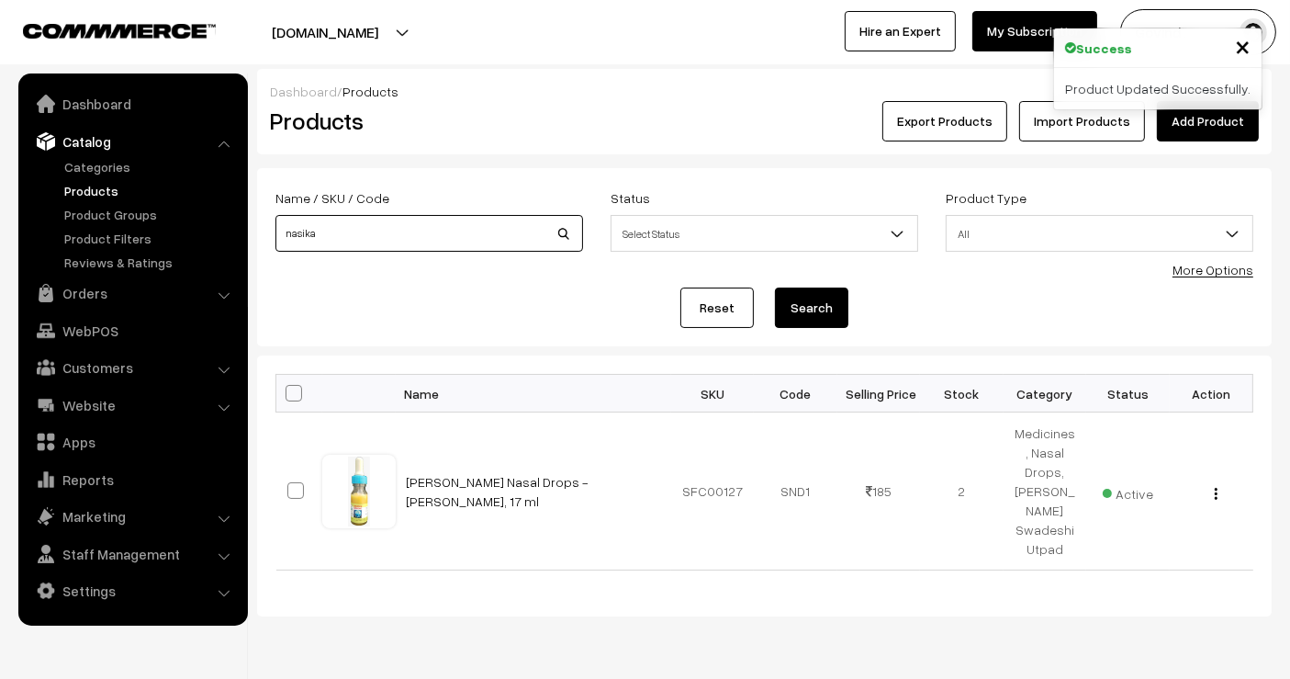
click at [456, 222] on input "nasika" at bounding box center [429, 233] width 308 height 37
type input "tooth\"
click at [775, 287] on button "Search" at bounding box center [811, 307] width 73 height 40
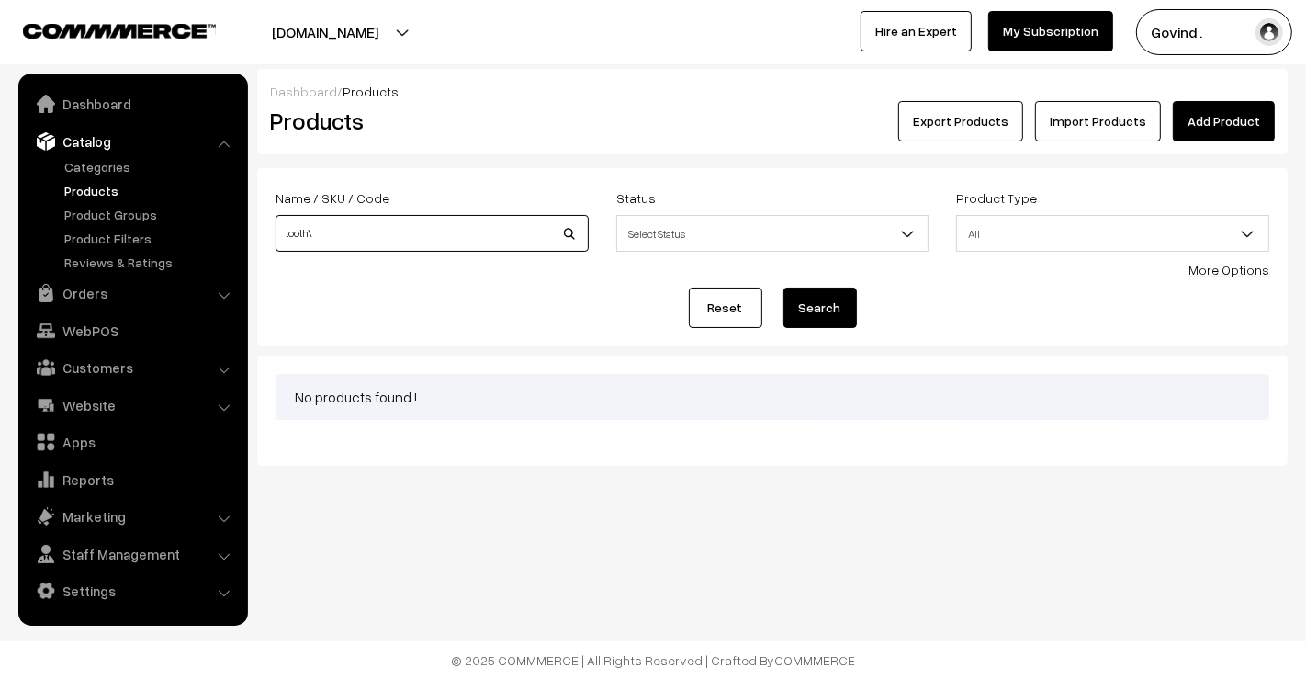
click at [458, 224] on input "tooth\" at bounding box center [431, 233] width 313 height 37
type input "tooth"
click at [783, 287] on button "Search" at bounding box center [819, 307] width 73 height 40
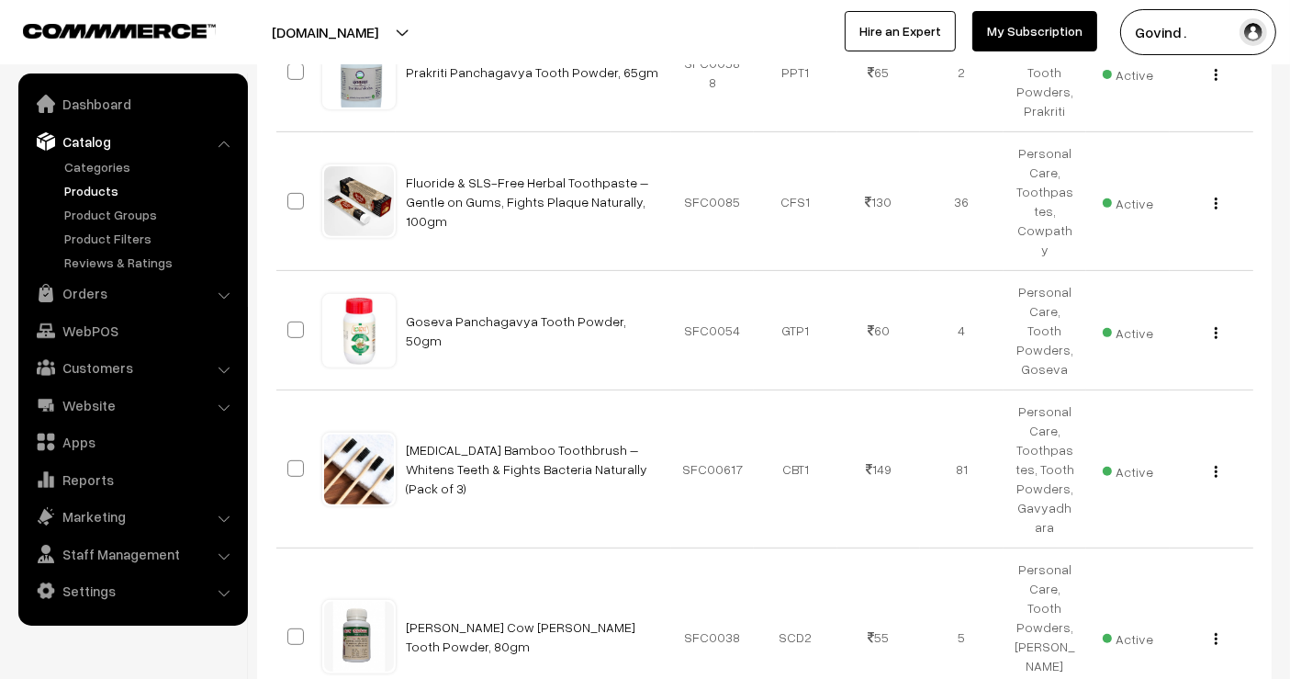
scroll to position [784, 0]
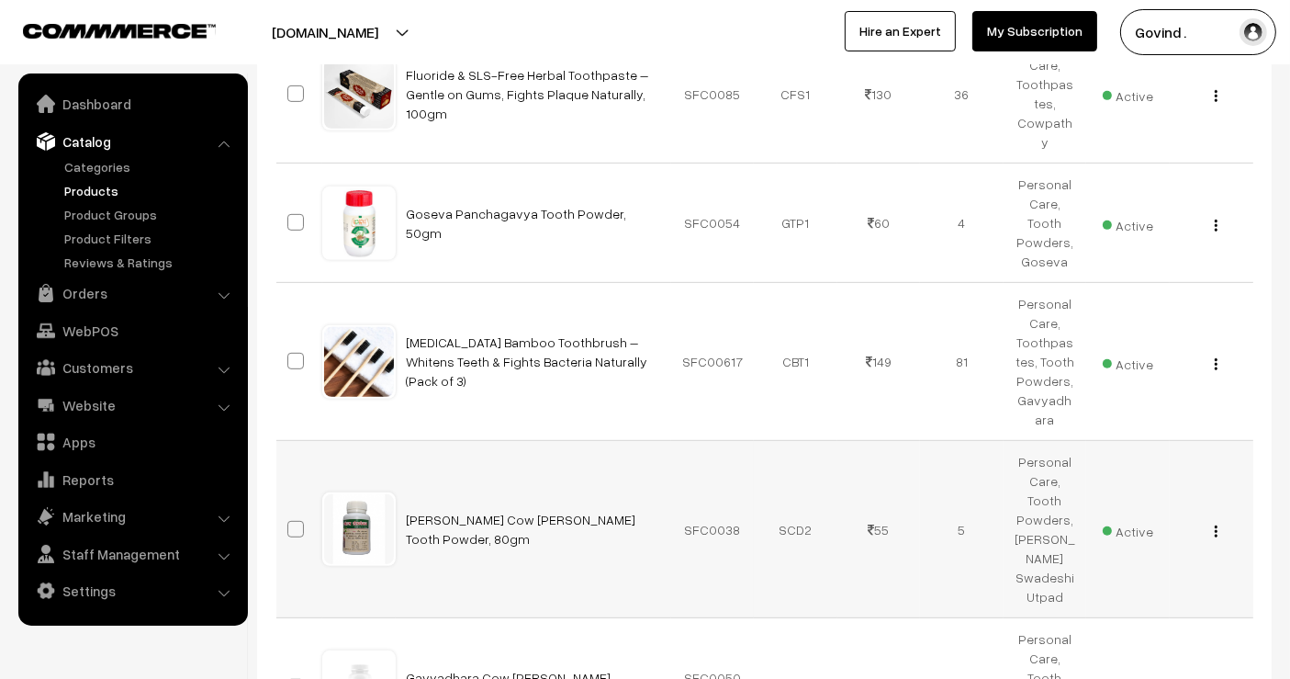
click at [1215, 525] on img "button" at bounding box center [1216, 531] width 3 height 12
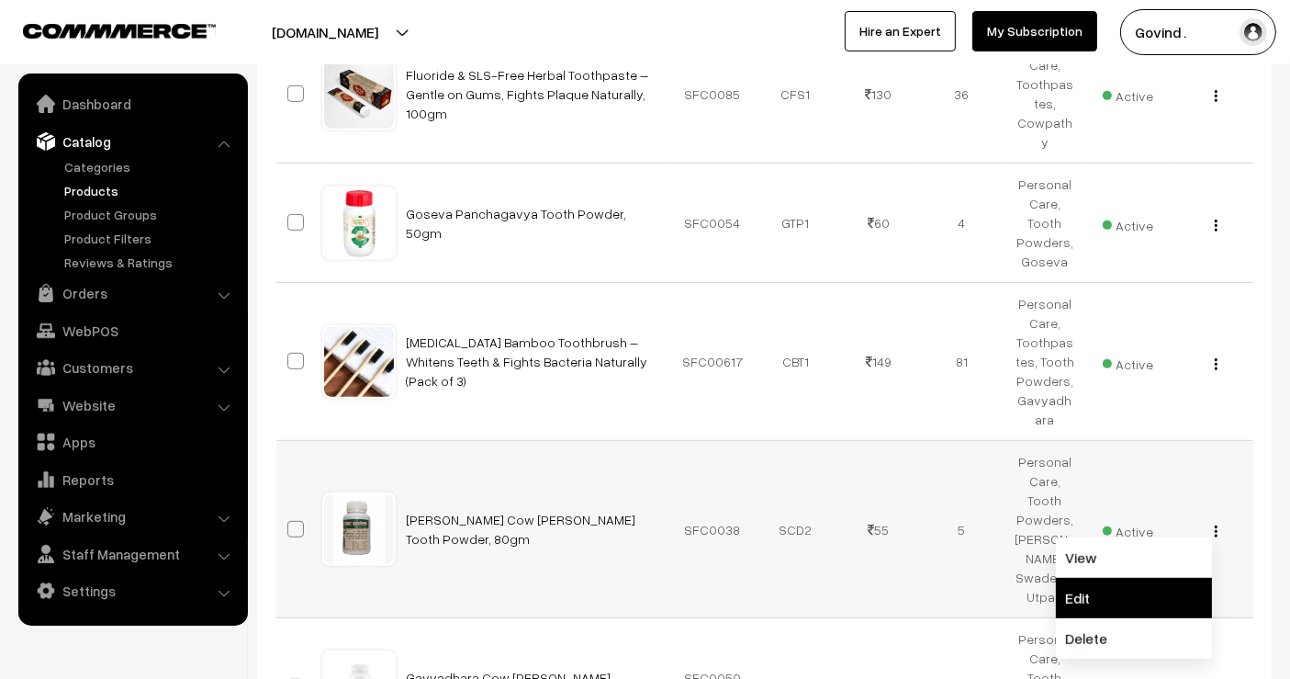
click at [1149, 578] on link "Edit" at bounding box center [1134, 598] width 156 height 40
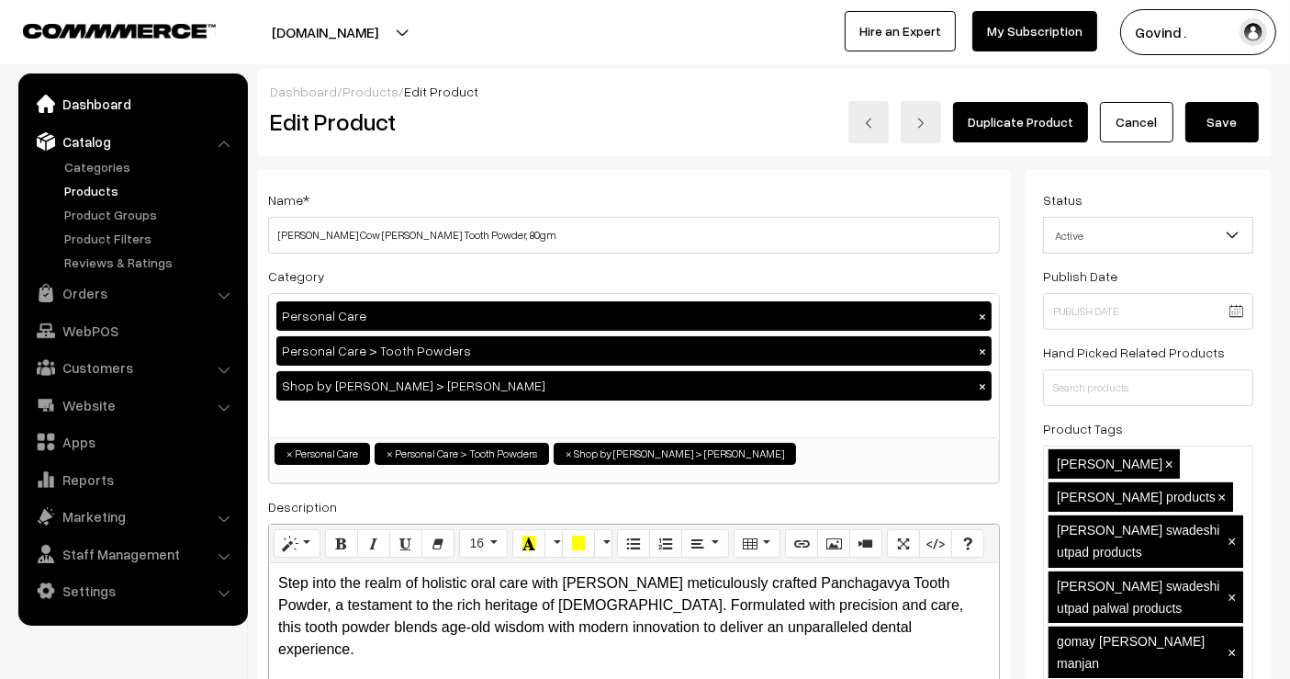
click at [70, 114] on link "Dashboard" at bounding box center [132, 103] width 219 height 33
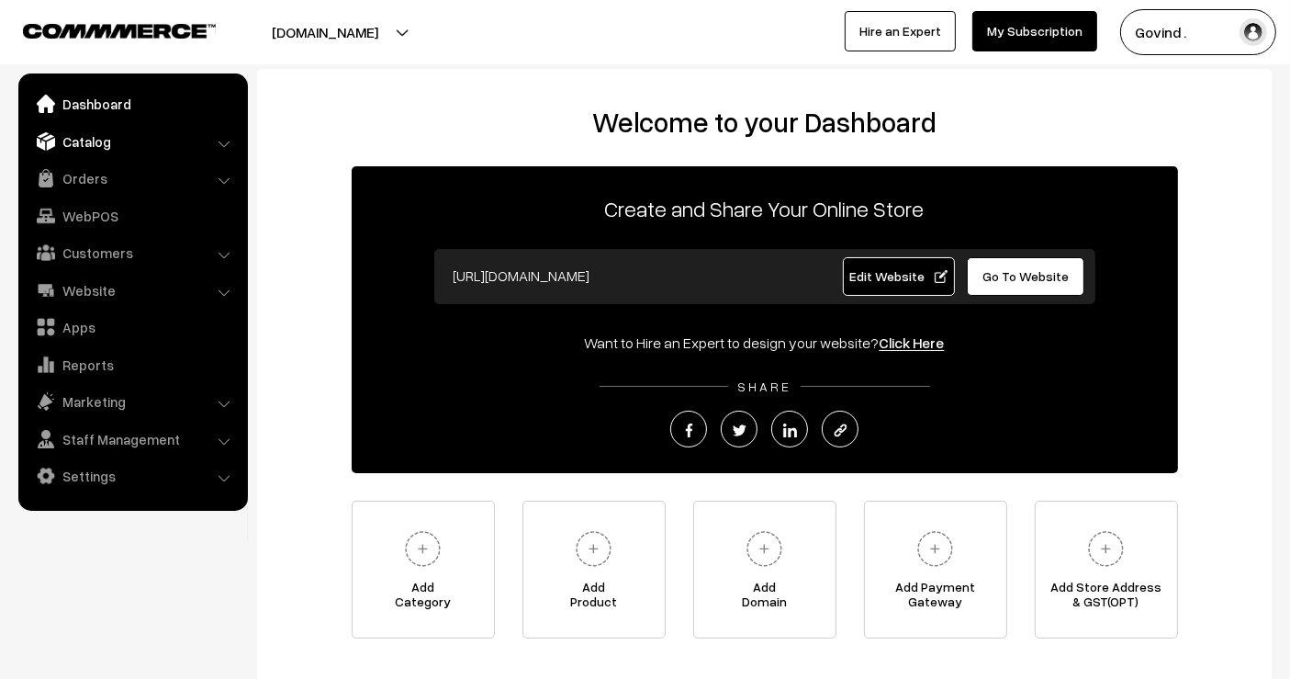
click at [105, 154] on link "Catalog" at bounding box center [132, 141] width 219 height 33
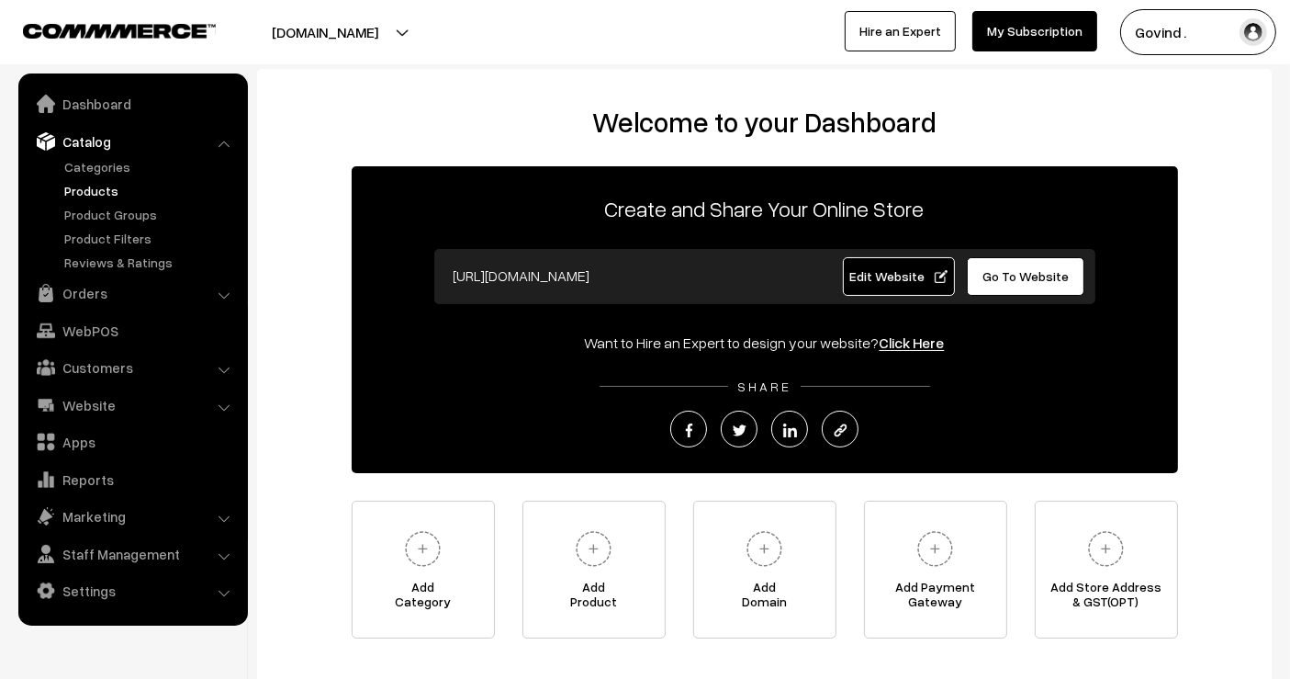
click at [88, 182] on link "Products" at bounding box center [151, 190] width 182 height 19
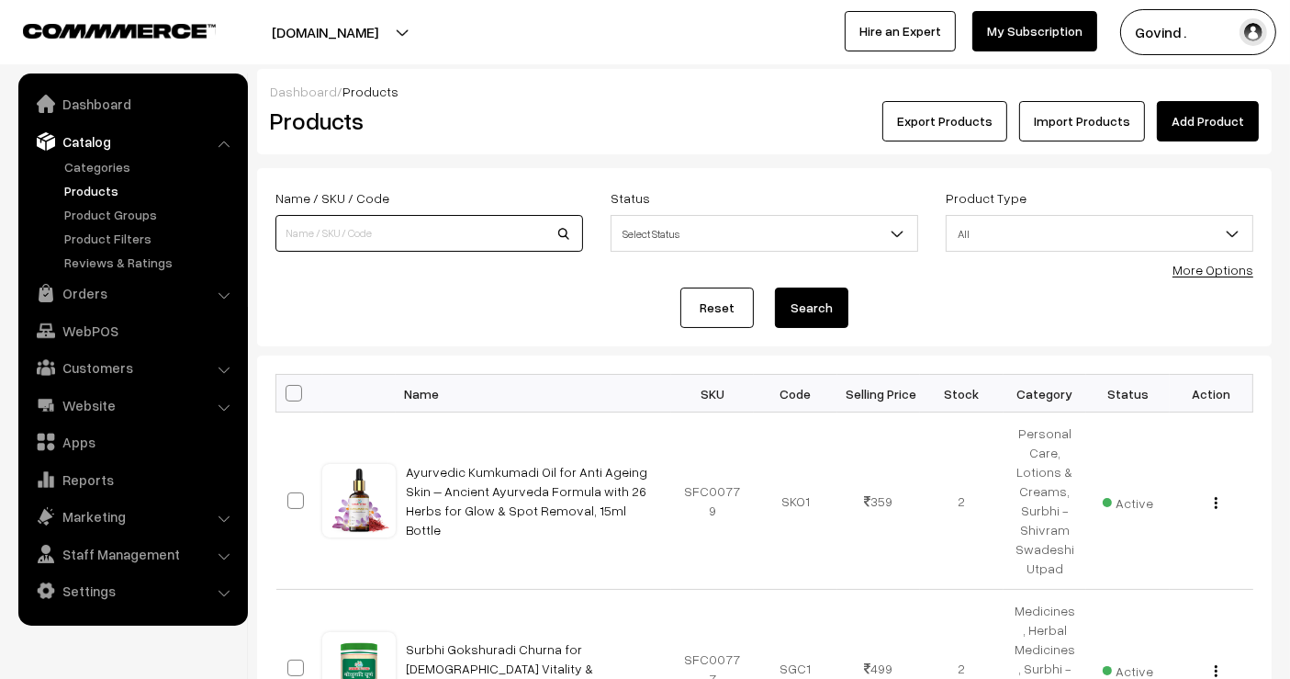
click at [377, 227] on input at bounding box center [429, 233] width 308 height 37
type input "face pack"
click at [775, 287] on button "Search" at bounding box center [811, 307] width 73 height 40
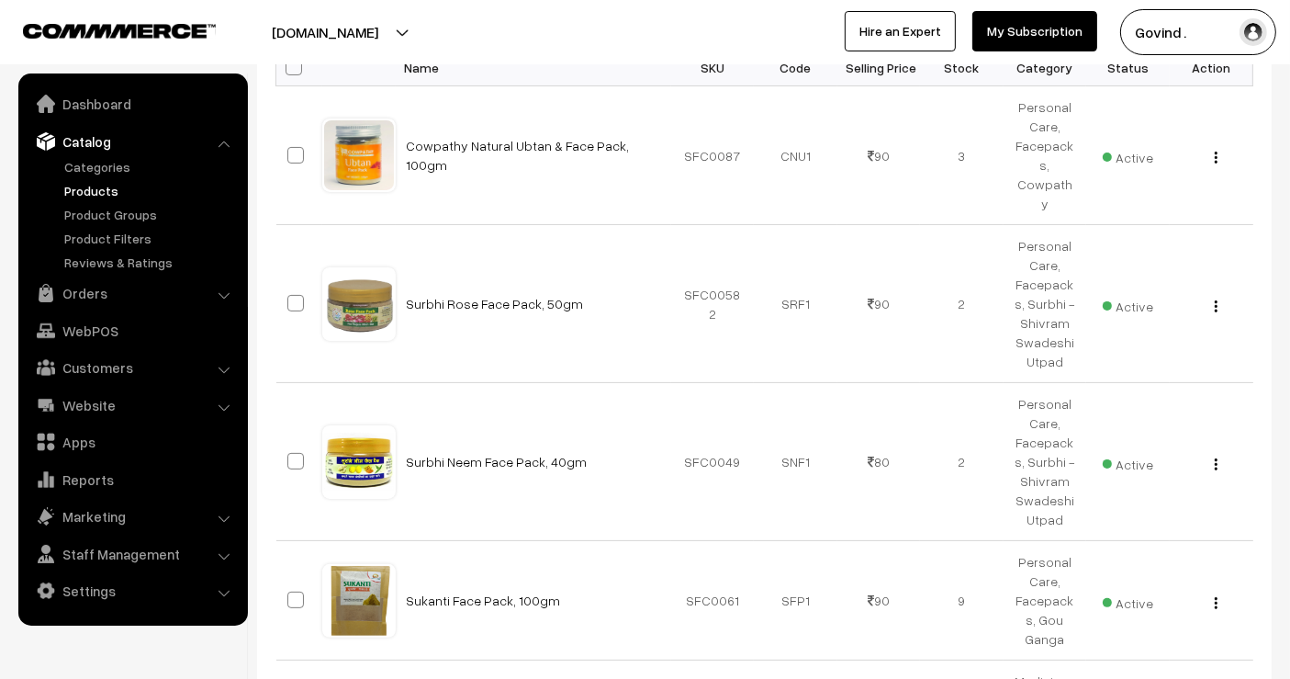
scroll to position [335, 0]
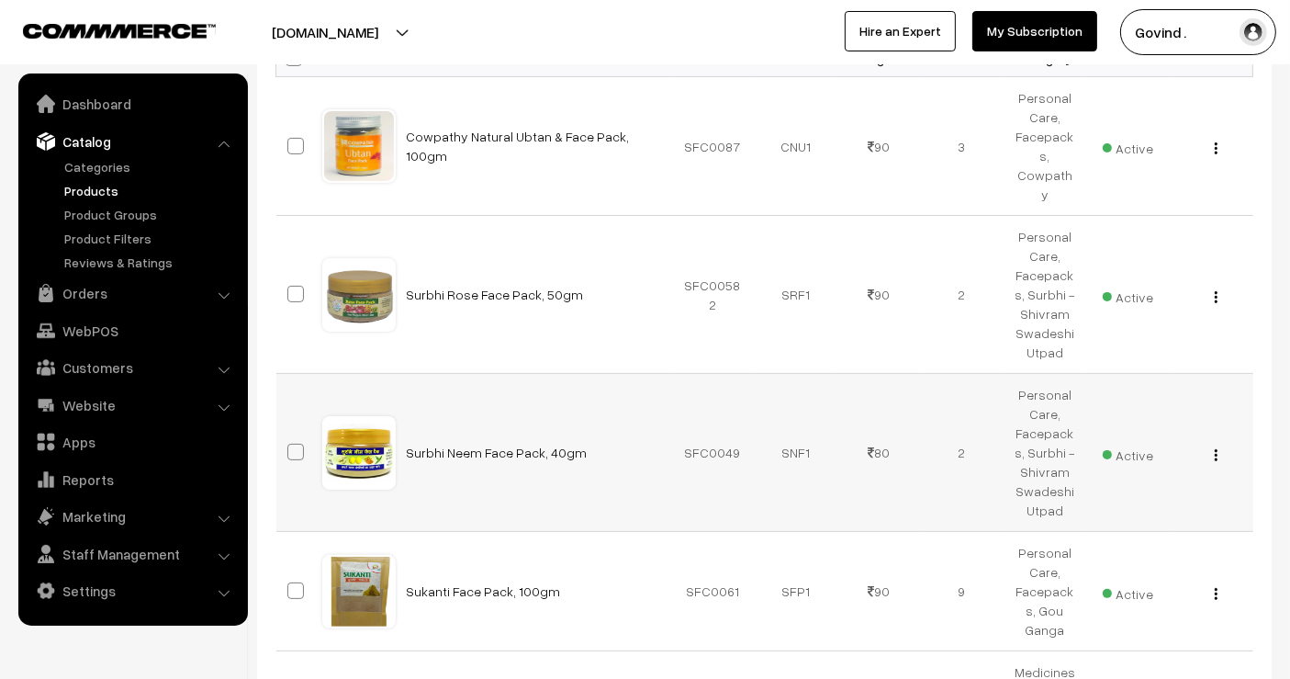
click at [1217, 449] on img "button" at bounding box center [1216, 455] width 3 height 12
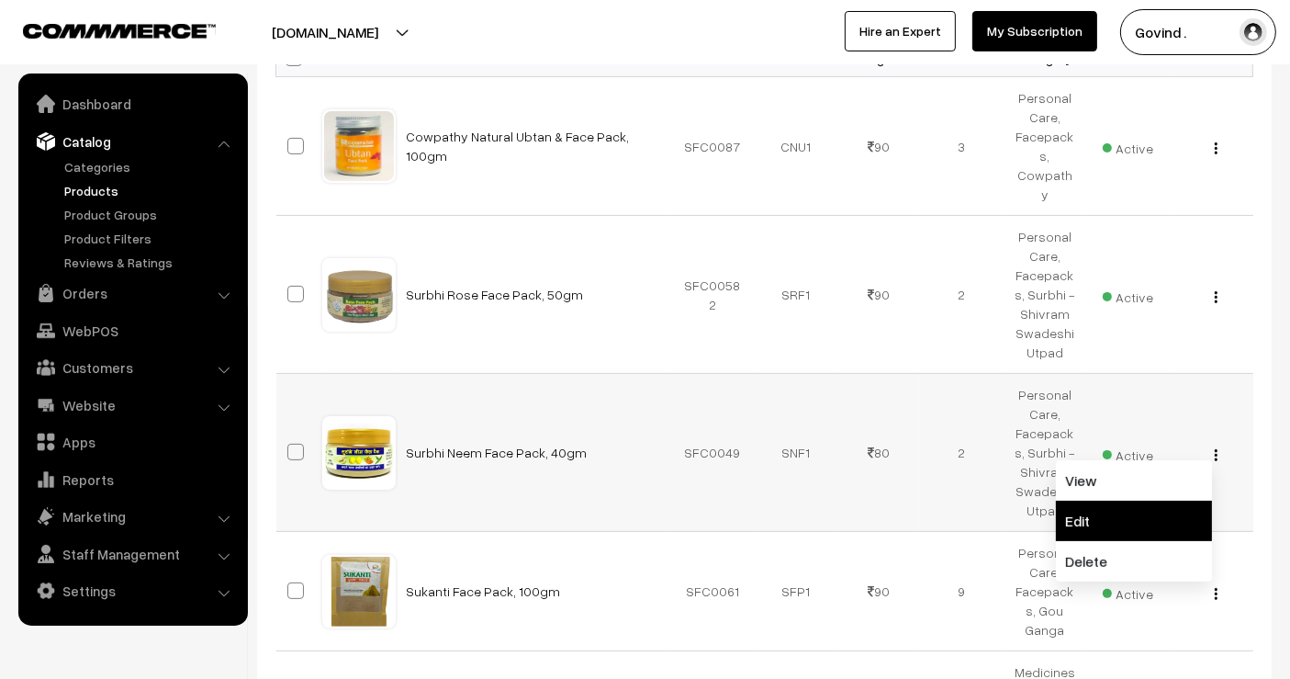
click at [1149, 500] on link "Edit" at bounding box center [1134, 520] width 156 height 40
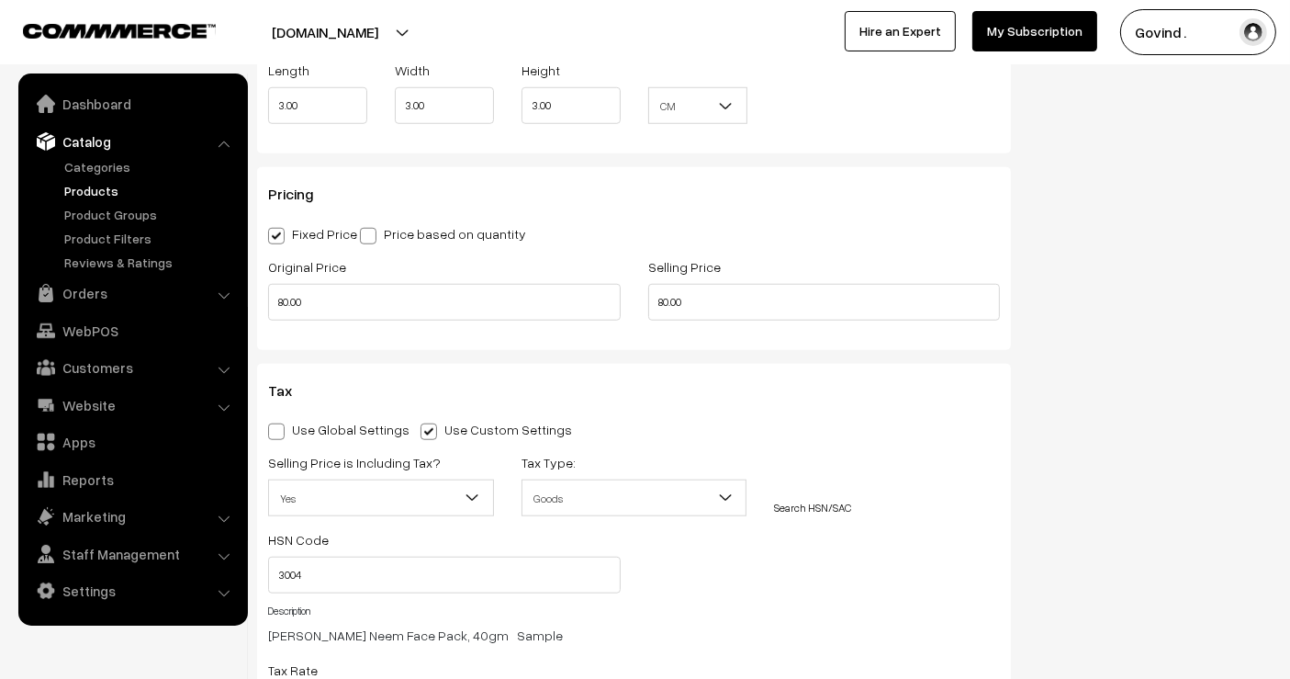
scroll to position [1543, 0]
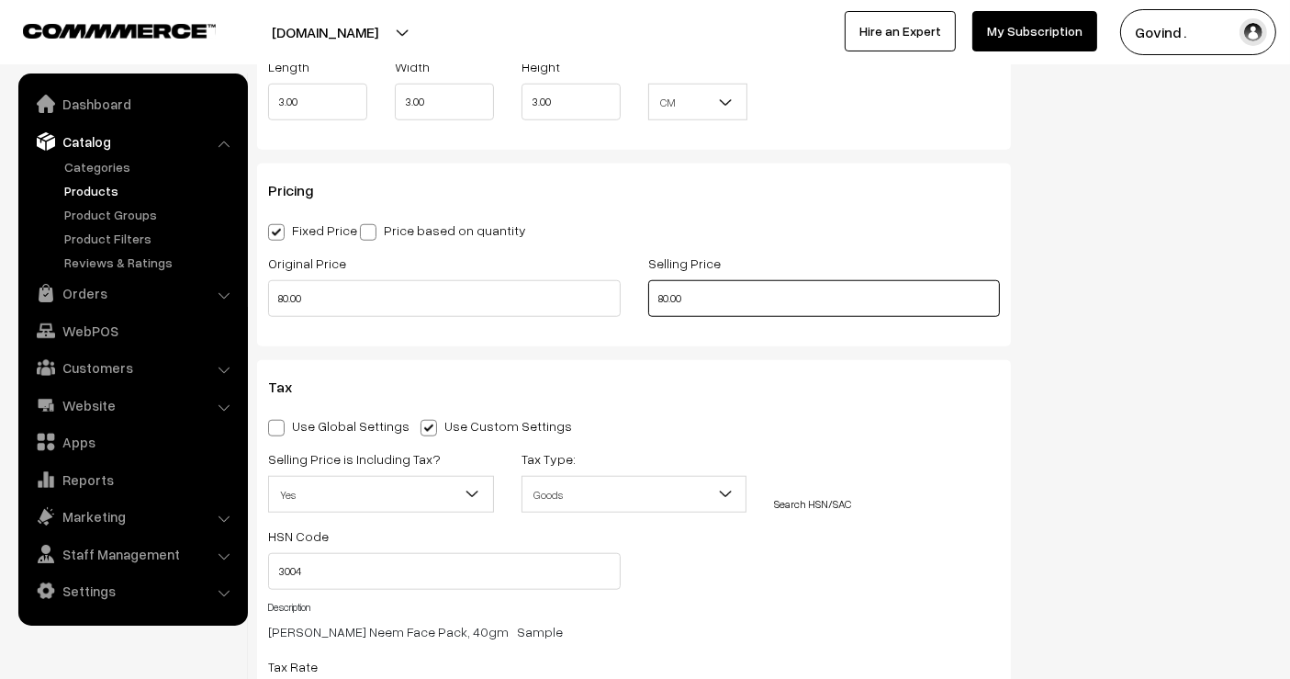
click at [666, 301] on input "80.00" at bounding box center [824, 298] width 353 height 37
type input "75.00"
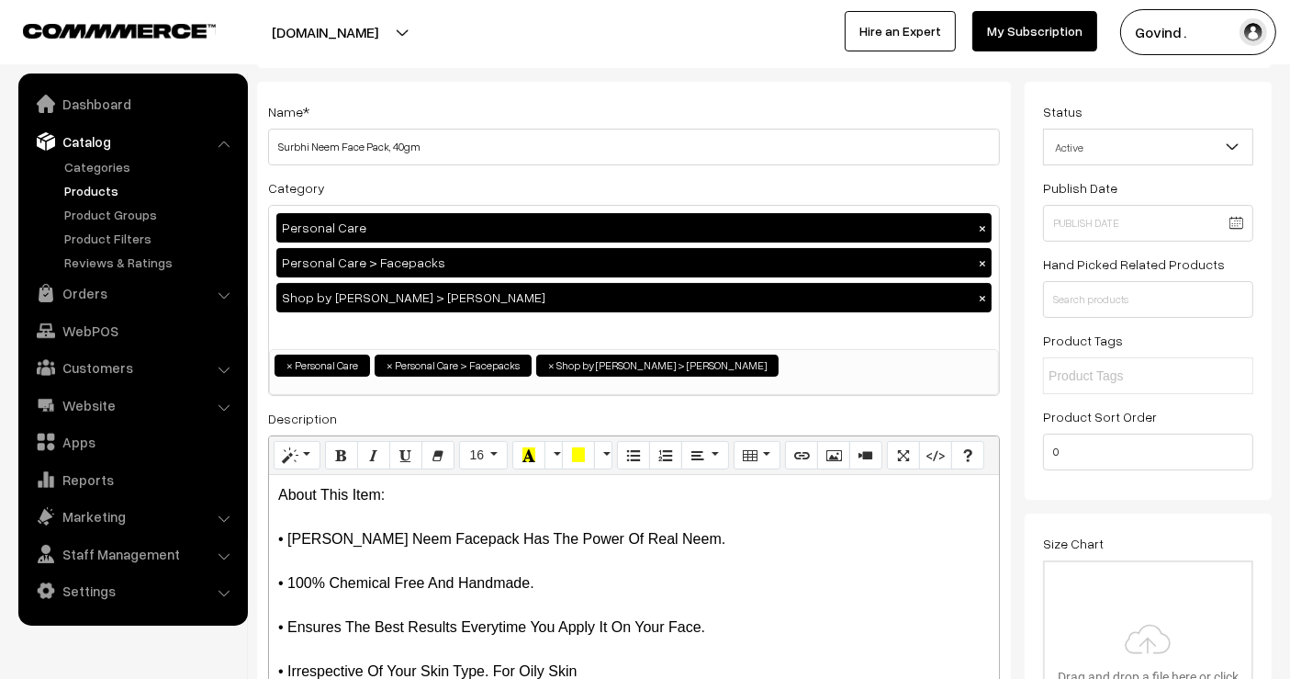
scroll to position [0, 0]
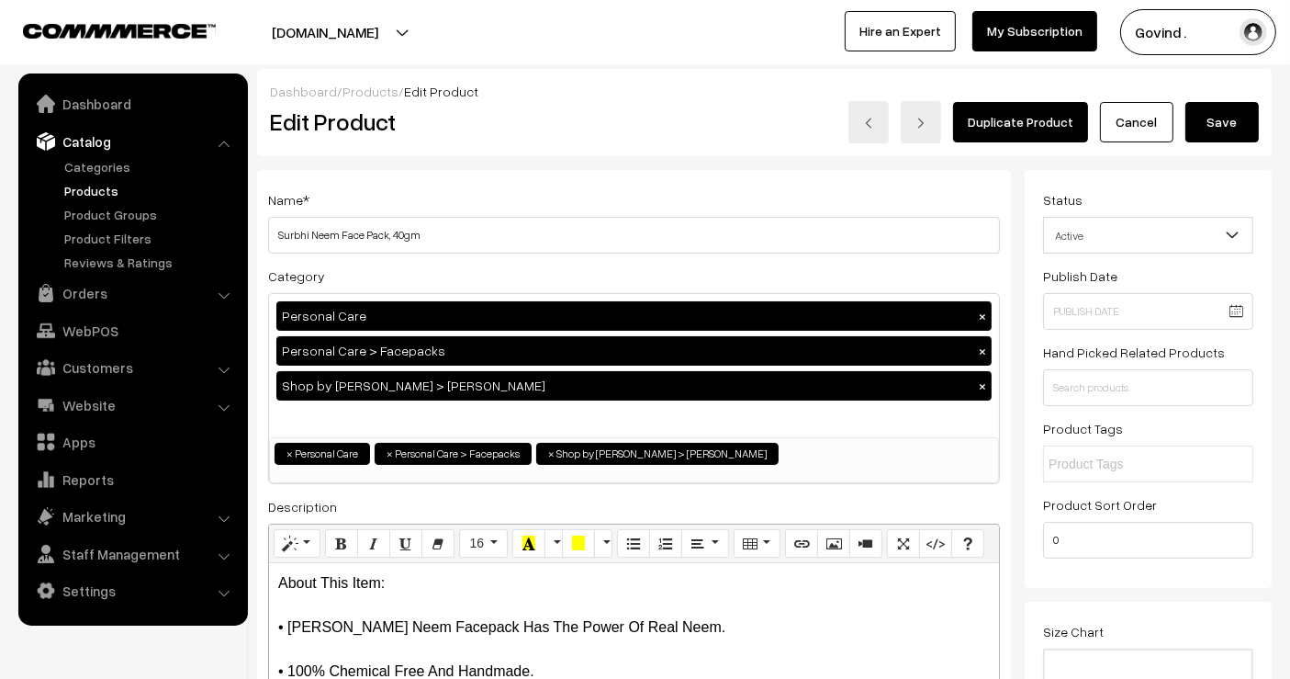
click at [1219, 139] on button "Save" at bounding box center [1221, 122] width 73 height 40
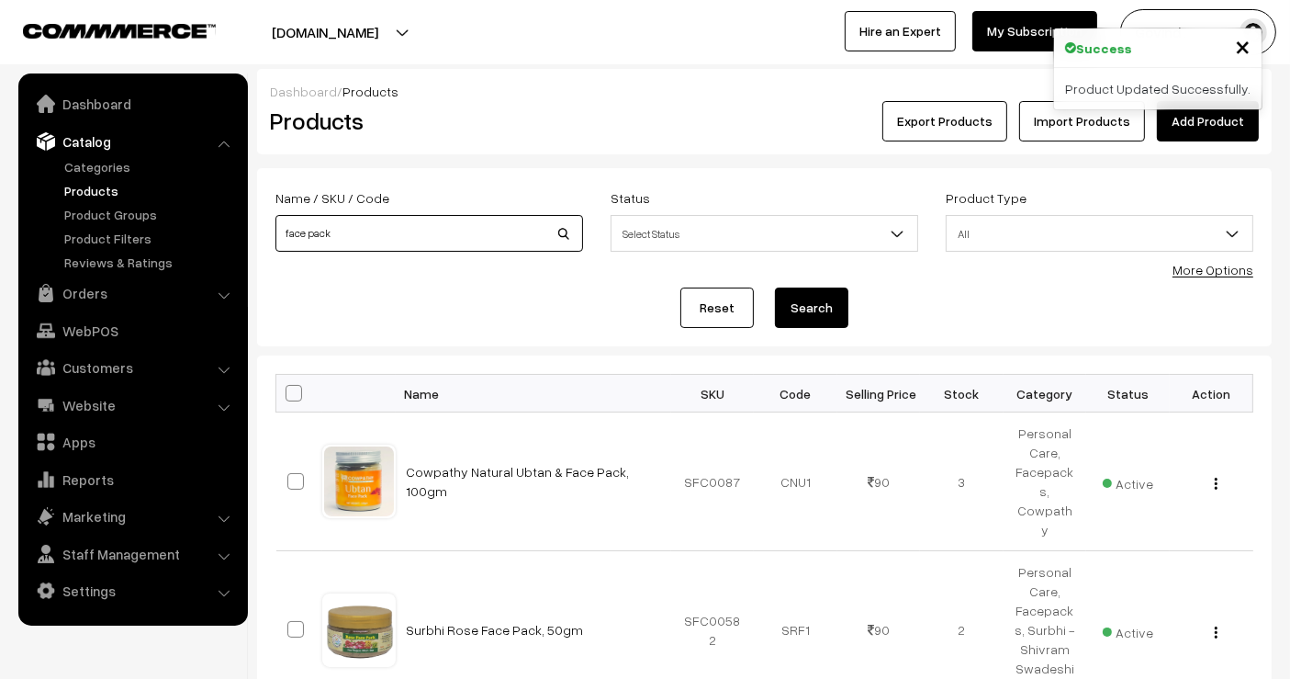
click at [423, 215] on input "face pack" at bounding box center [429, 233] width 308 height 37
type input "panchgavya"
click at [775, 287] on button "Search" at bounding box center [811, 307] width 73 height 40
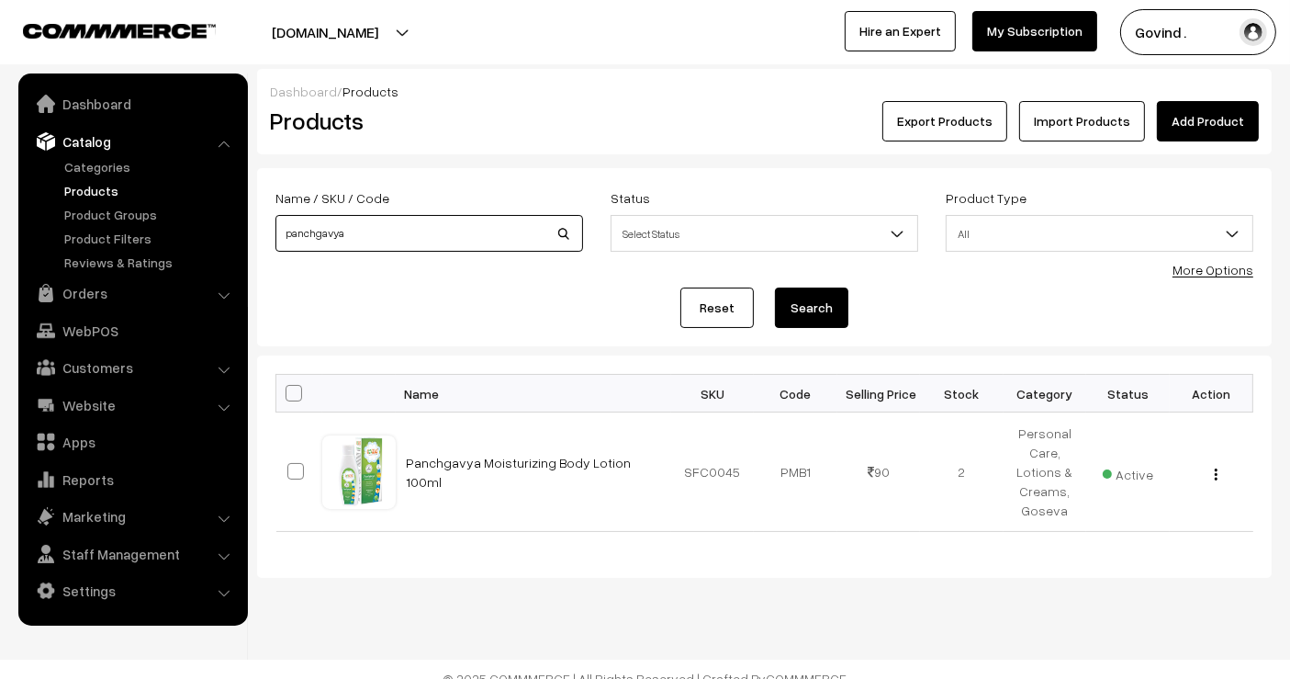
click at [315, 240] on input "panchgavya" at bounding box center [429, 233] width 308 height 37
type input "panchqgavya"
click at [775, 287] on button "Search" at bounding box center [811, 307] width 73 height 40
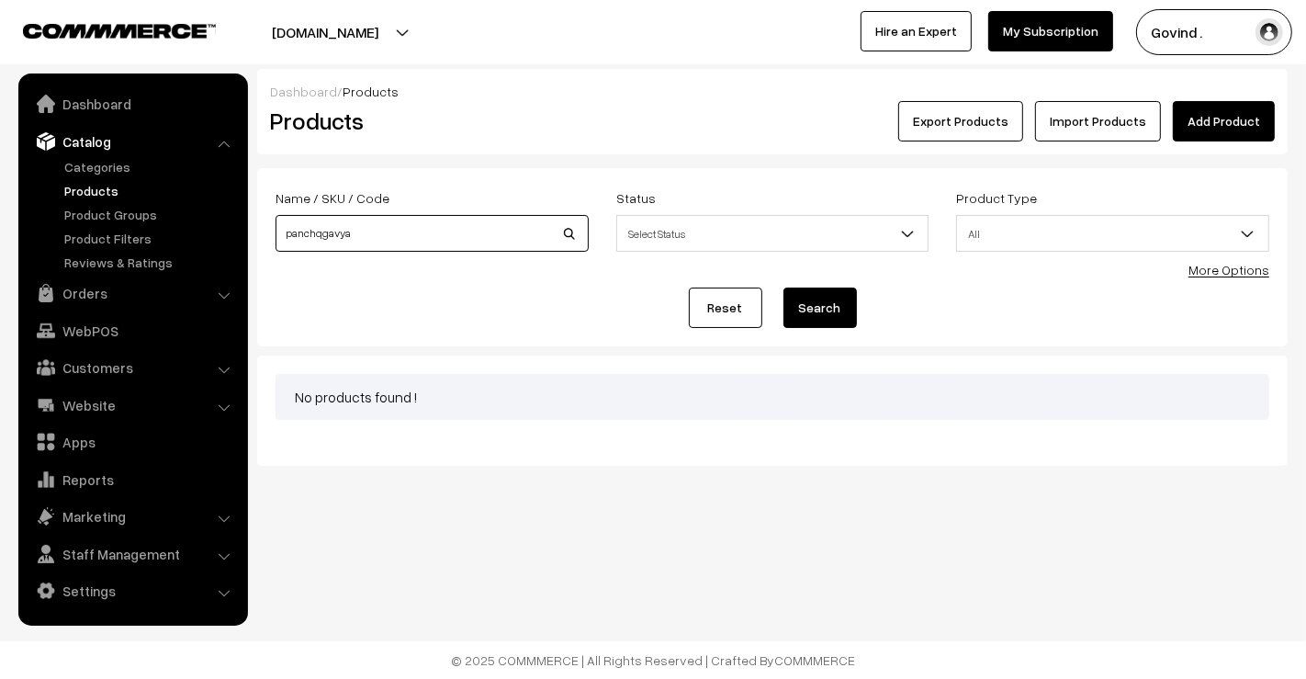
click at [420, 250] on input "panchqgavya" at bounding box center [431, 233] width 313 height 37
type input "panchagavya"
click at [783, 287] on button "Search" at bounding box center [819, 307] width 73 height 40
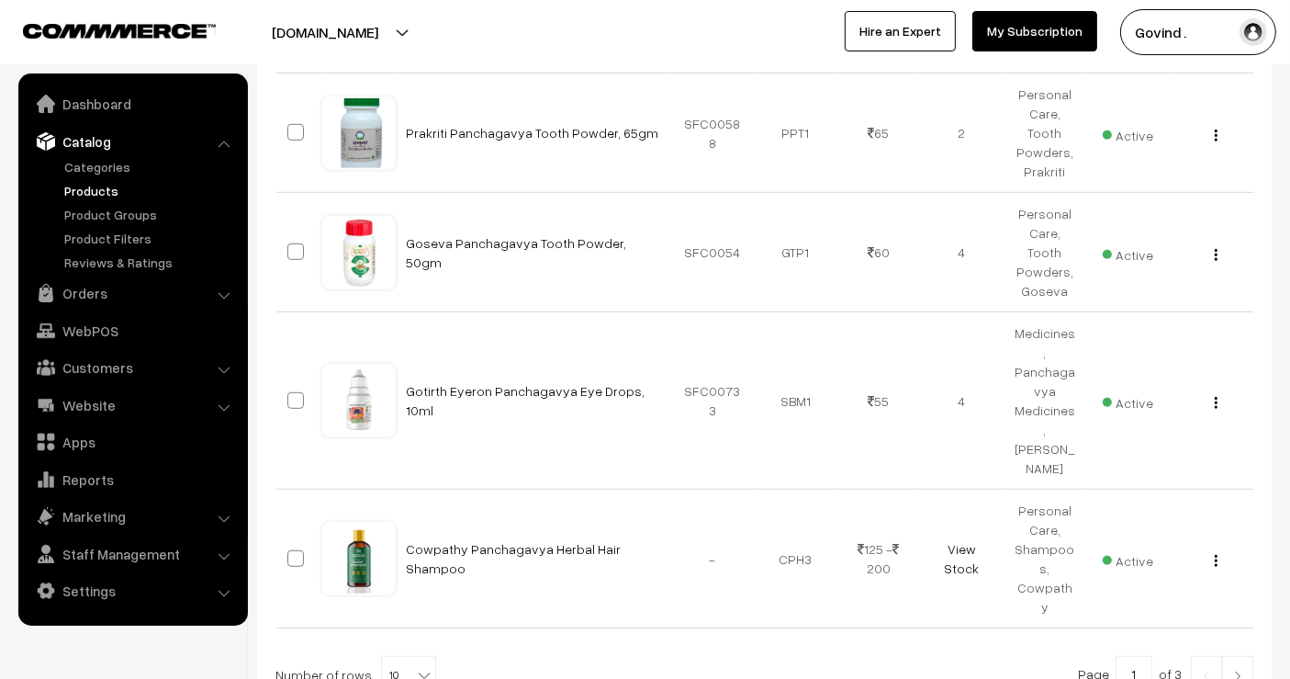
scroll to position [1084, 0]
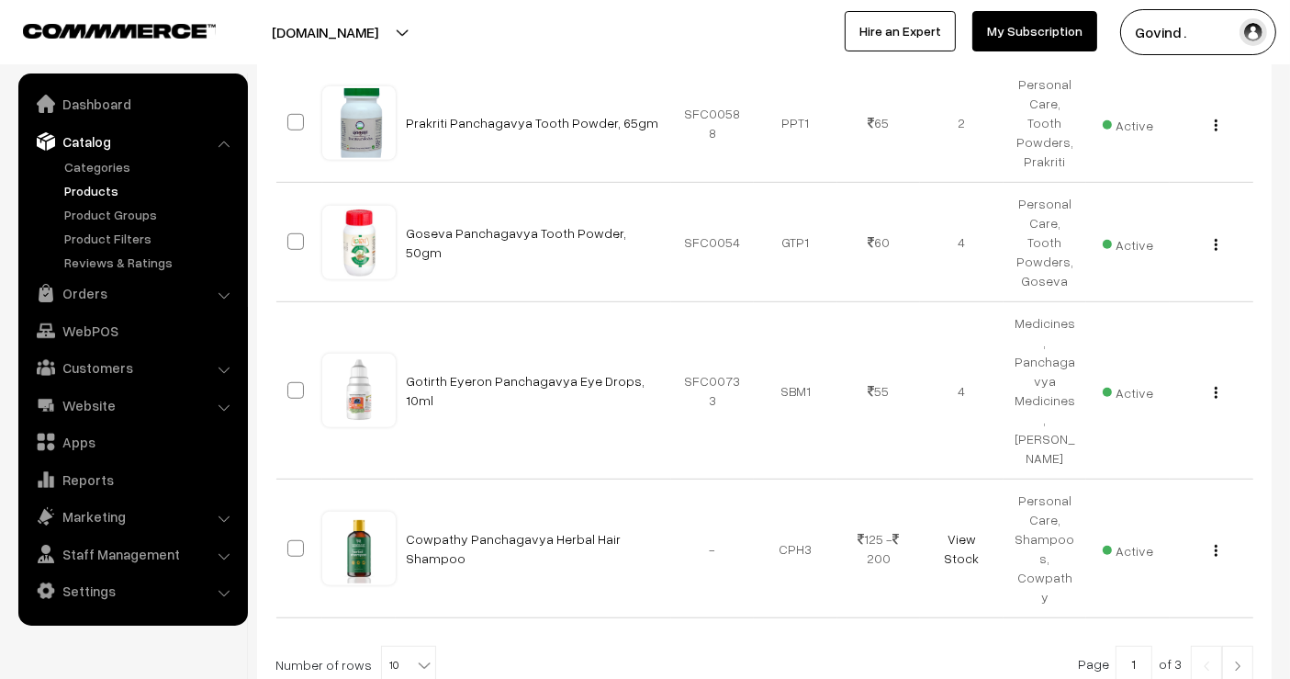
click at [1242, 660] on img at bounding box center [1237, 665] width 17 height 11
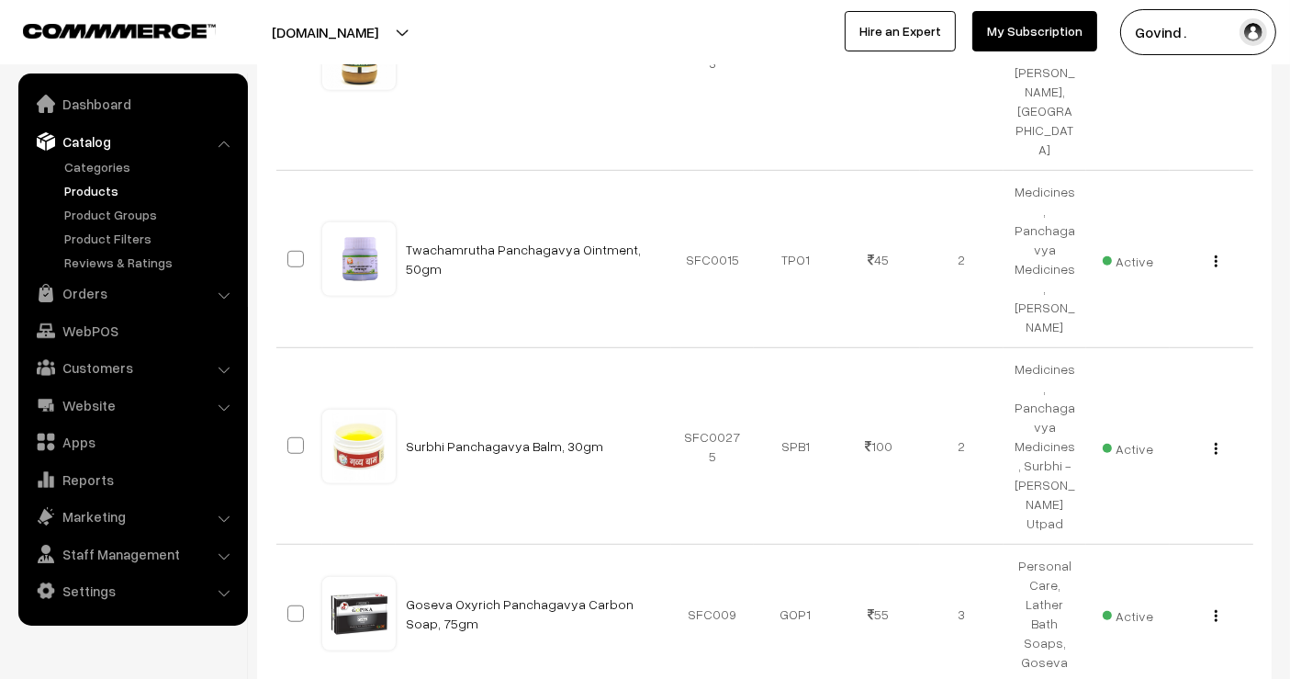
scroll to position [1269, 0]
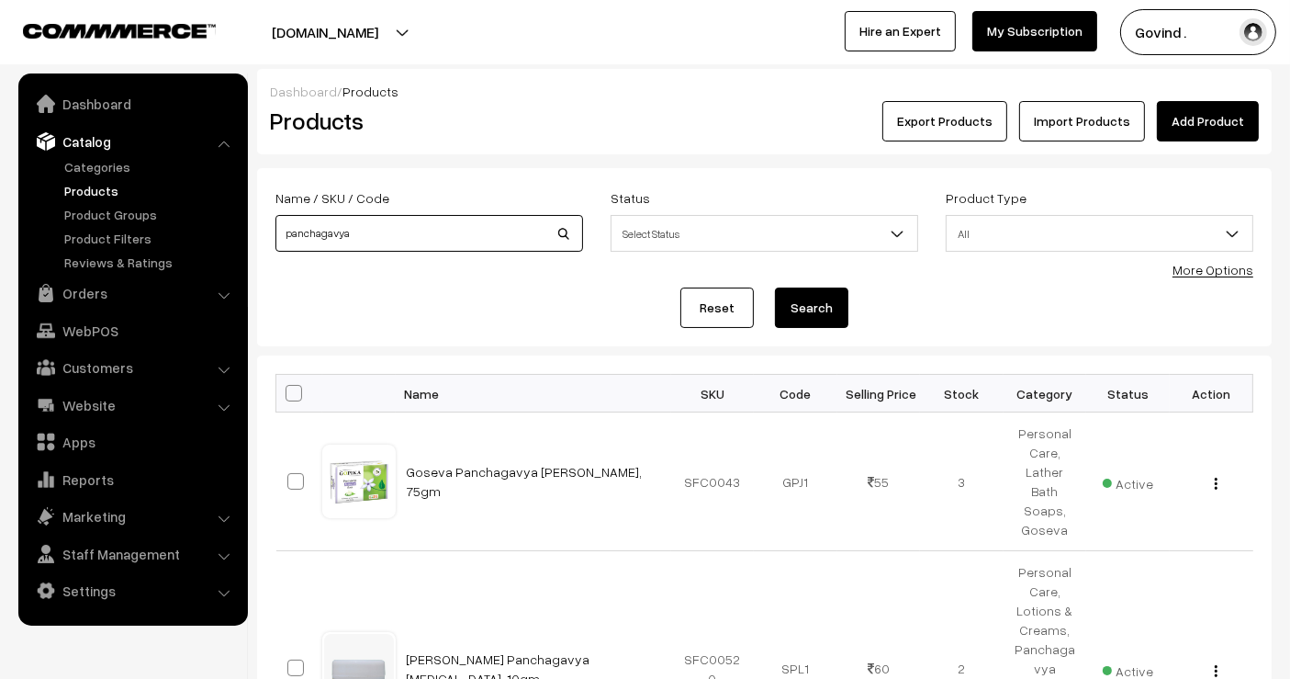
click at [430, 219] on input "panchagavya" at bounding box center [429, 233] width 308 height 37
type input "soap"
click at [775, 287] on button "Search" at bounding box center [811, 307] width 73 height 40
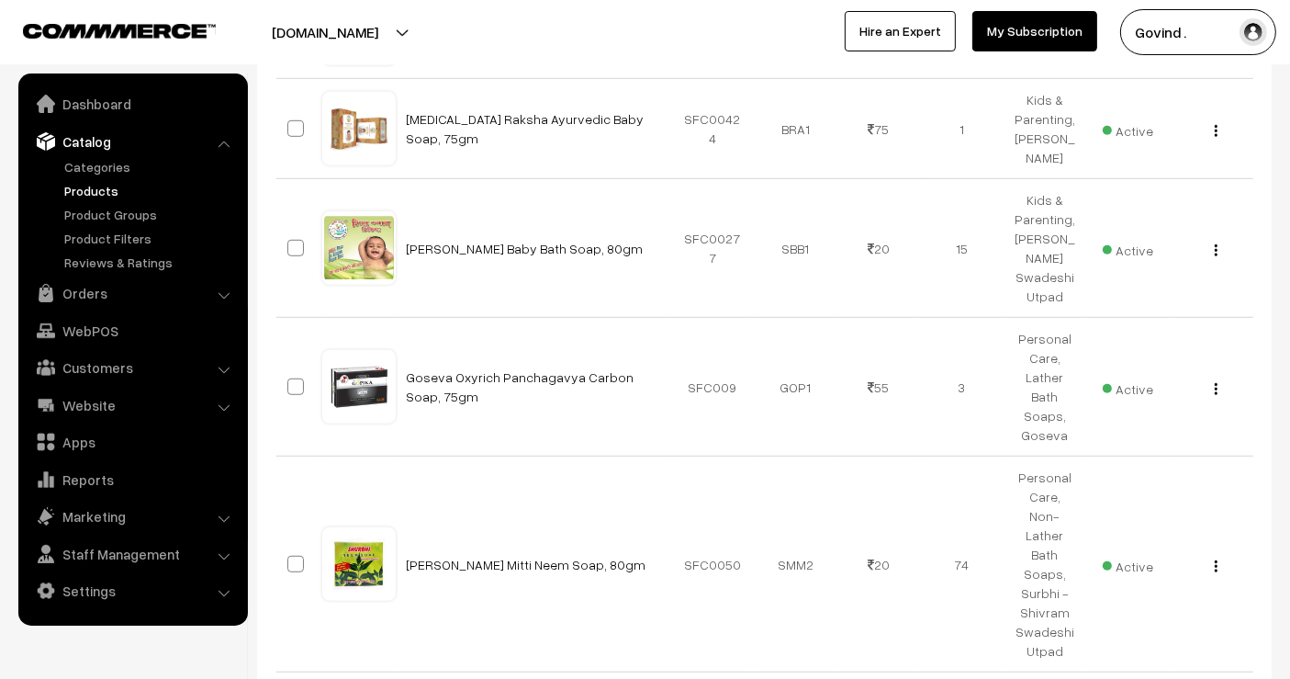
scroll to position [1204, 0]
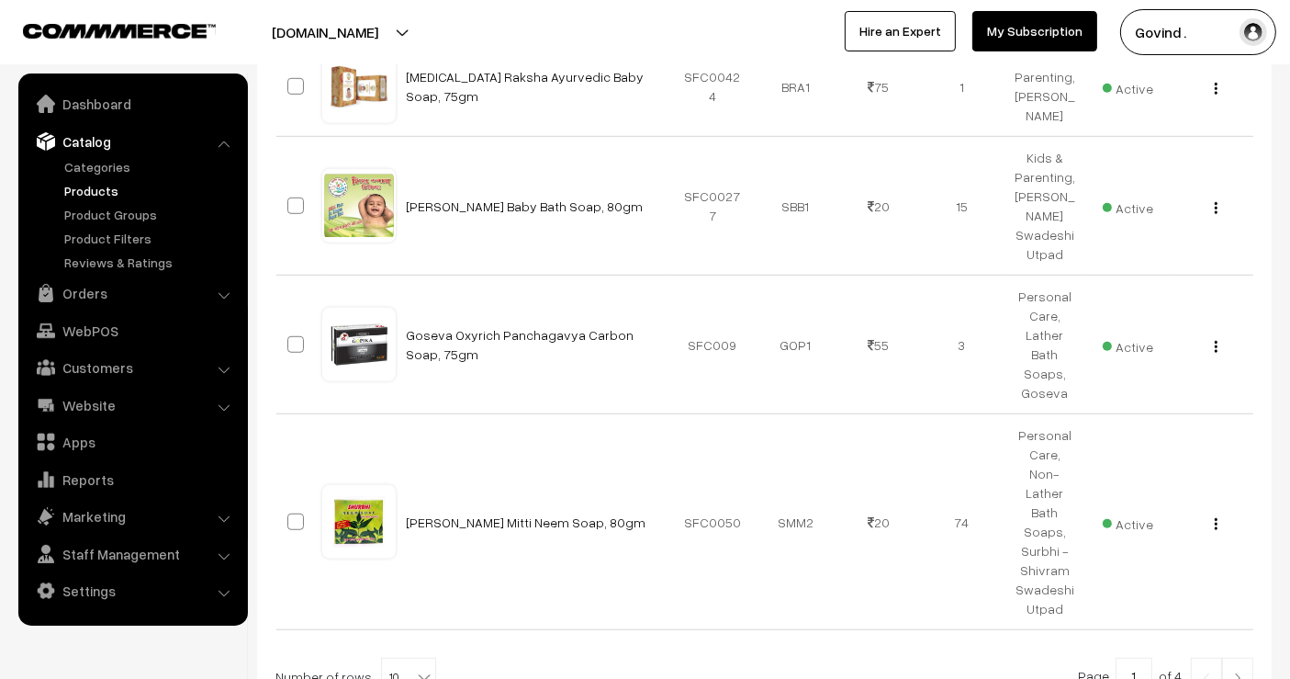
drag, startPoint x: 1305, startPoint y: 142, endPoint x: 1305, endPoint y: 554, distance: 411.3
click at [1235, 672] on img at bounding box center [1237, 677] width 17 height 11
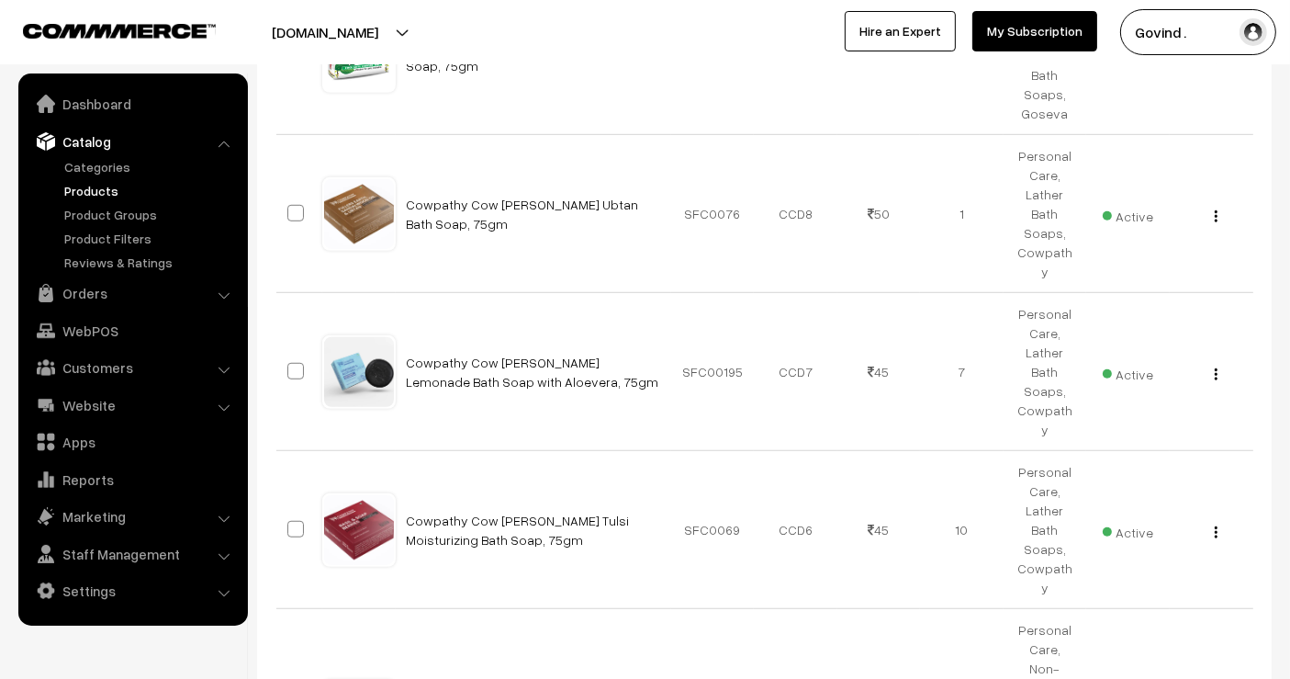
scroll to position [1214, 0]
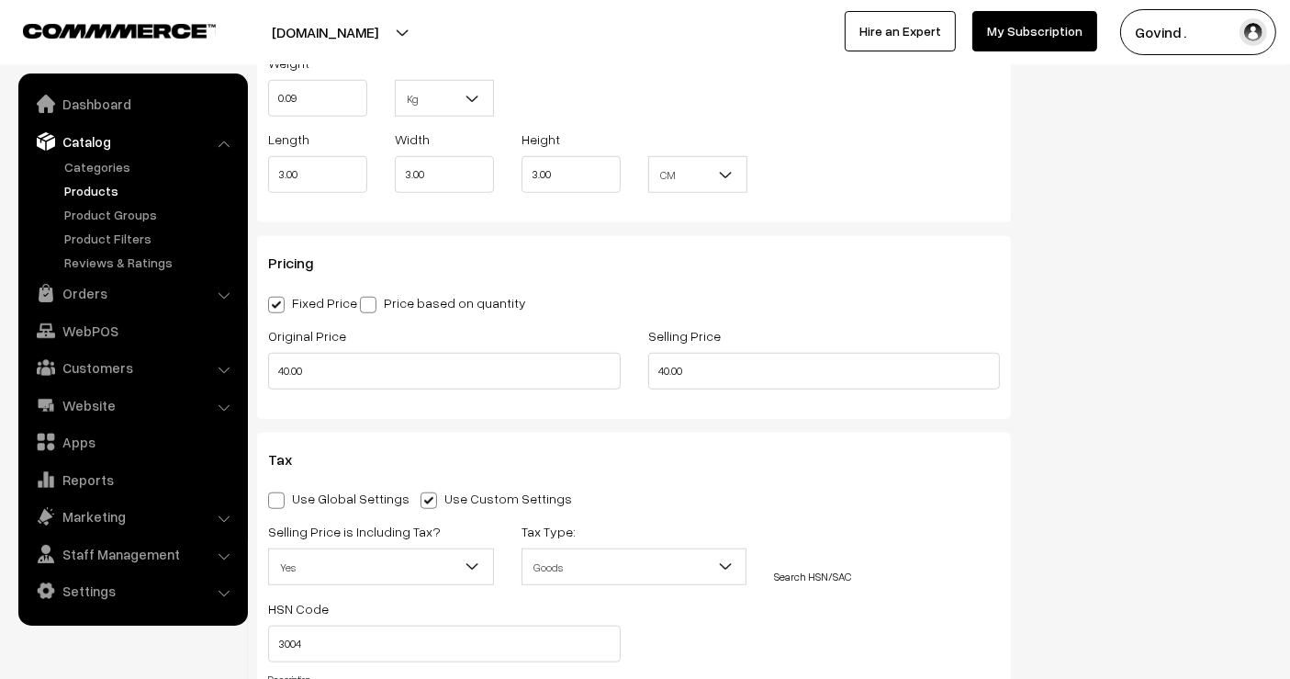
scroll to position [1479, 0]
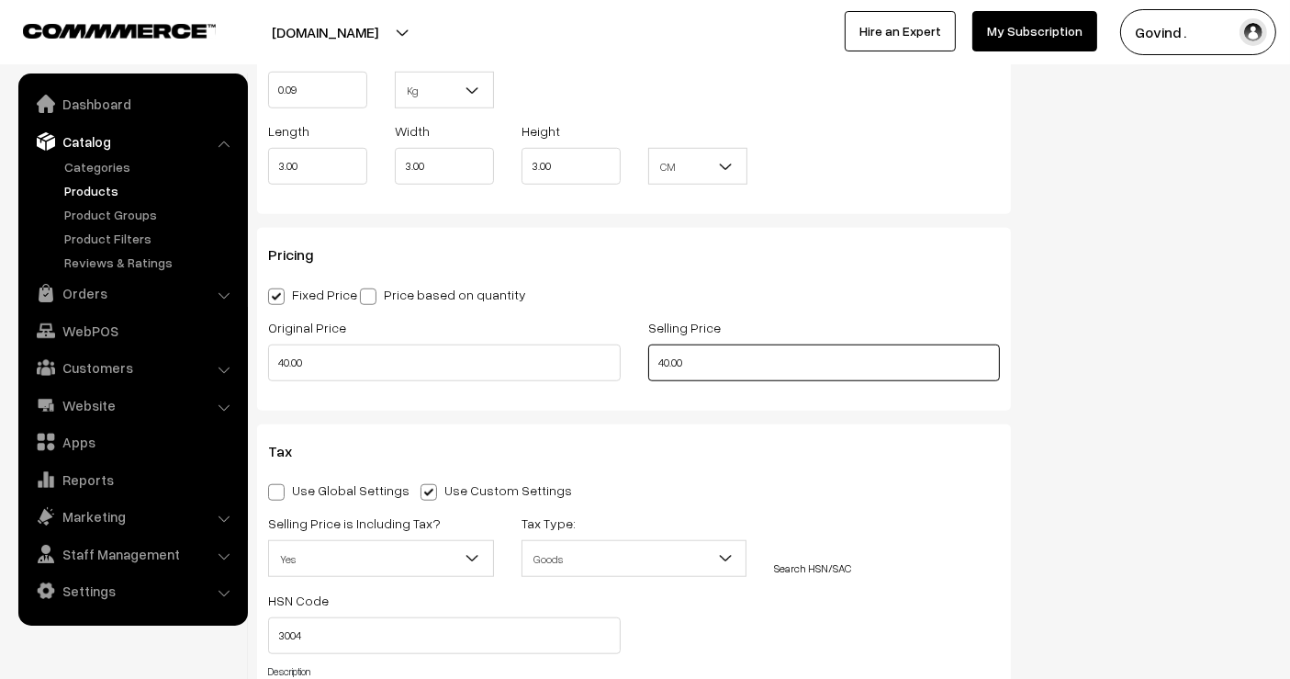
click at [668, 353] on input "40.00" at bounding box center [824, 362] width 353 height 37
type input "37.00"
click at [1106, 341] on div "Status Active Inactive Active Publish Date Product Type -- Select -- -- Select …" at bounding box center [1155, 63] width 261 height 2744
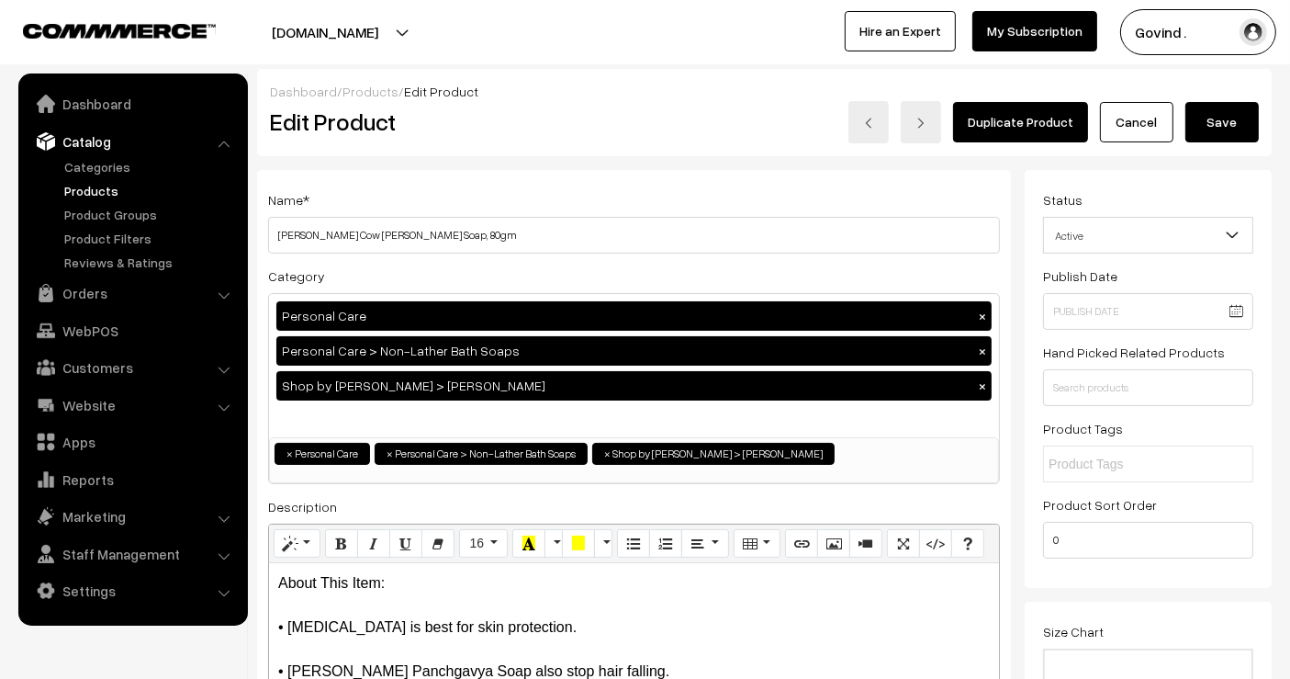
click at [1209, 119] on button "Save" at bounding box center [1221, 122] width 73 height 40
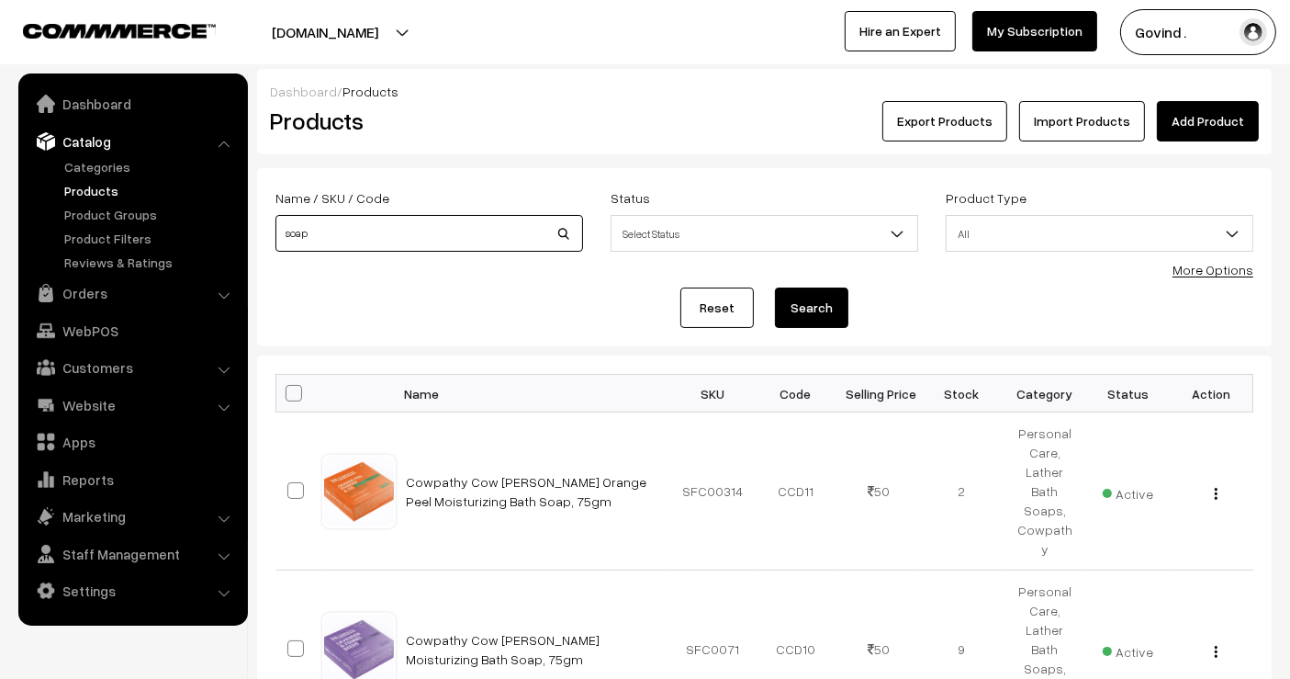
click at [500, 233] on input "soap" at bounding box center [429, 233] width 308 height 37
type input "shampoo"
click at [775, 287] on button "Search" at bounding box center [811, 307] width 73 height 40
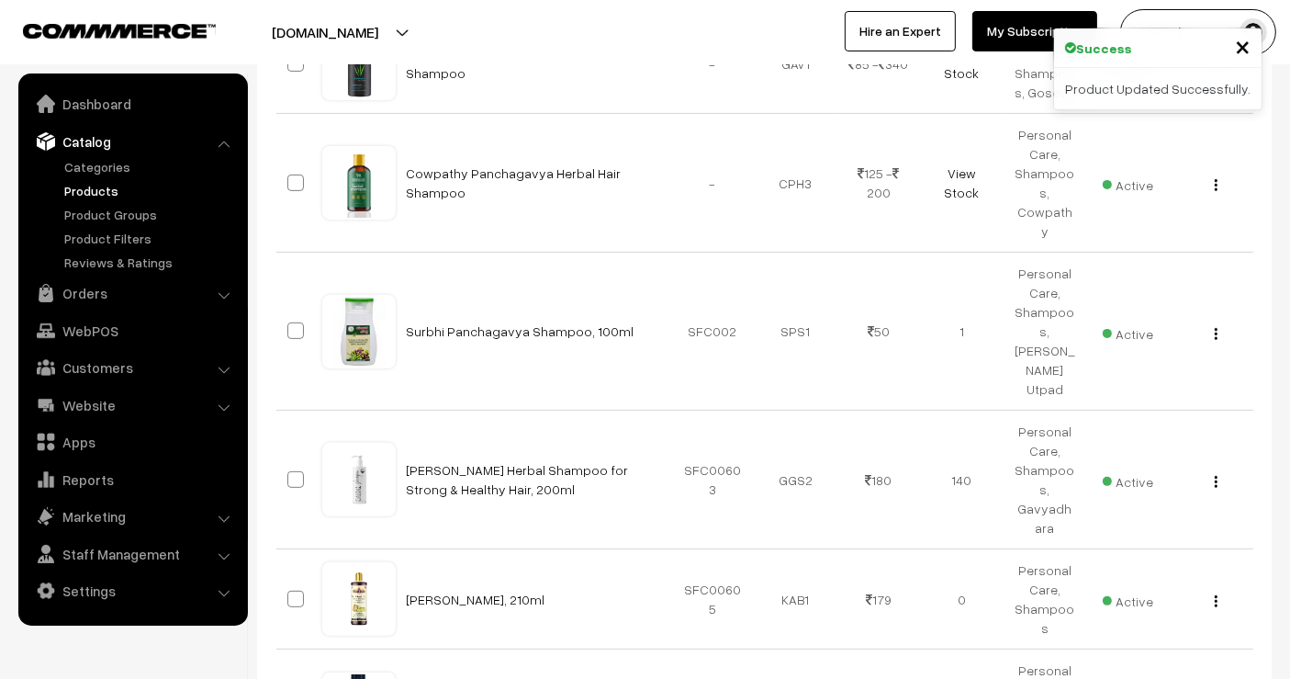
scroll to position [506, 0]
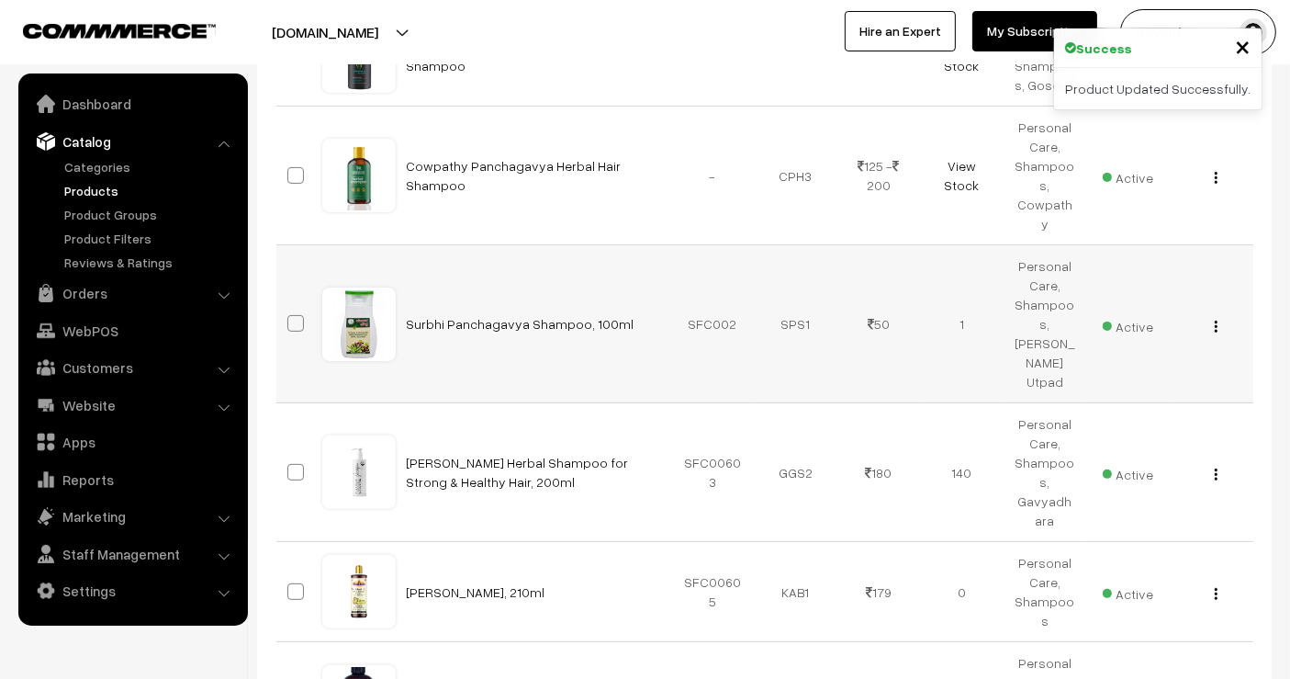
click at [1218, 314] on div "View Edit Delete" at bounding box center [1212, 323] width 62 height 19
click at [1217, 320] on img "button" at bounding box center [1216, 326] width 3 height 12
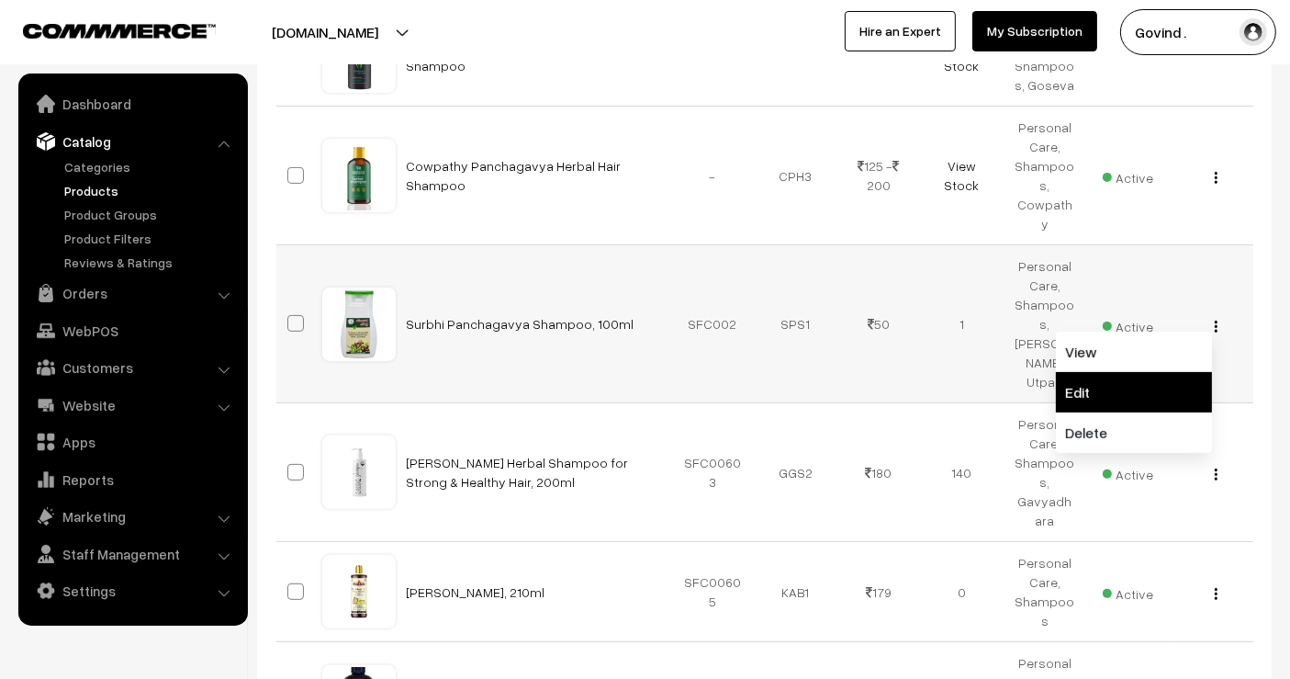
click at [1167, 372] on link "Edit" at bounding box center [1134, 392] width 156 height 40
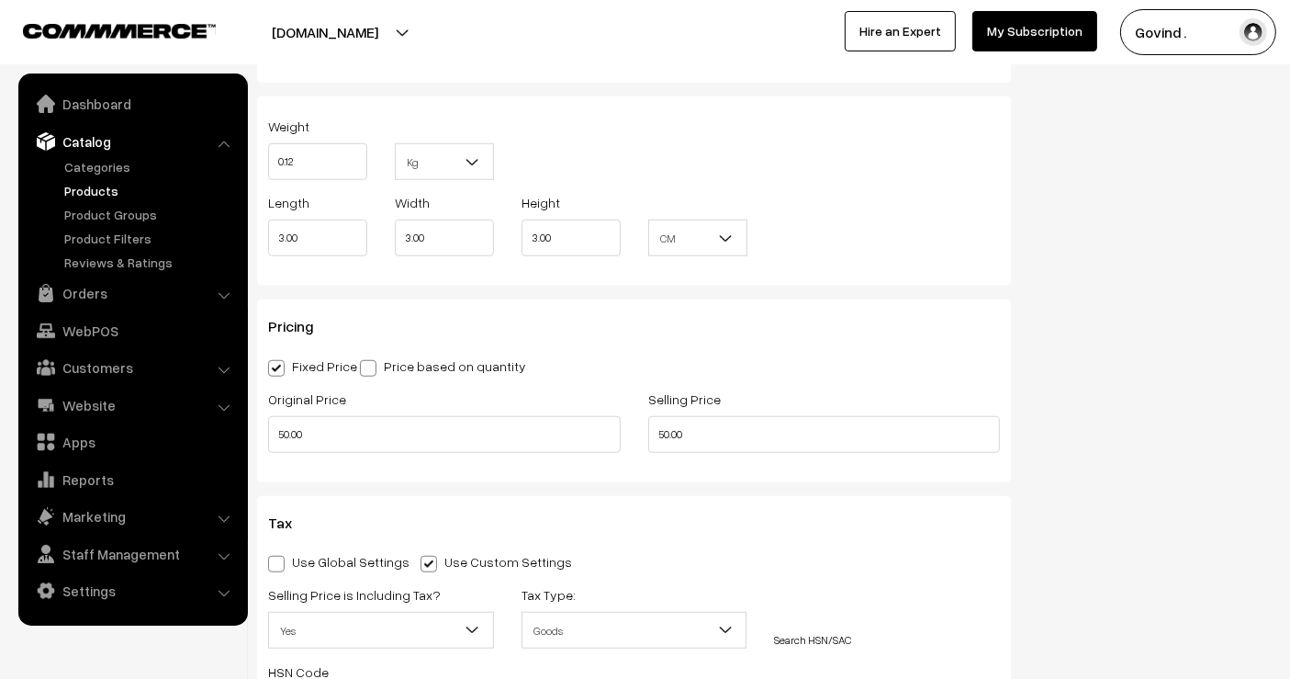
scroll to position [1411, 0]
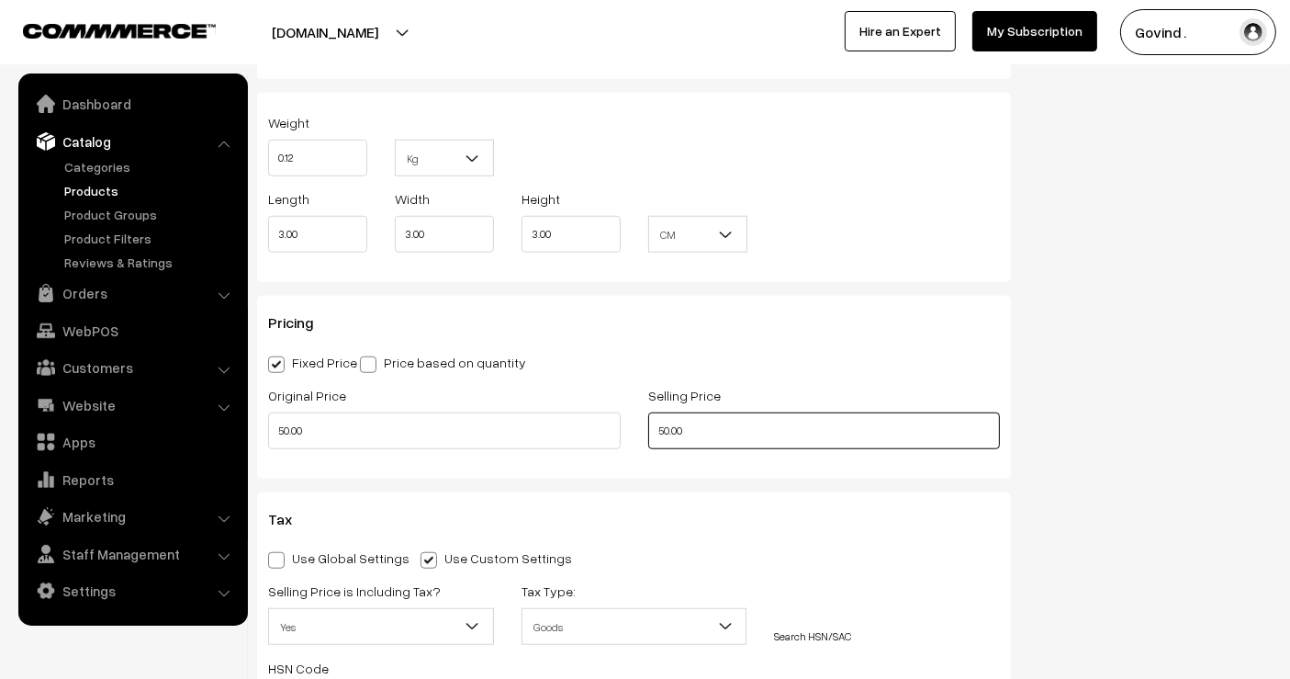
click at [666, 429] on input "50.00" at bounding box center [824, 430] width 353 height 37
type input "46.00"
click at [1187, 436] on div "Status Active Inactive Active Publish Date Product Type -- Select -- -- Select …" at bounding box center [1155, 131] width 261 height 2744
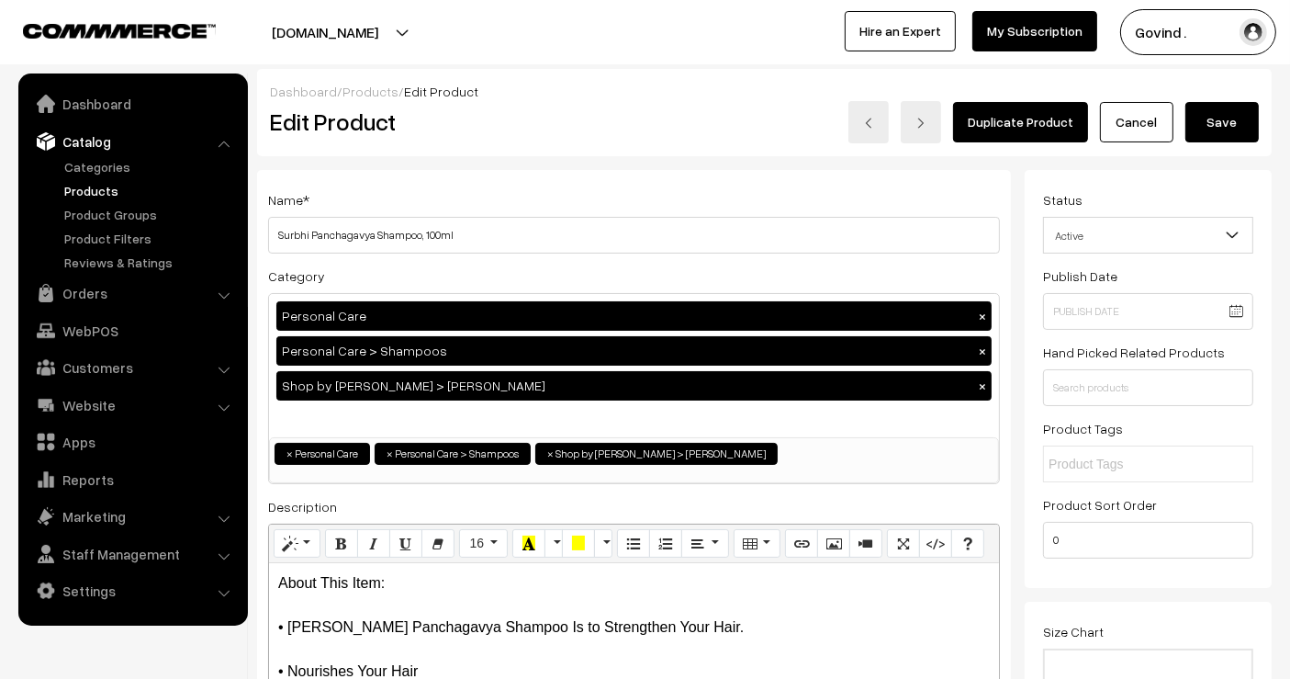
click at [1219, 142] on div "Dashboard / Products / Edit Product Edit Product Duplicate Product Cancel Save" at bounding box center [764, 112] width 1015 height 87
click at [1219, 129] on button "Save" at bounding box center [1221, 122] width 73 height 40
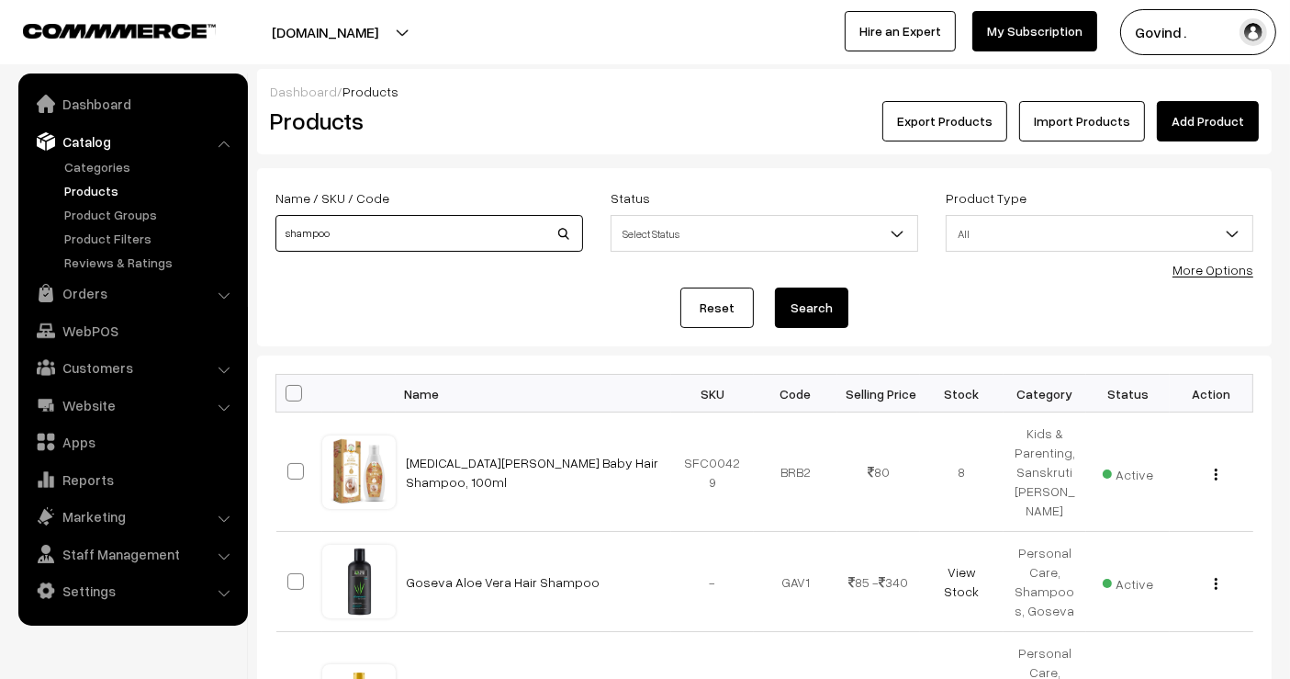
click at [439, 224] on input "shampoo" at bounding box center [429, 233] width 308 height 37
type input "t"
type input "foot"
click at [775, 287] on button "Search" at bounding box center [811, 307] width 73 height 40
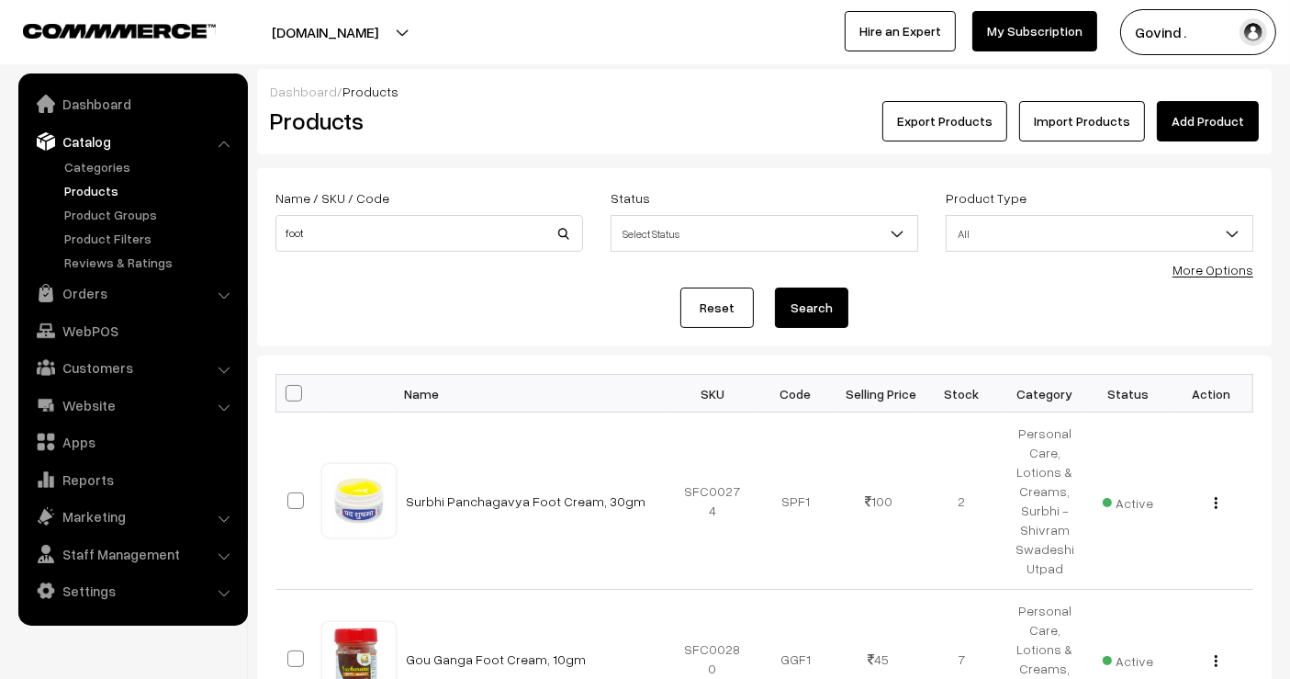
scroll to position [212, 0]
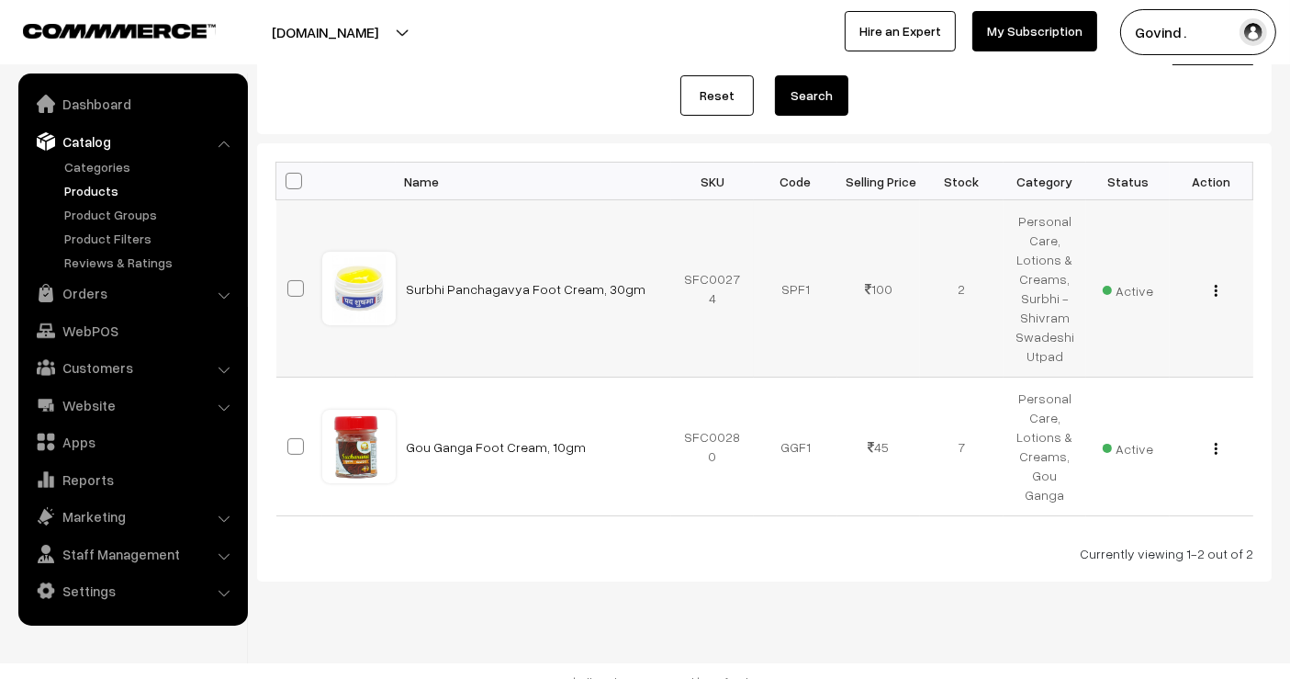
click at [1217, 285] on img "button" at bounding box center [1216, 291] width 3 height 12
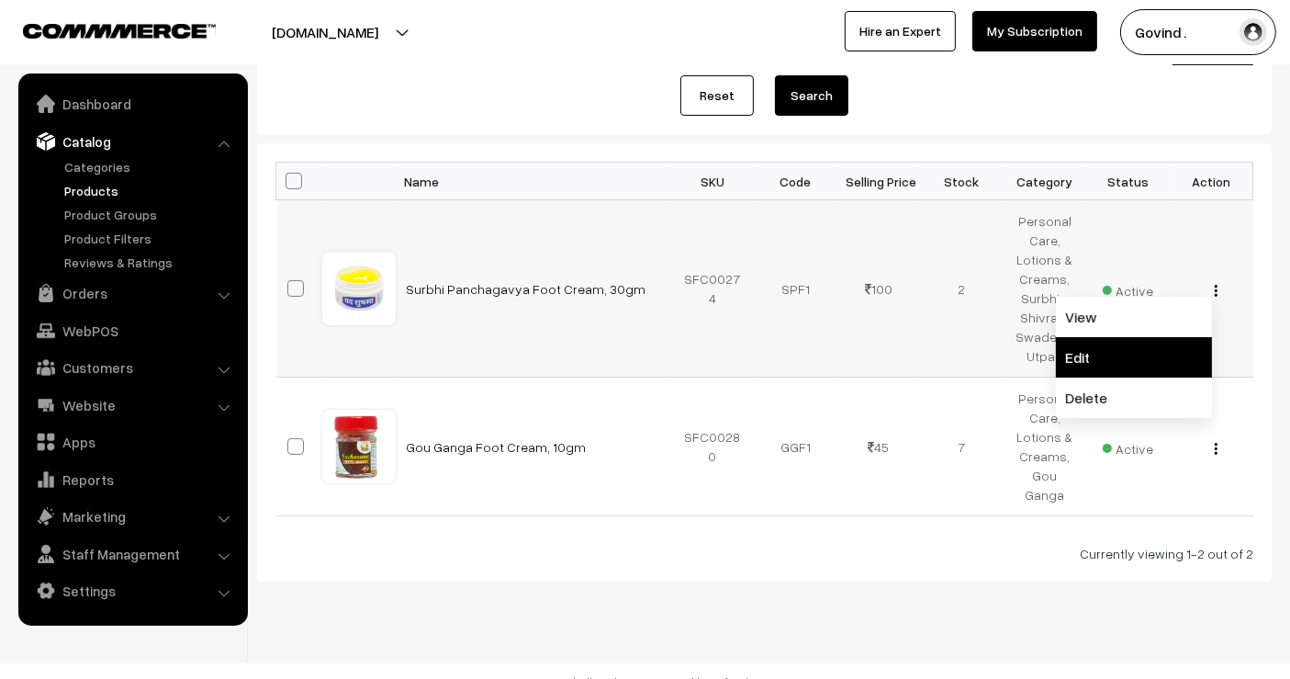
click at [1137, 343] on link "Edit" at bounding box center [1134, 357] width 156 height 40
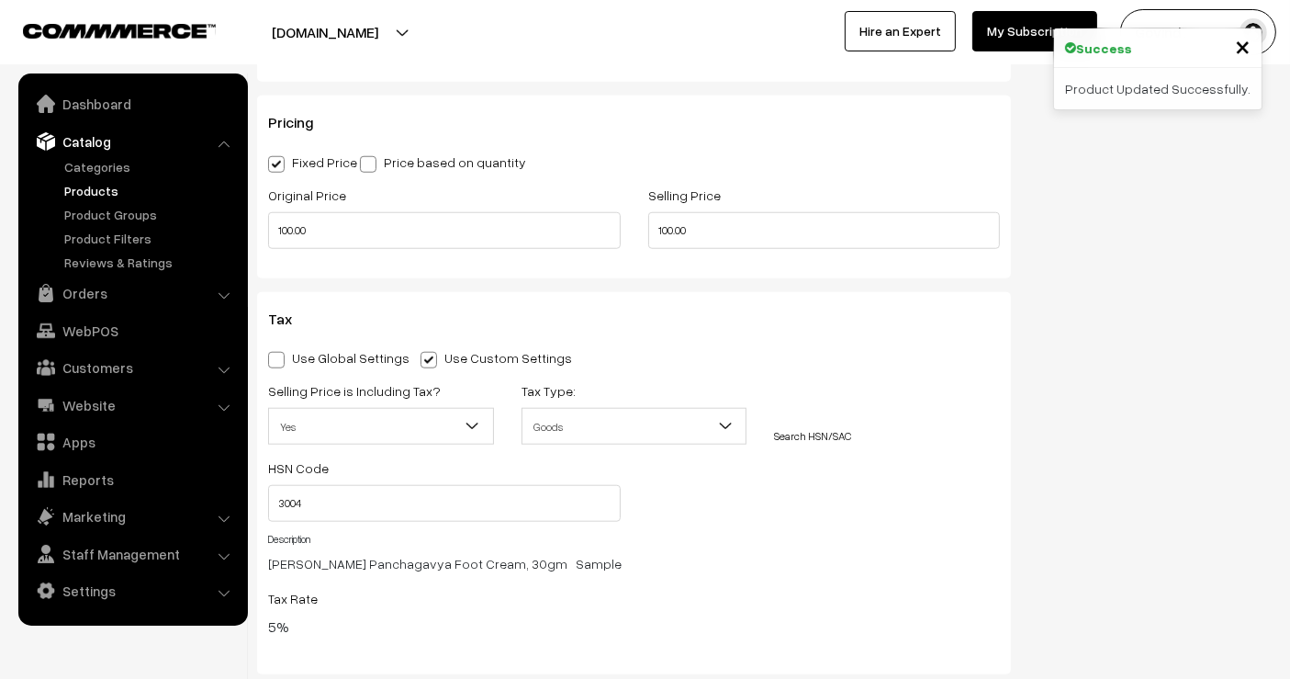
scroll to position [1616, 0]
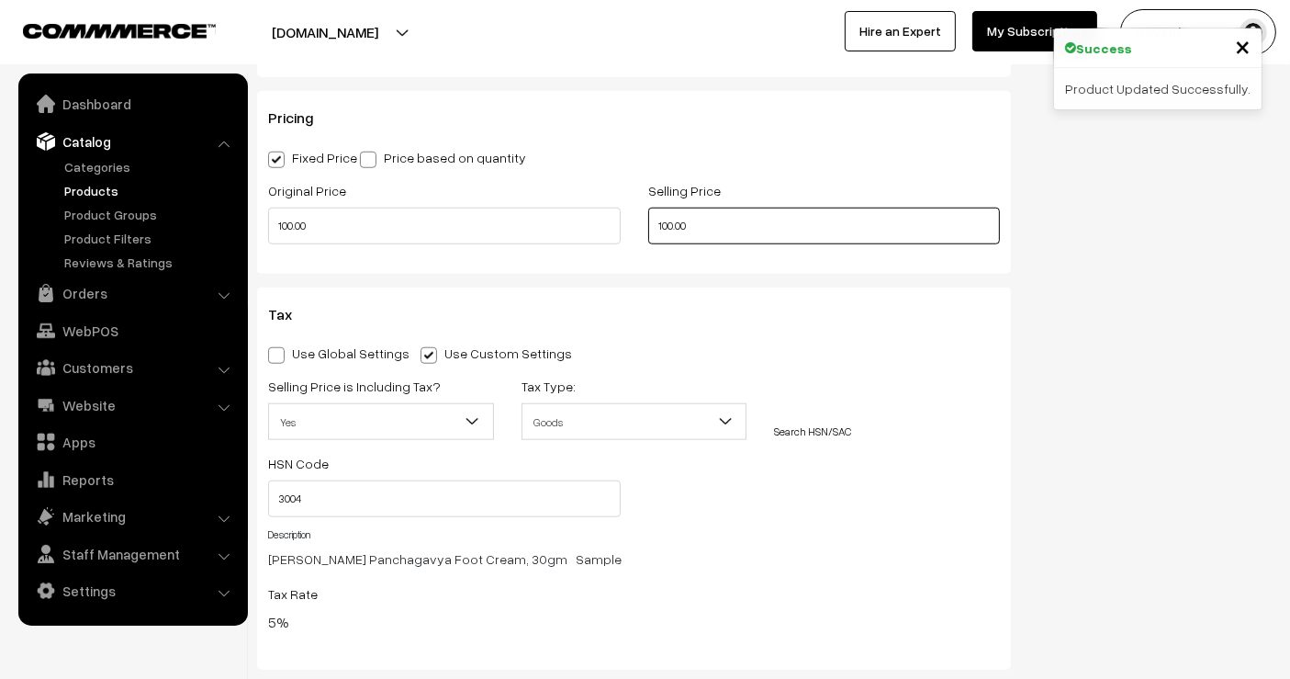
click at [672, 222] on input "100.00" at bounding box center [824, 226] width 353 height 37
type input "93.00"
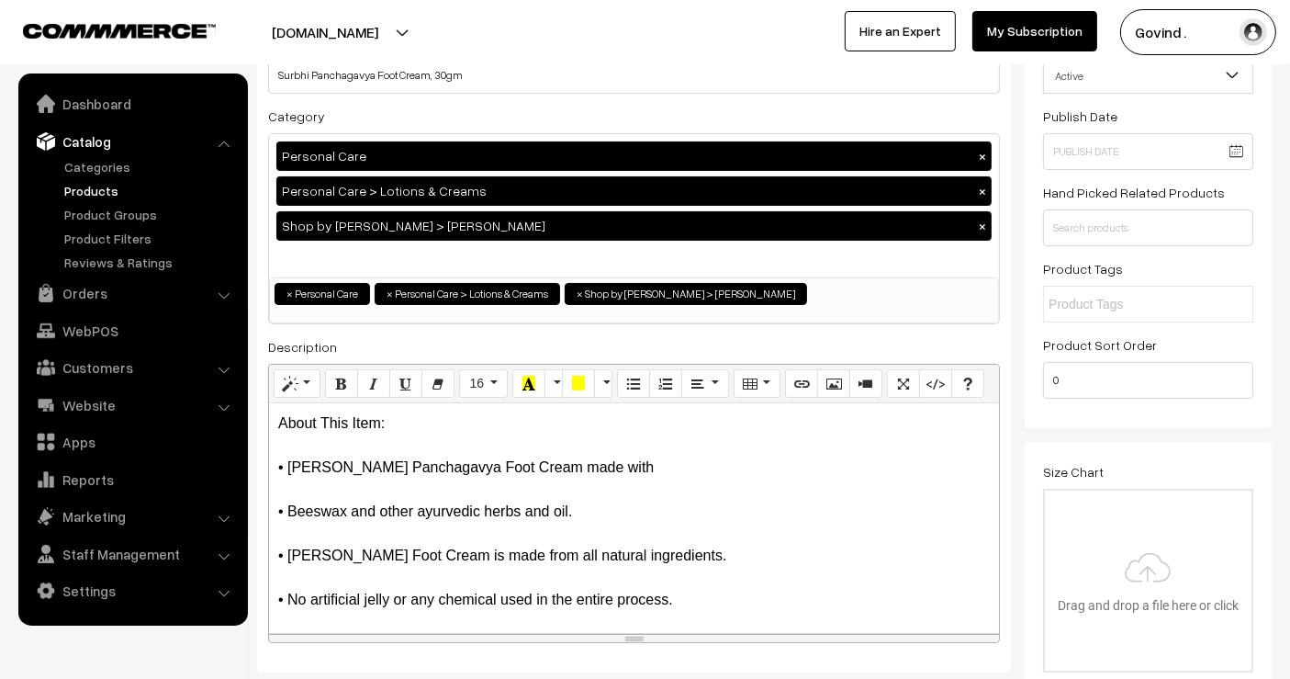
scroll to position [0, 0]
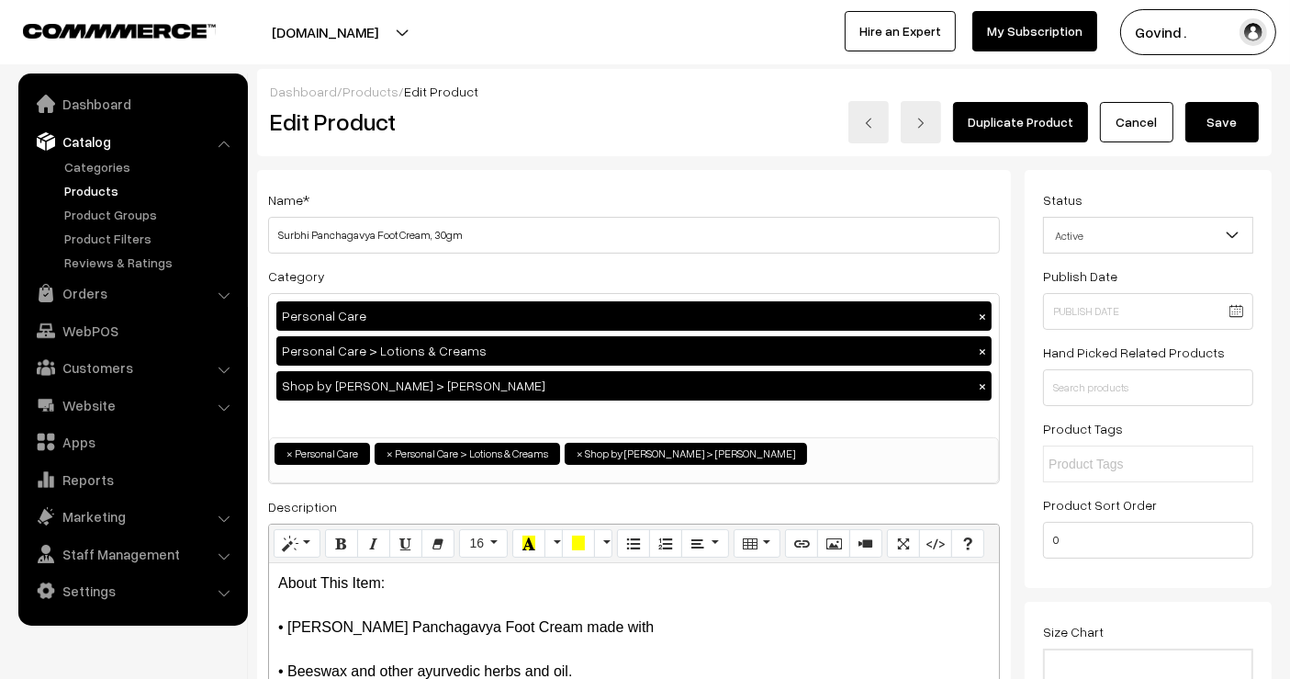
click at [1230, 124] on button "Save" at bounding box center [1221, 122] width 73 height 40
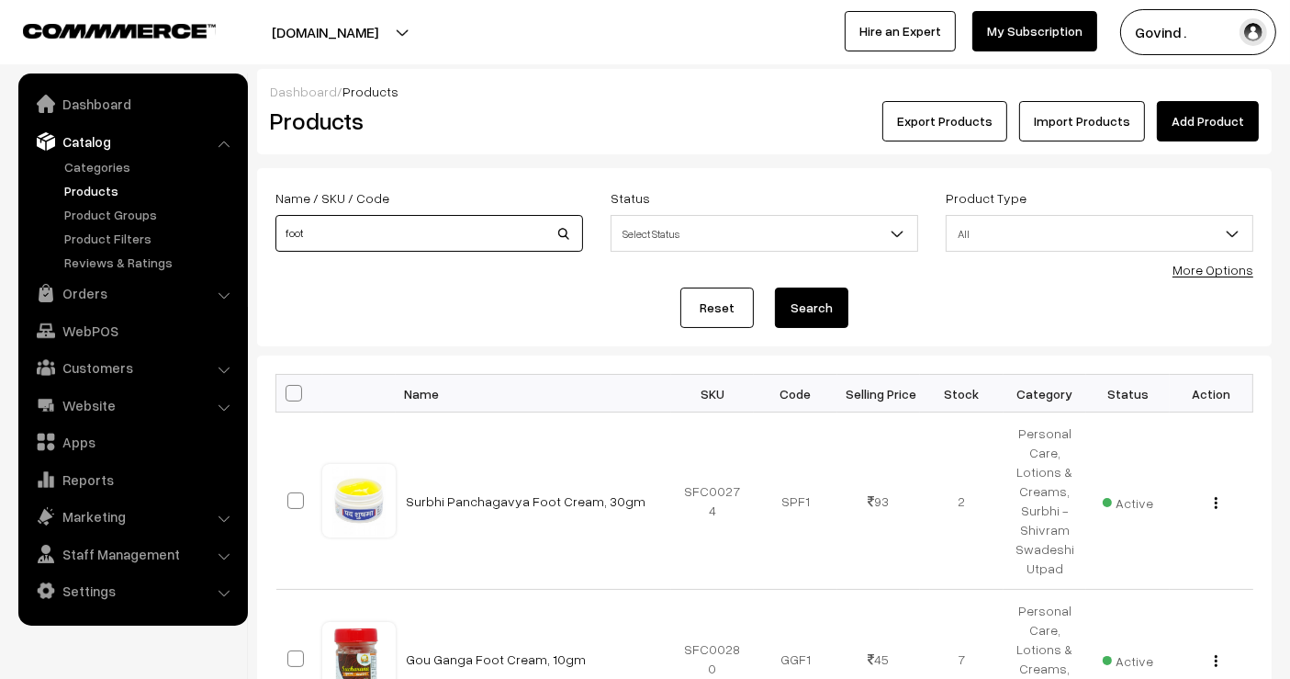
click at [407, 229] on input "foot" at bounding box center [429, 233] width 308 height 37
type input "balm"
click at [775, 287] on button "Search" at bounding box center [811, 307] width 73 height 40
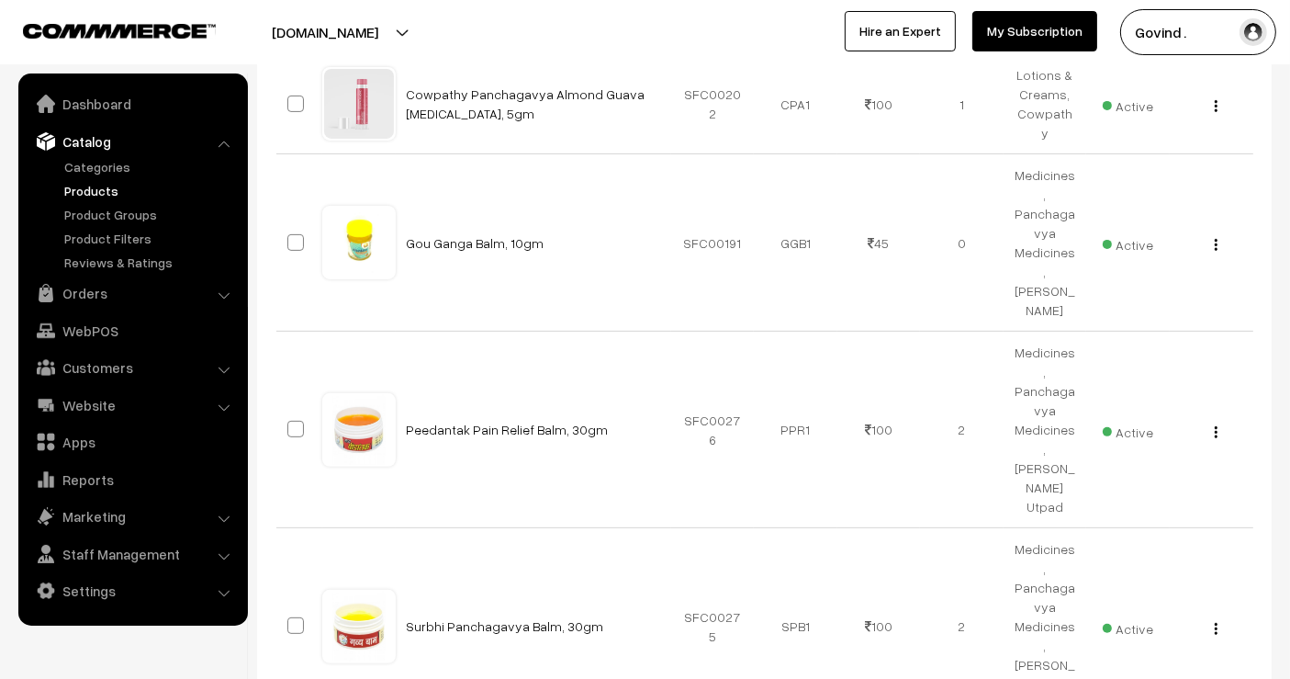
scroll to position [560, 0]
click at [1217, 621] on img "button" at bounding box center [1216, 627] width 3 height 12
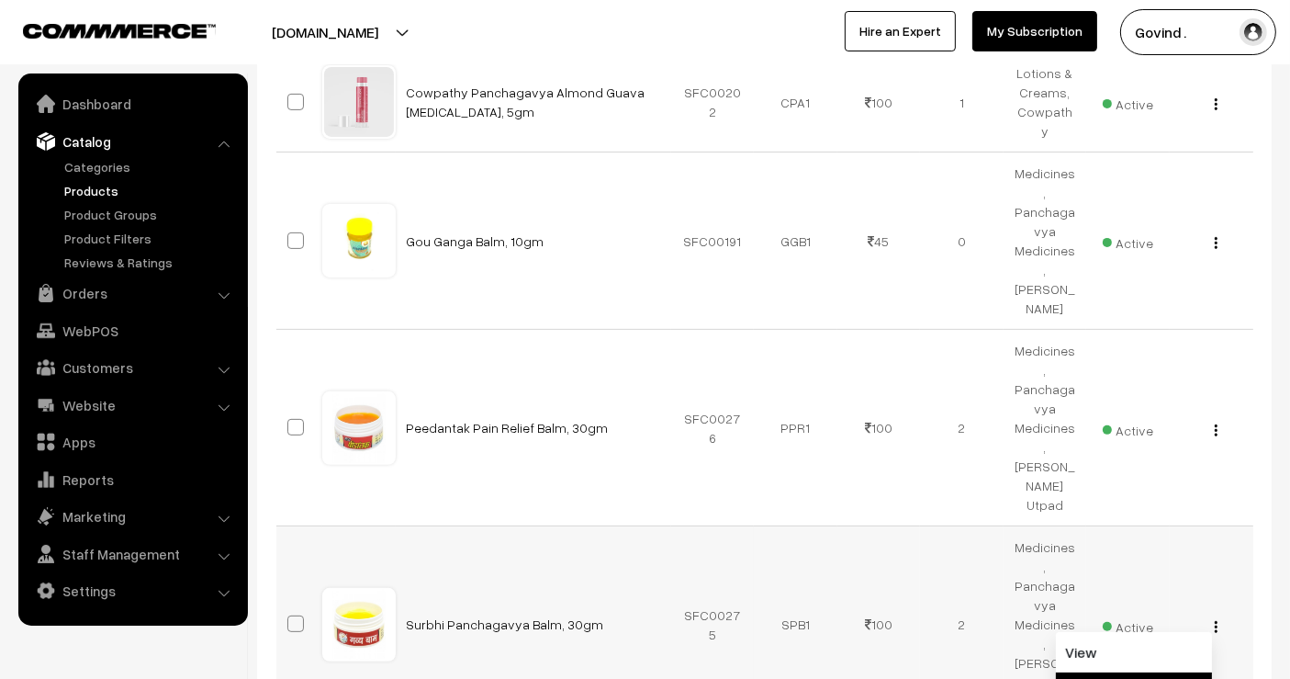
click at [1152, 672] on link "Edit" at bounding box center [1134, 692] width 156 height 40
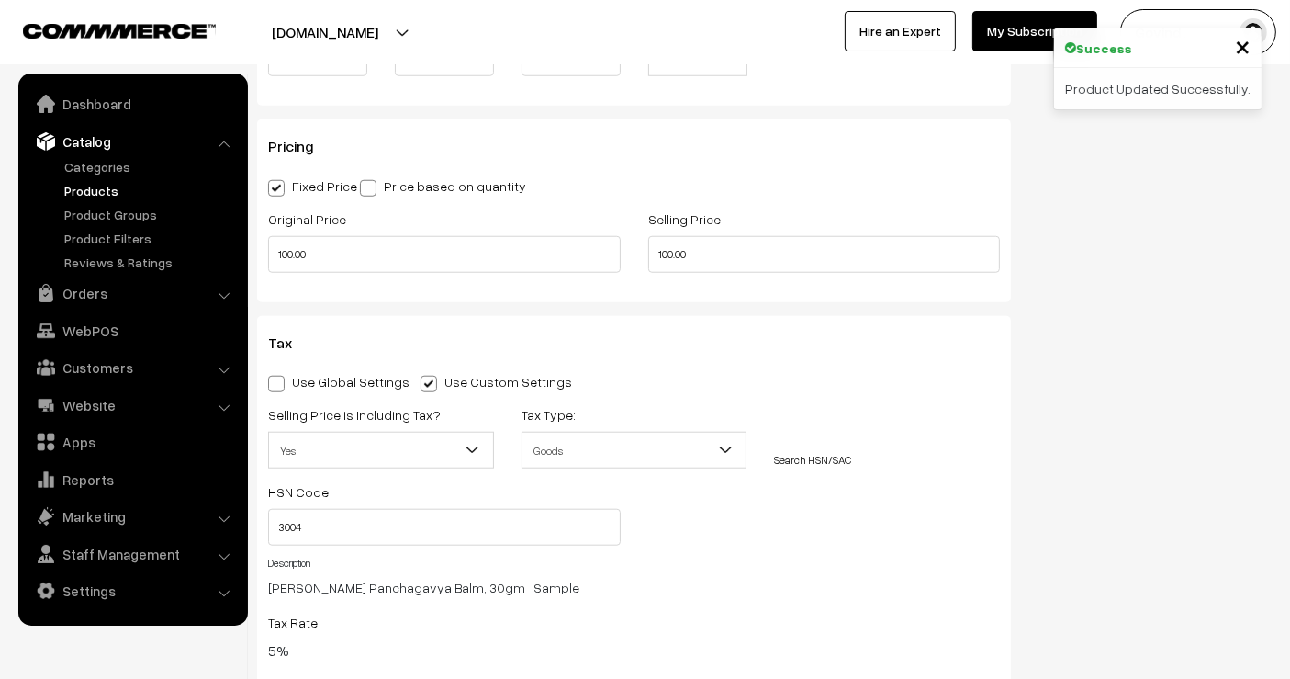
scroll to position [1560, 0]
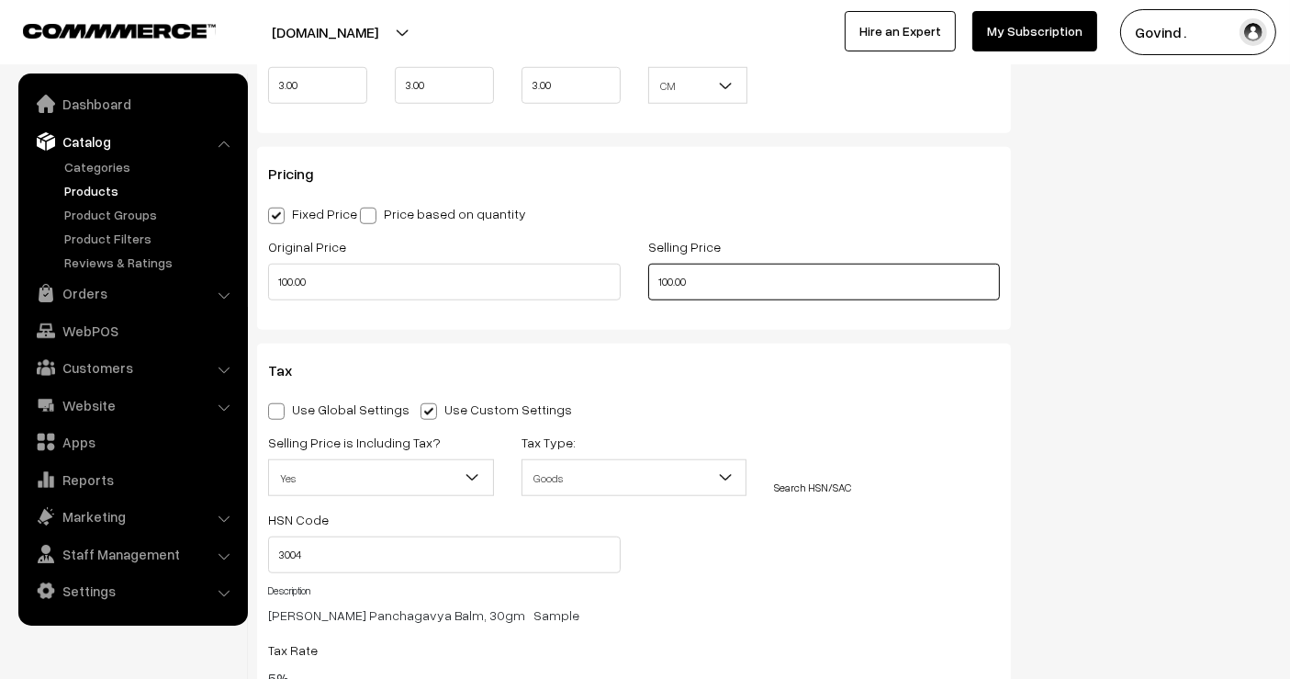
click at [668, 275] on input "100.00" at bounding box center [824, 282] width 353 height 37
type input "93.00"
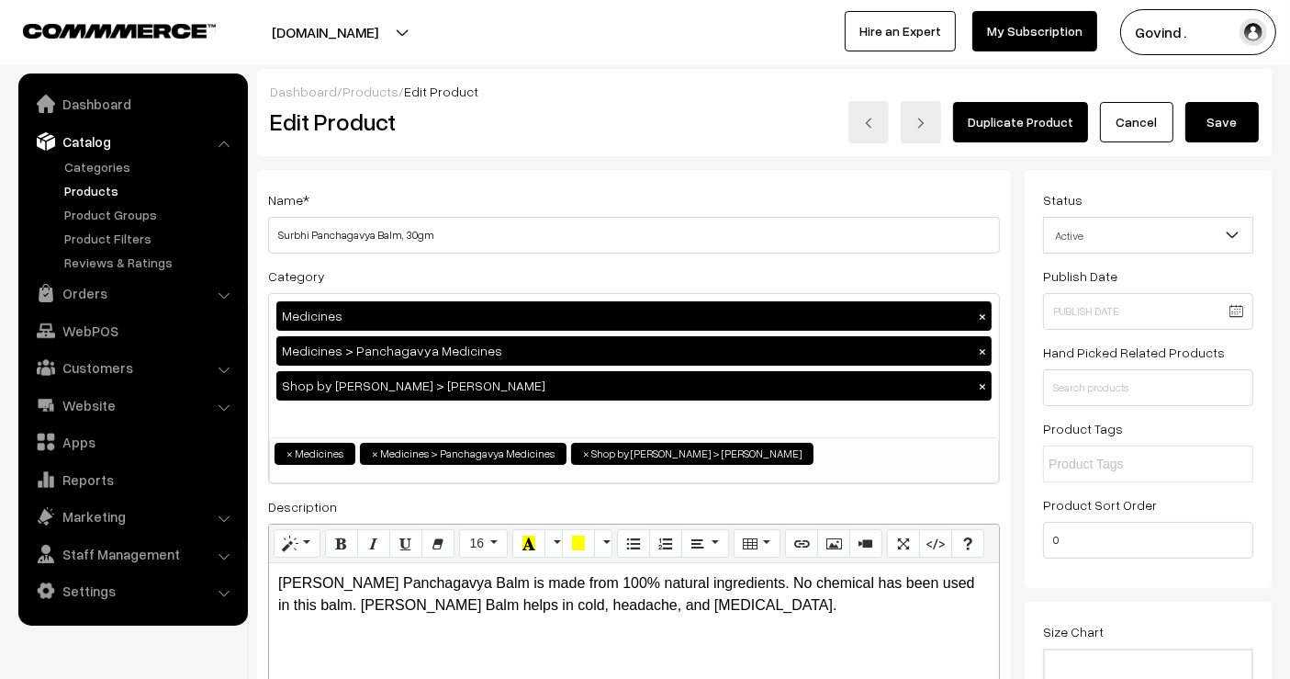
click at [1217, 119] on button "Save" at bounding box center [1221, 122] width 73 height 40
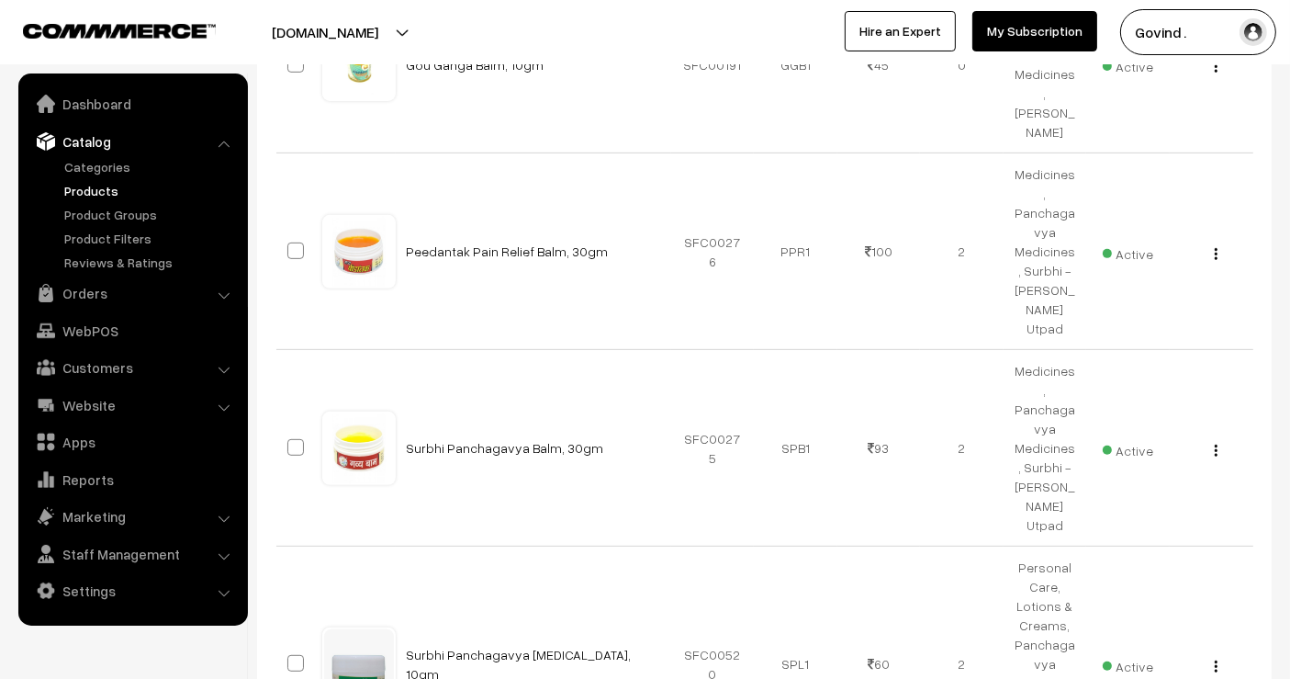
scroll to position [724, 0]
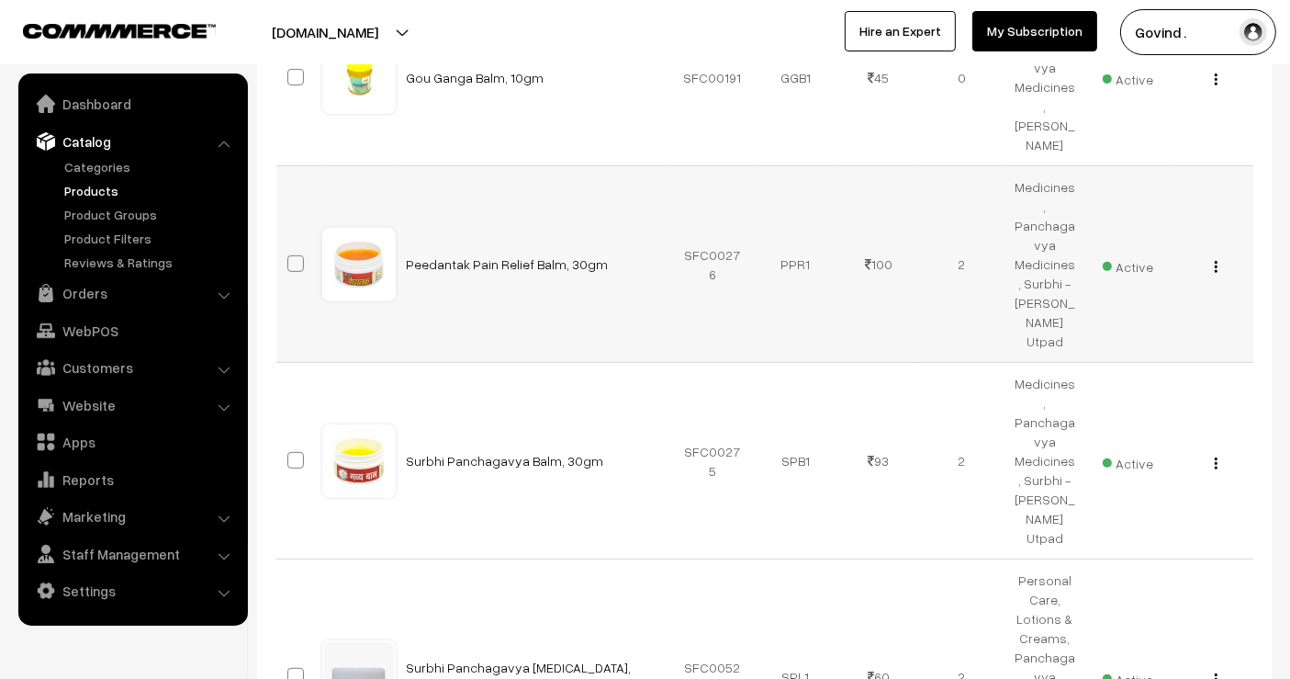
click at [1215, 261] on img "button" at bounding box center [1216, 267] width 3 height 12
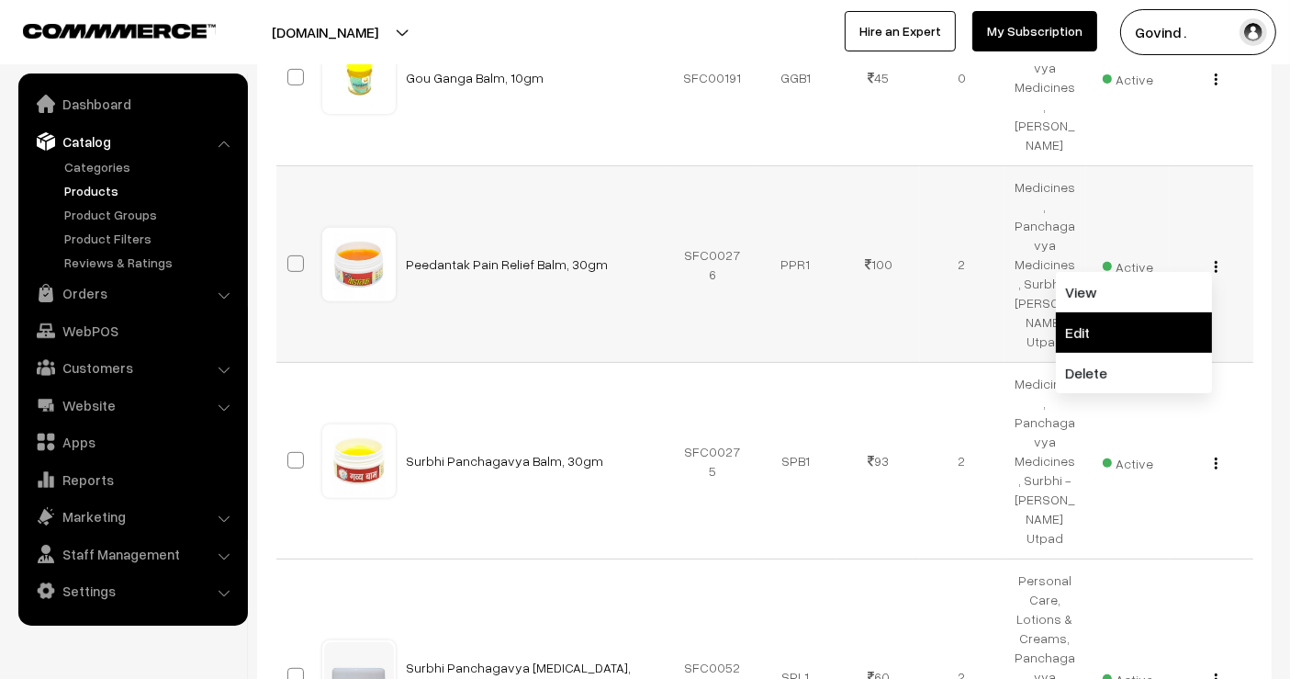
click at [1162, 312] on link "Edit" at bounding box center [1134, 332] width 156 height 40
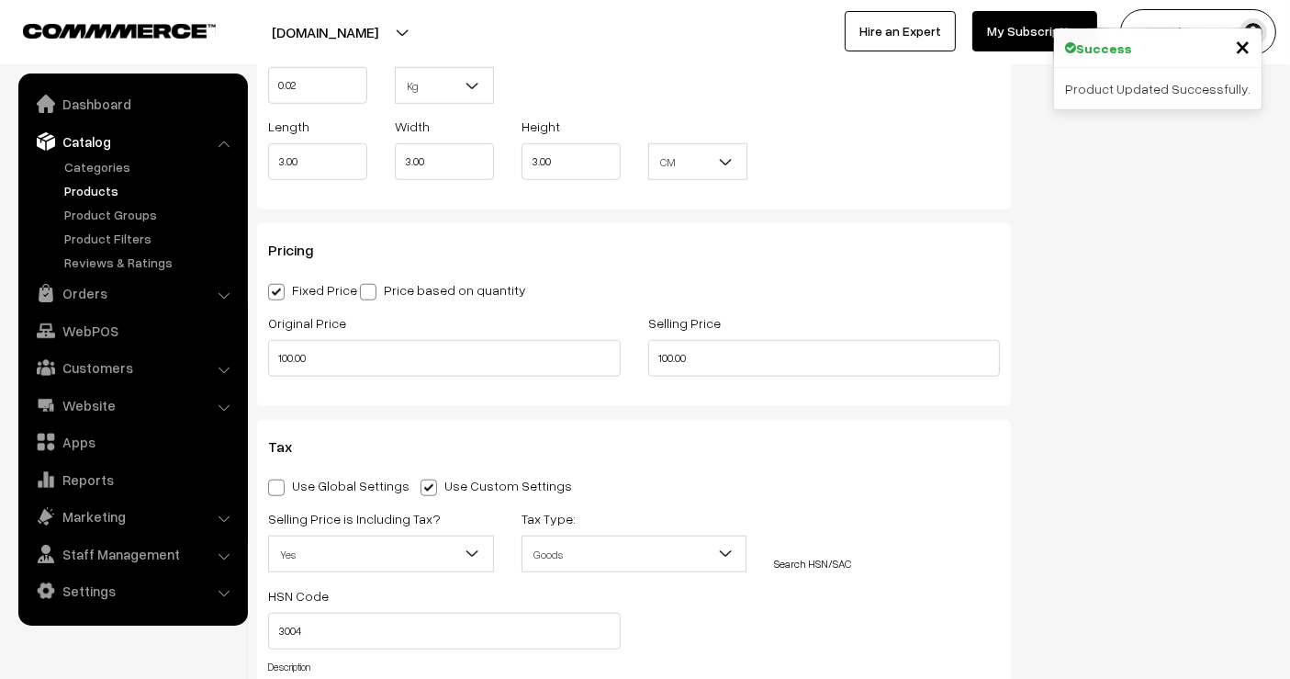
scroll to position [1499, 0]
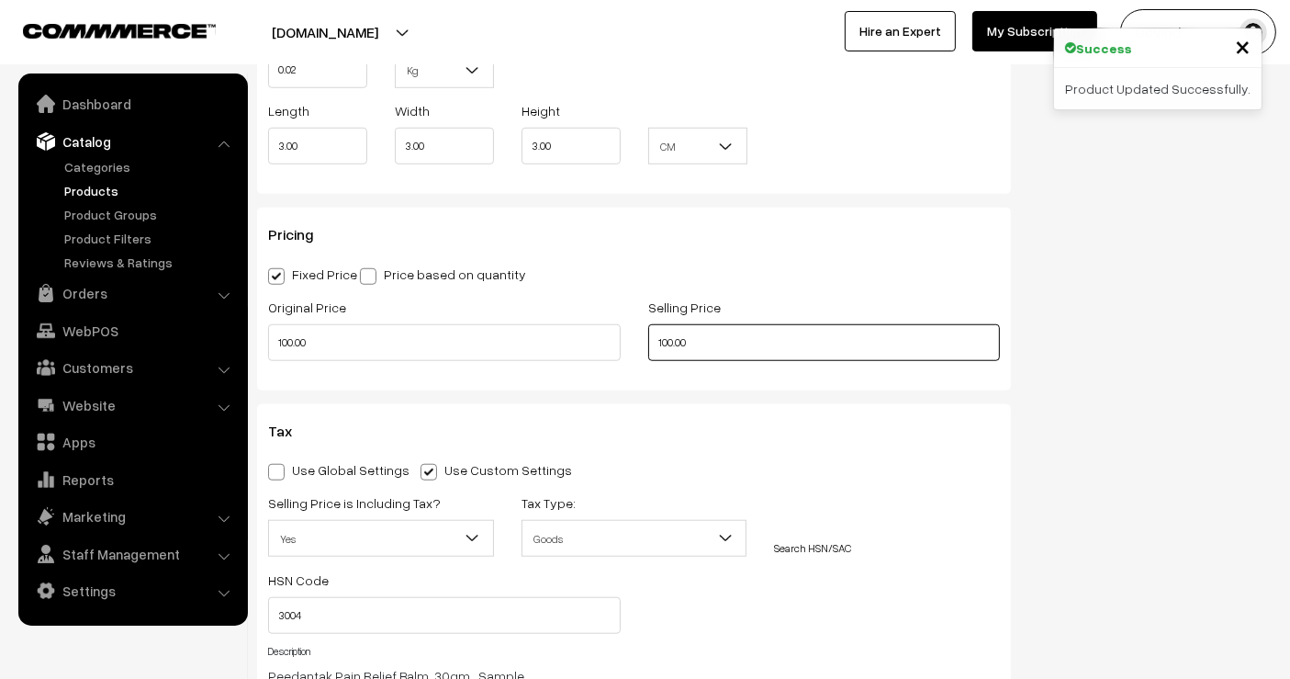
click at [668, 343] on input "100.00" at bounding box center [824, 342] width 353 height 37
type input "93.00"
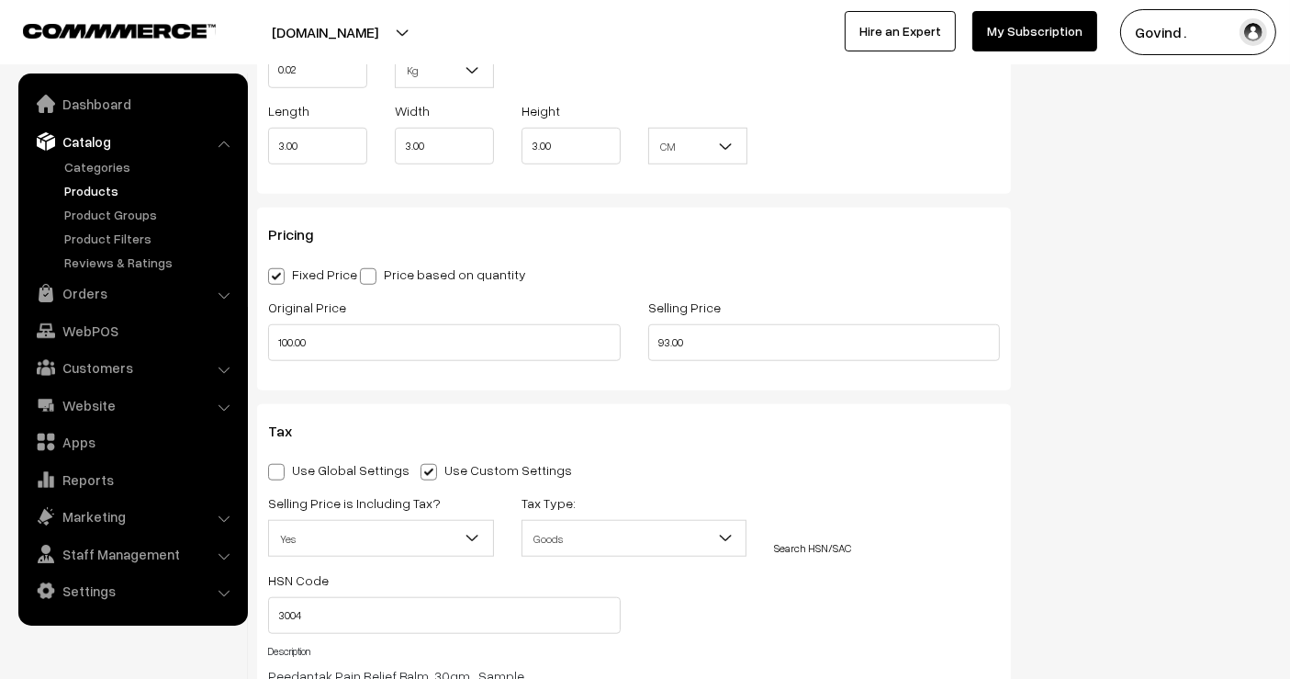
click at [1104, 323] on div "Status Active Inactive Active Publish Date Product Type -- Select -- -- Select …" at bounding box center [1155, 42] width 261 height 2744
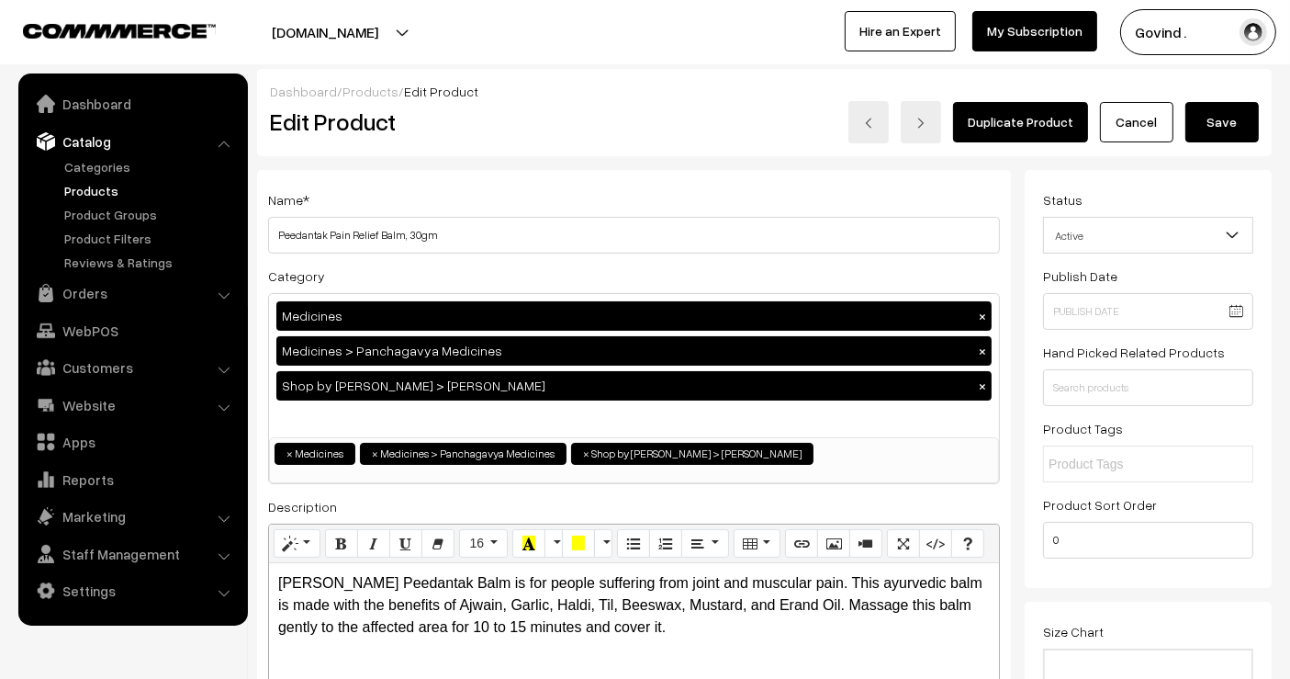
click at [1235, 154] on div "Dashboard / Products / Edit Product Edit Product Duplicate Product Cancel Save" at bounding box center [764, 112] width 1015 height 87
click at [1234, 132] on button "Save" at bounding box center [1221, 122] width 73 height 40
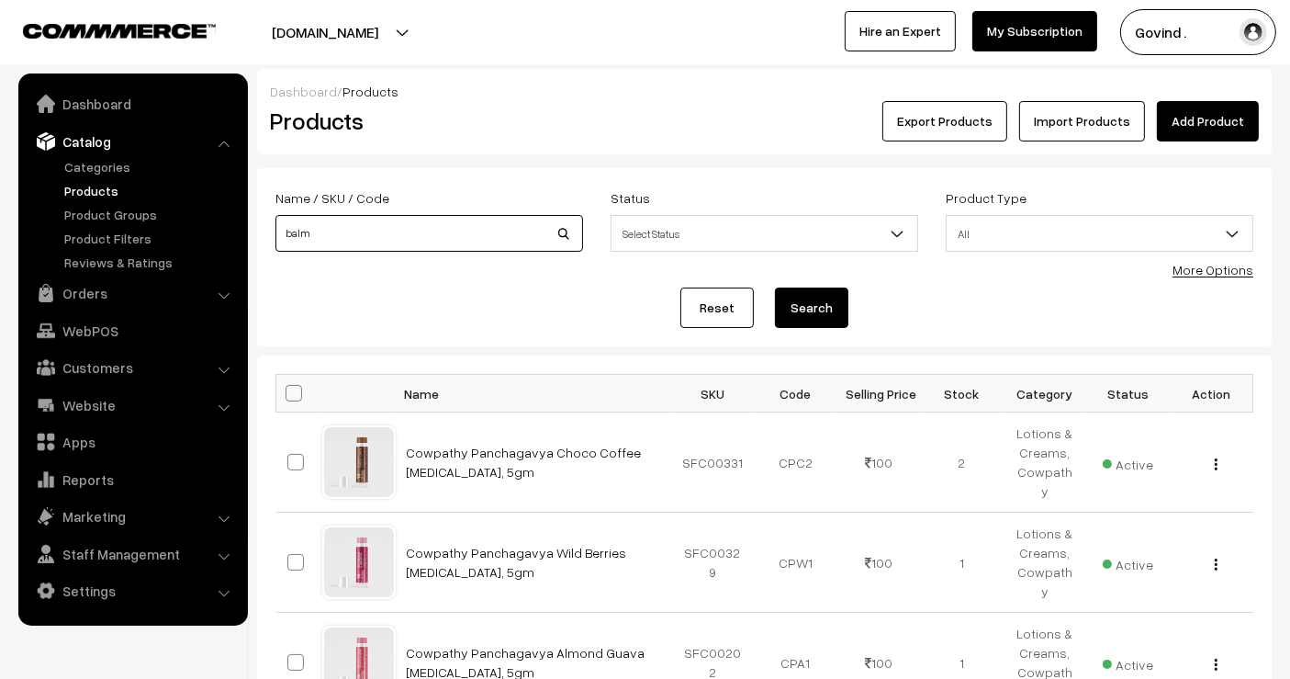
click at [467, 227] on input "balm" at bounding box center [429, 233] width 308 height 37
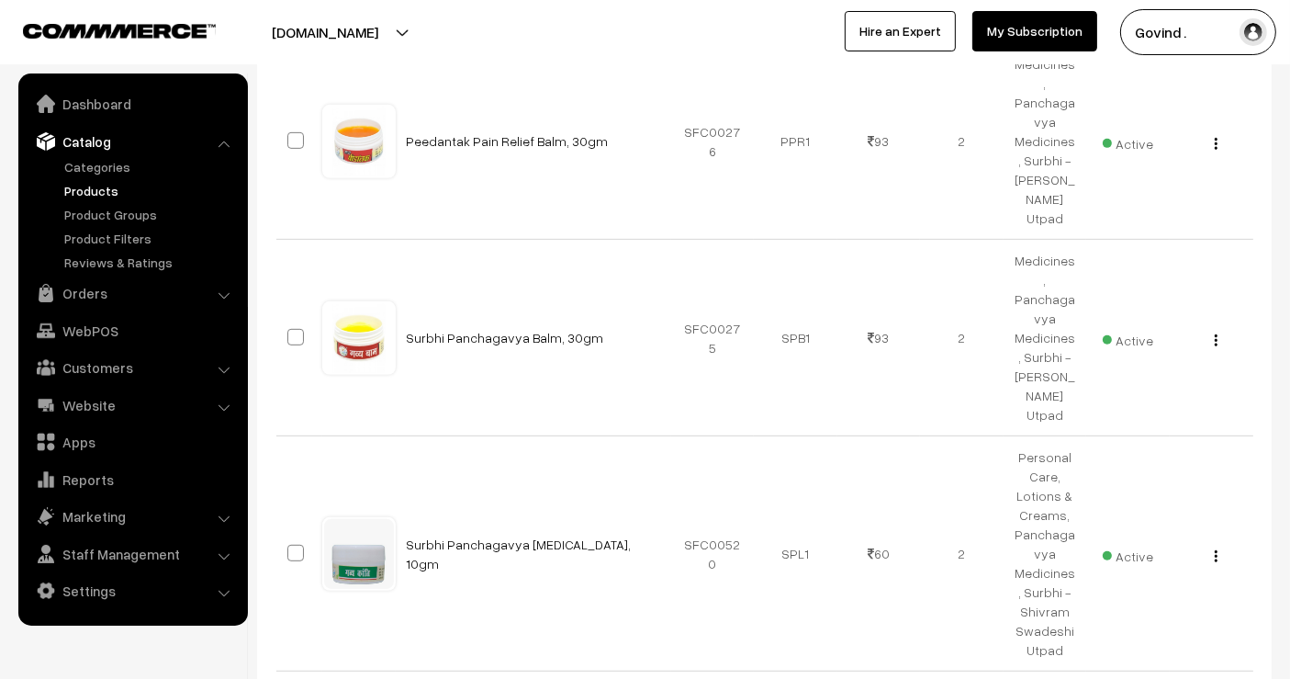
scroll to position [871, 0]
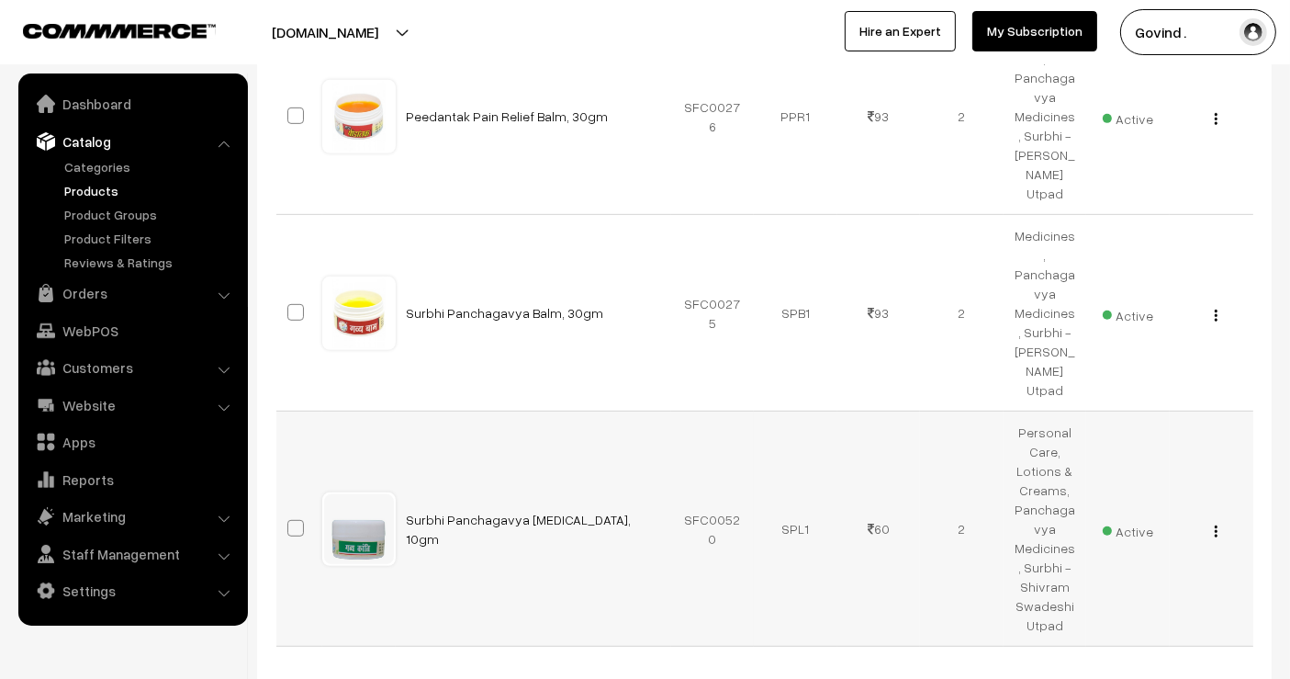
click at [1217, 525] on img "button" at bounding box center [1216, 531] width 3 height 12
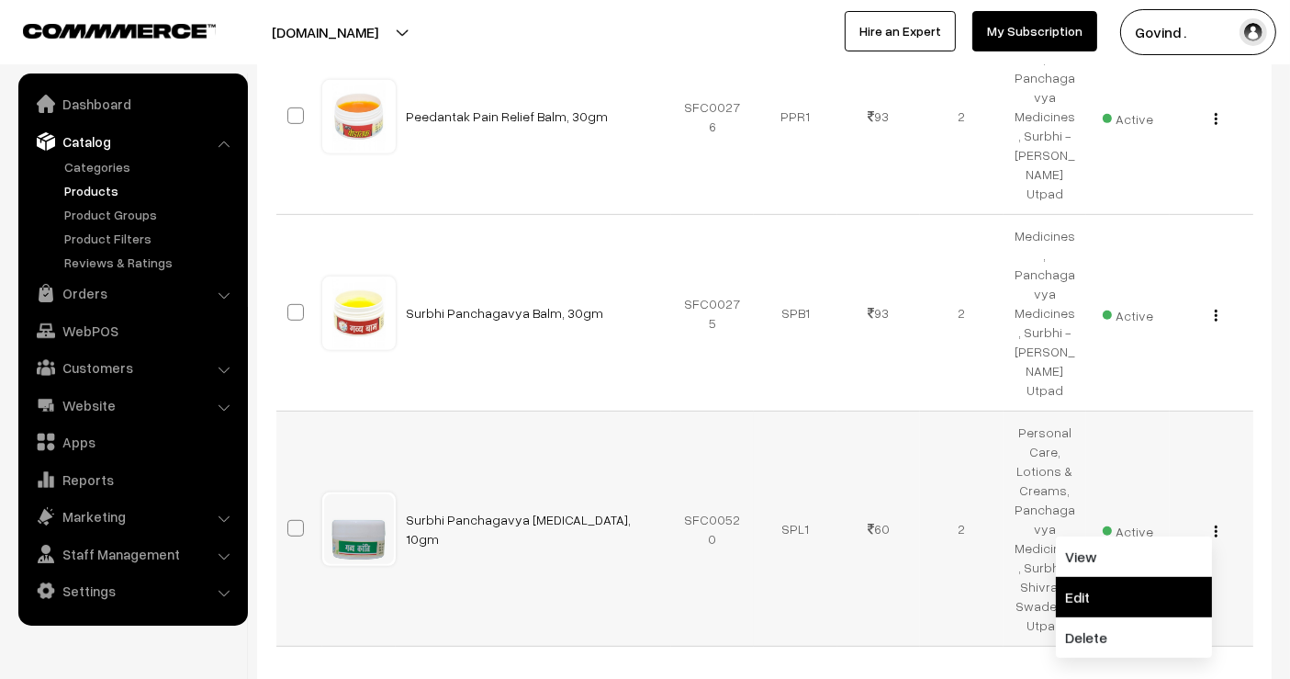
click at [1153, 577] on link "Edit" at bounding box center [1134, 597] width 156 height 40
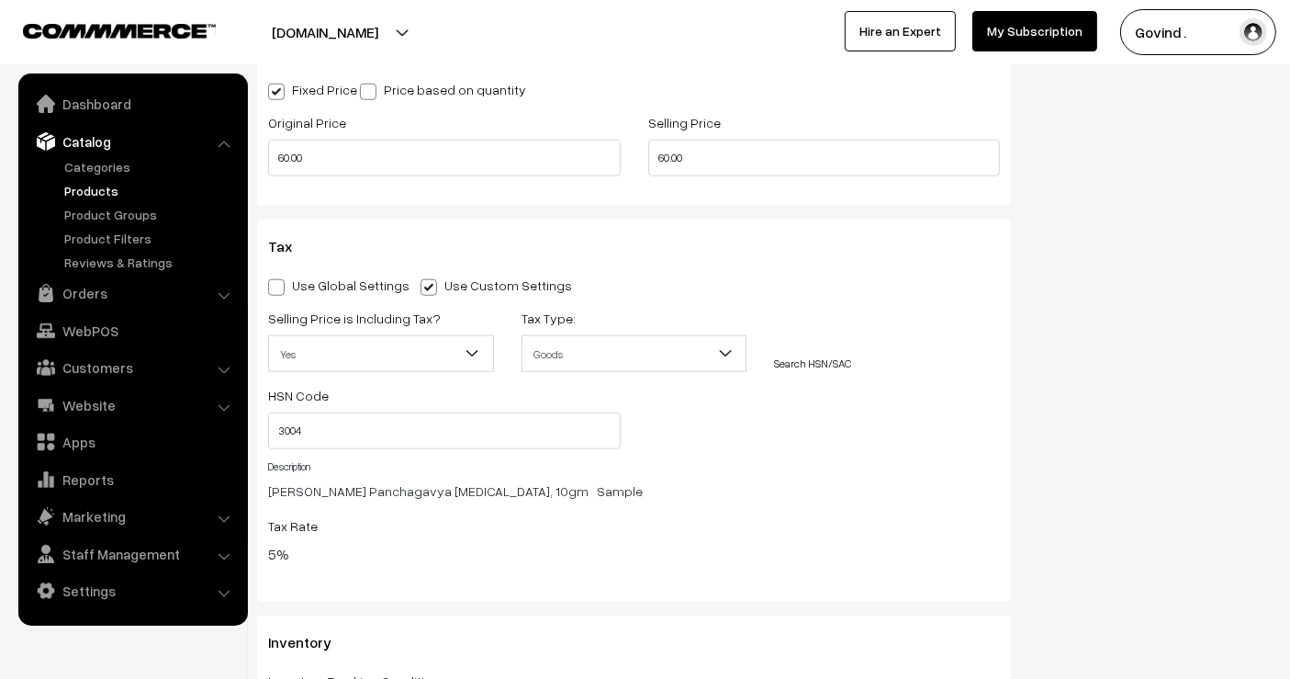
scroll to position [1736, 0]
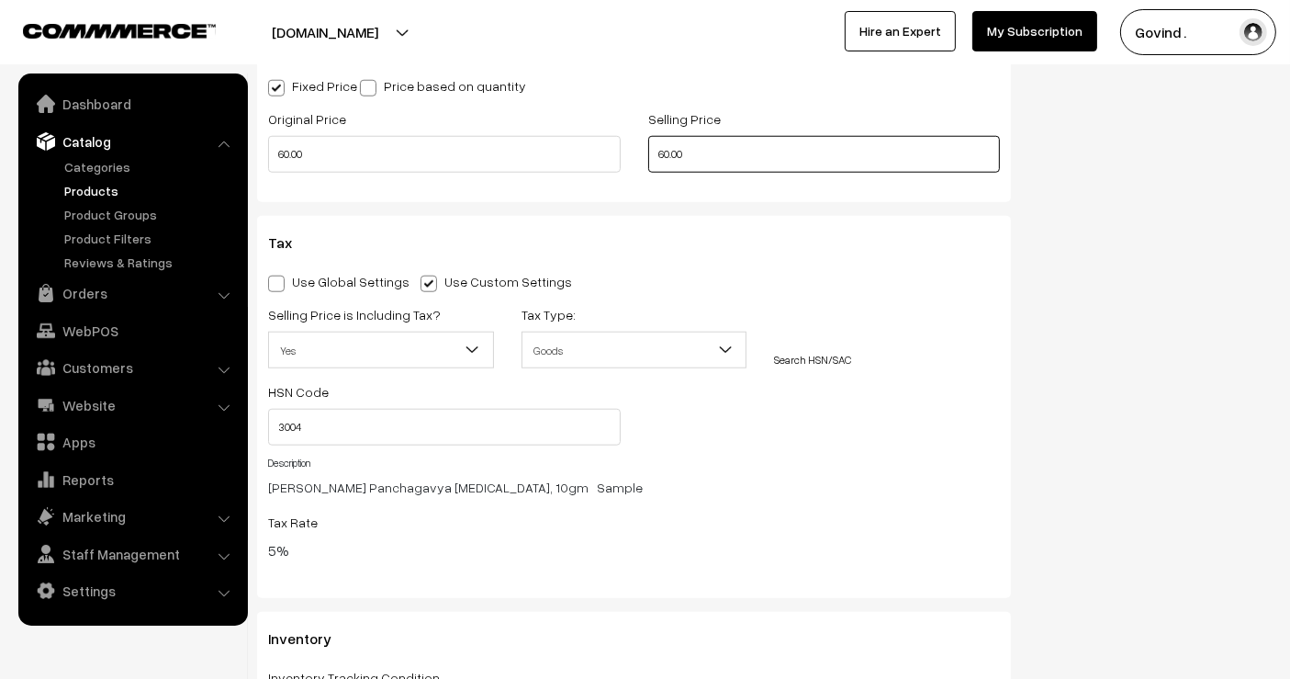
click at [668, 147] on input "60.00" at bounding box center [824, 154] width 353 height 37
type input "55.00"
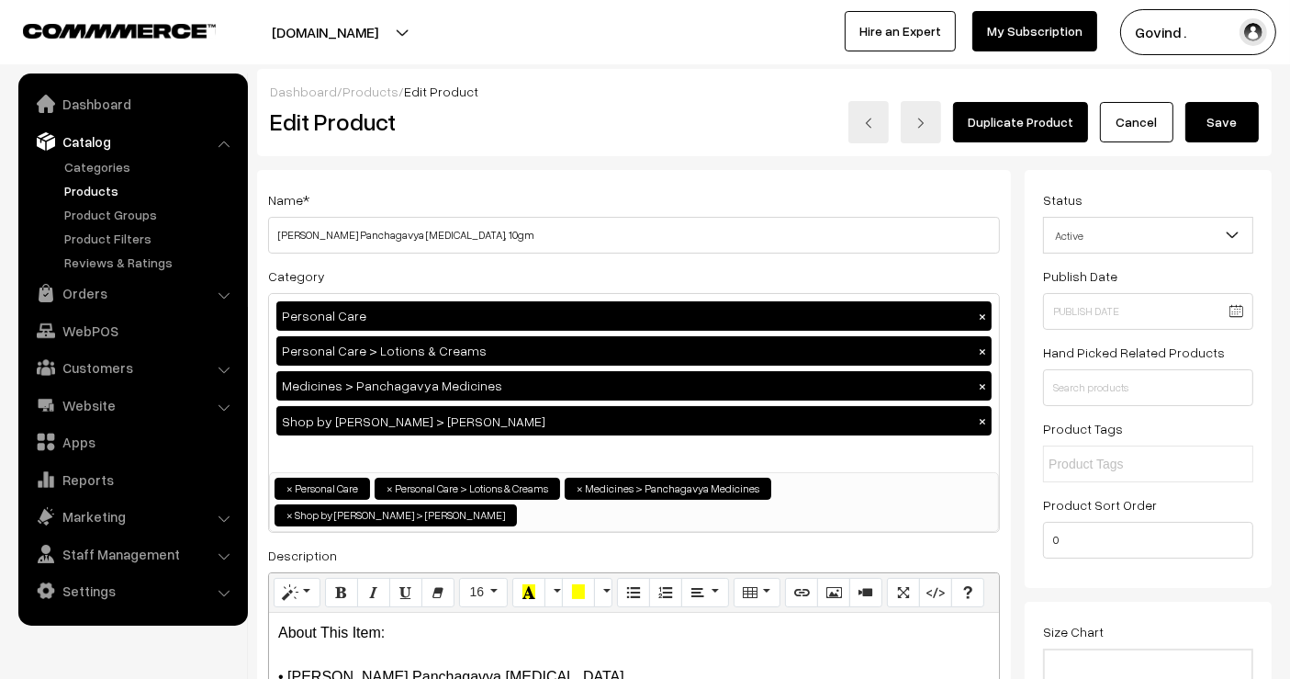
click at [1235, 122] on button "Save" at bounding box center [1221, 122] width 73 height 40
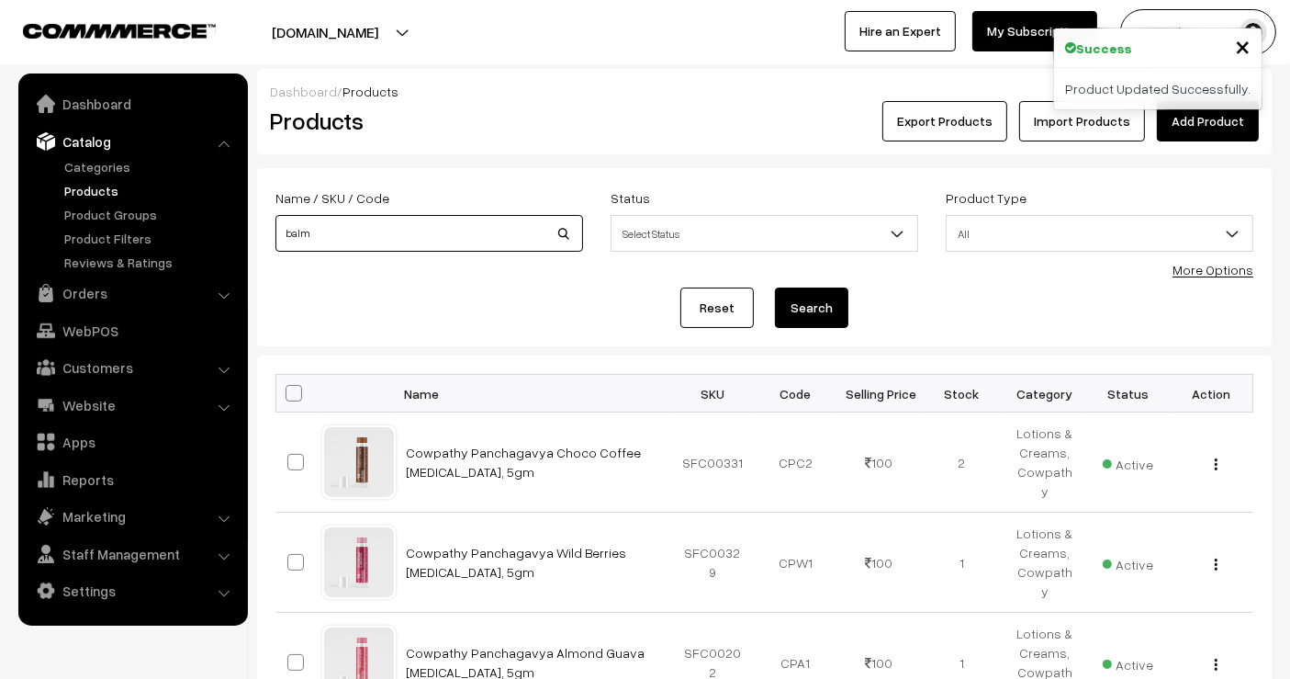
click at [464, 219] on input "balm" at bounding box center [429, 233] width 308 height 37
type input "rose"
click at [775, 287] on button "Search" at bounding box center [811, 307] width 73 height 40
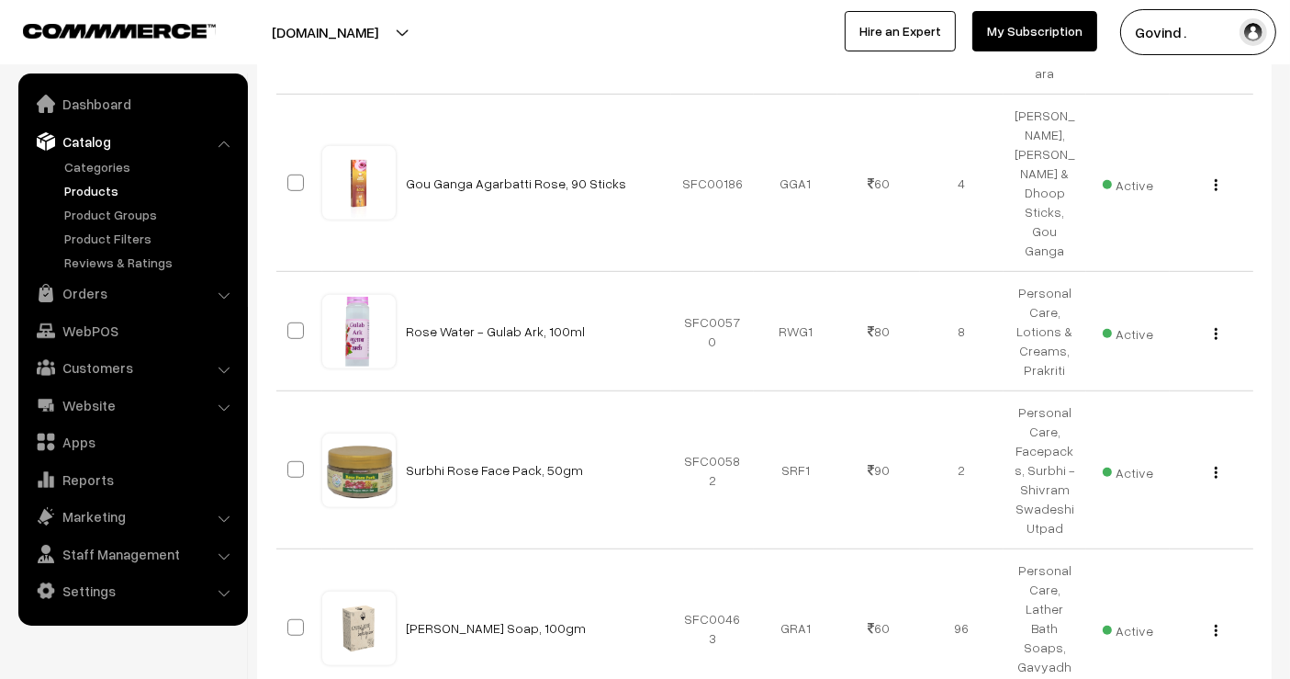
scroll to position [1054, 0]
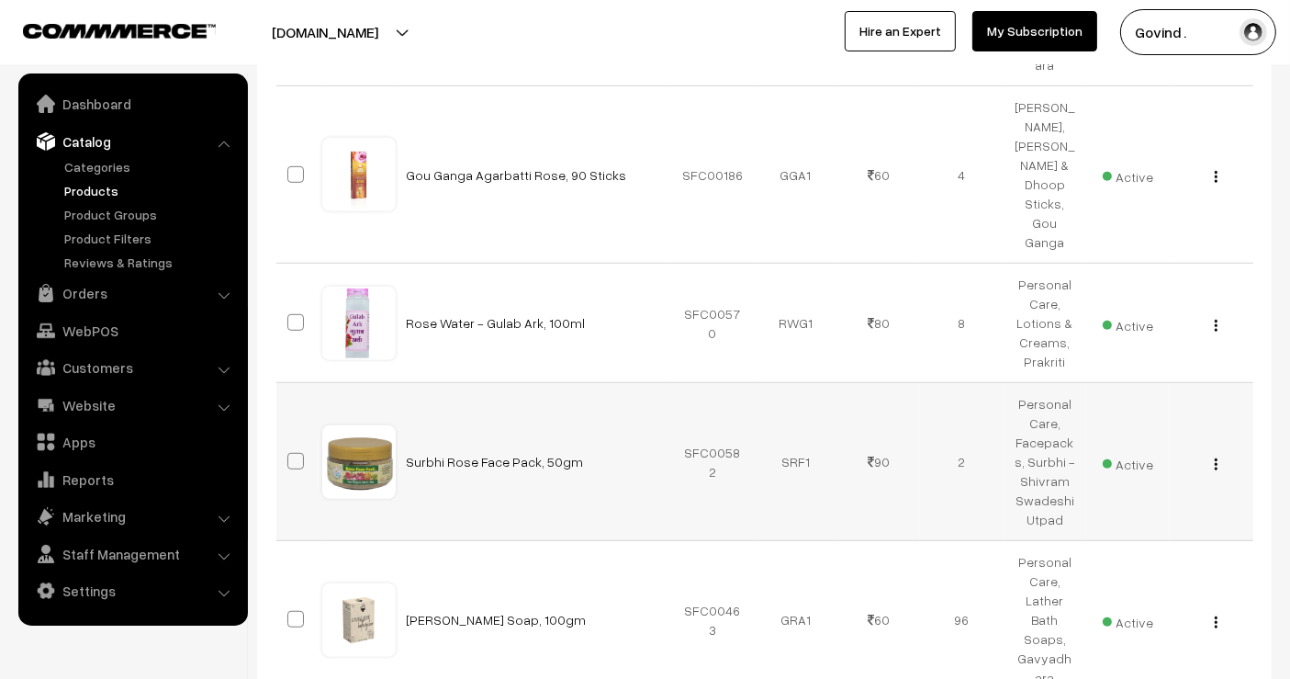
click at [1212, 452] on div "View Edit Delete" at bounding box center [1212, 461] width 62 height 19
click at [1217, 458] on img "button" at bounding box center [1216, 464] width 3 height 12
click at [1162, 510] on link "Edit" at bounding box center [1134, 530] width 156 height 40
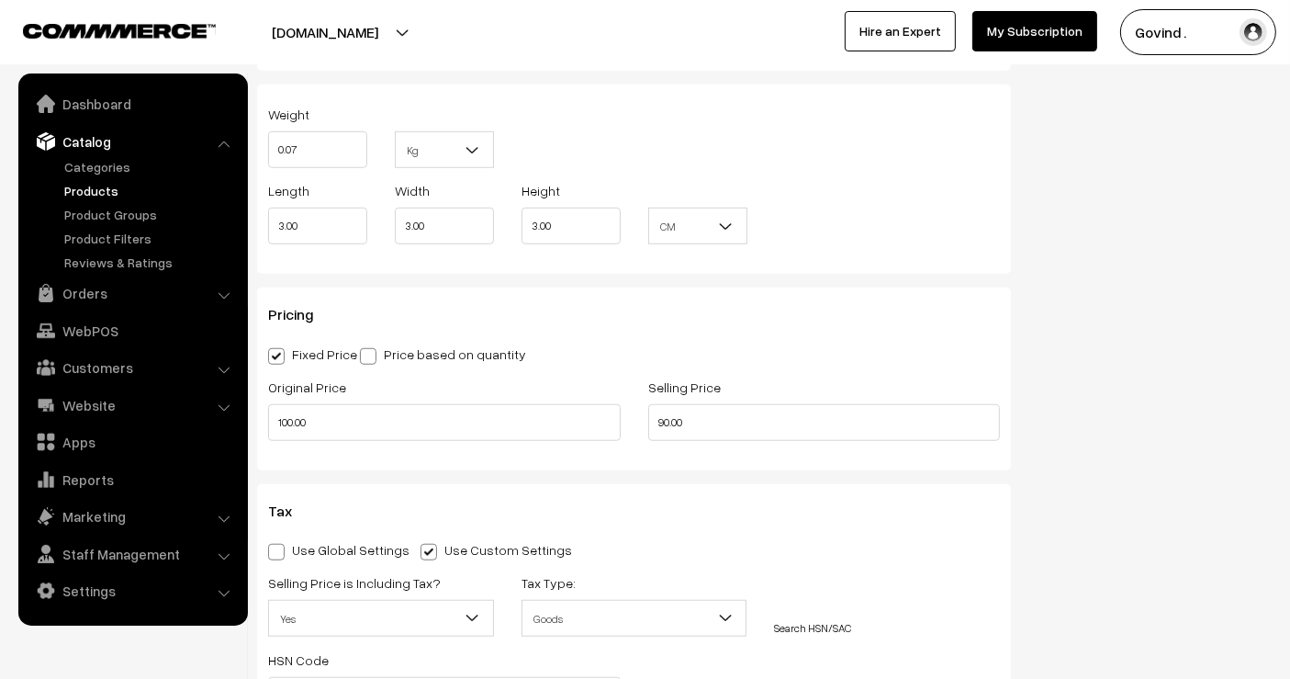
scroll to position [1452, 0]
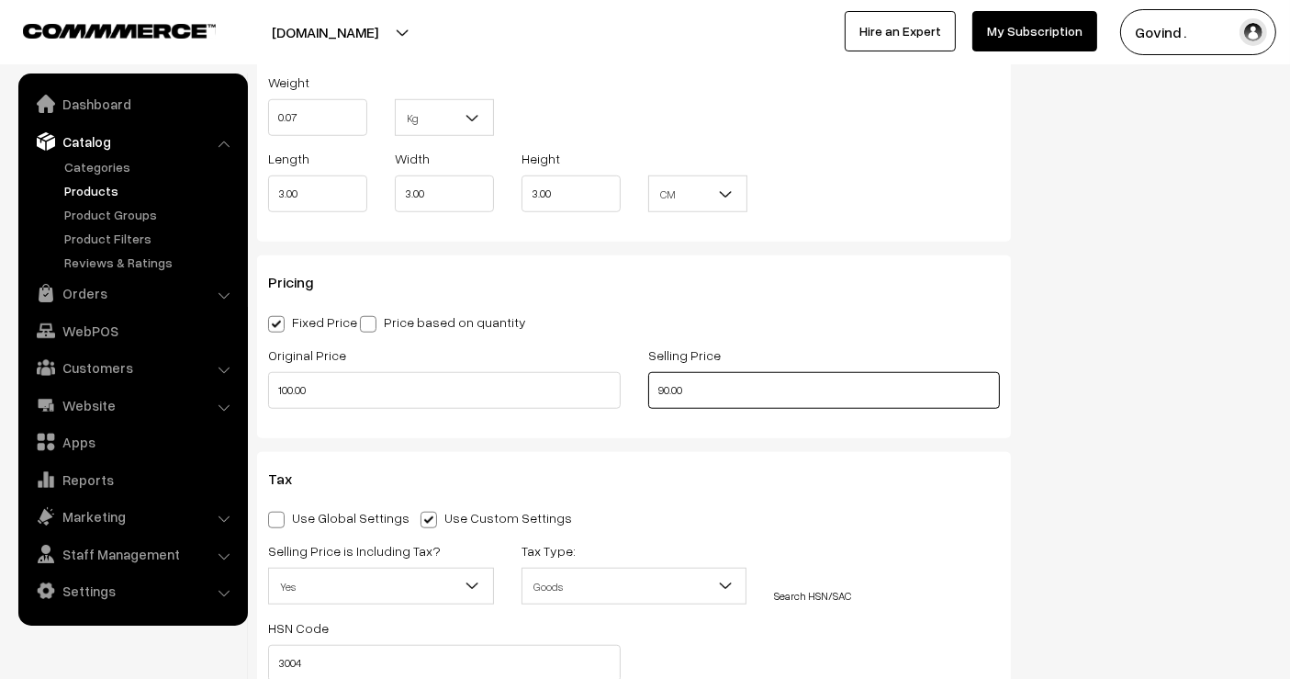
click at [665, 390] on input "90.00" at bounding box center [824, 390] width 353 height 37
type input "93.00"
click at [1133, 368] on div "Status Active Inactive Active Publish Date Product Type -- Select -- -- Select …" at bounding box center [1155, 90] width 261 height 2744
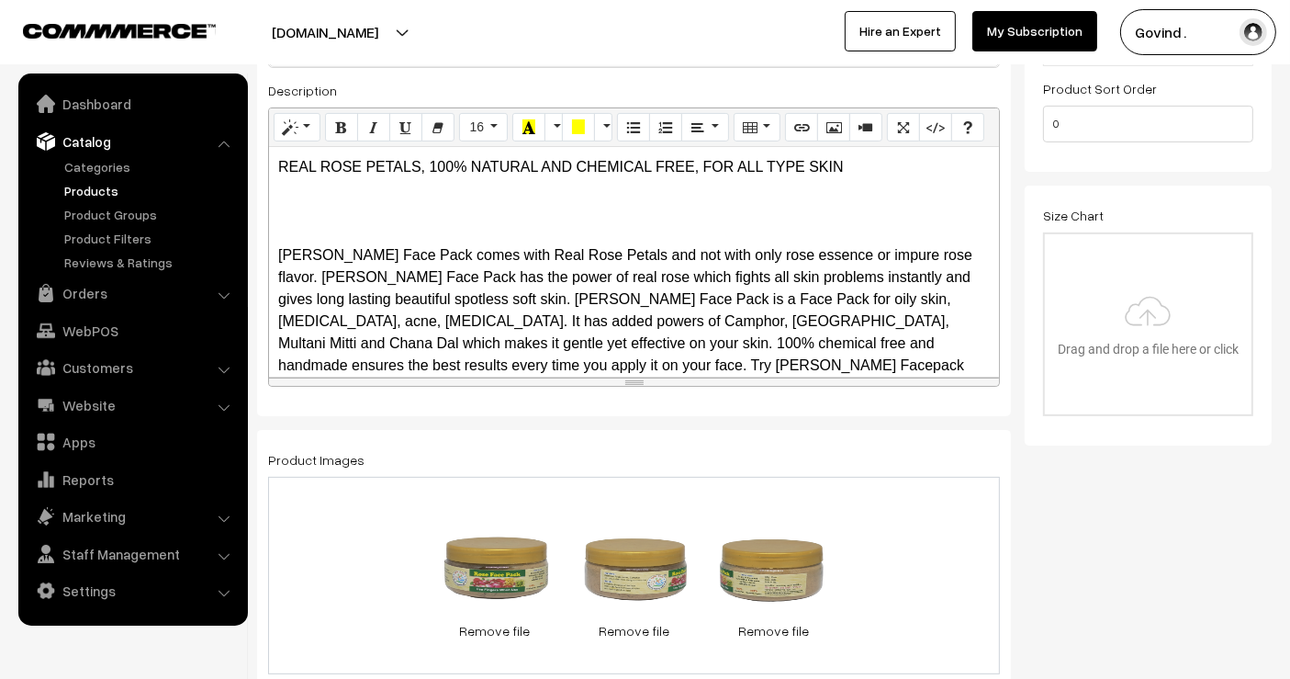
scroll to position [0, 0]
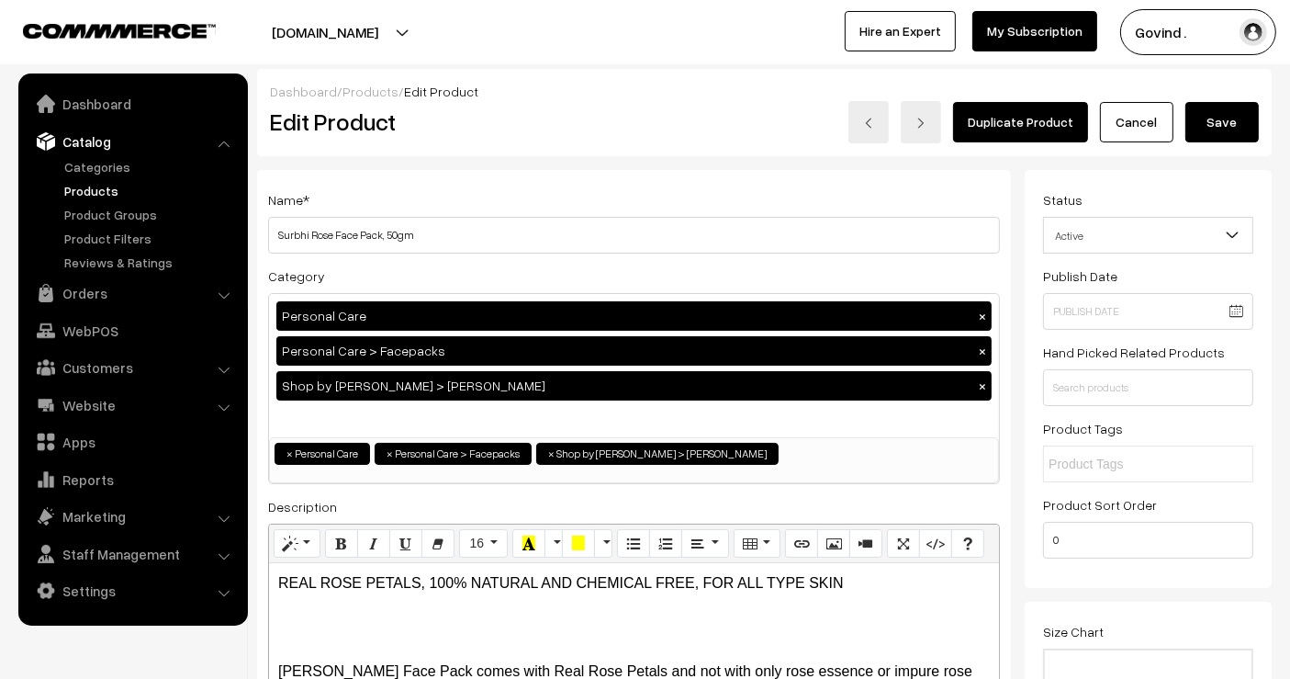
click at [1198, 119] on button "Save" at bounding box center [1221, 122] width 73 height 40
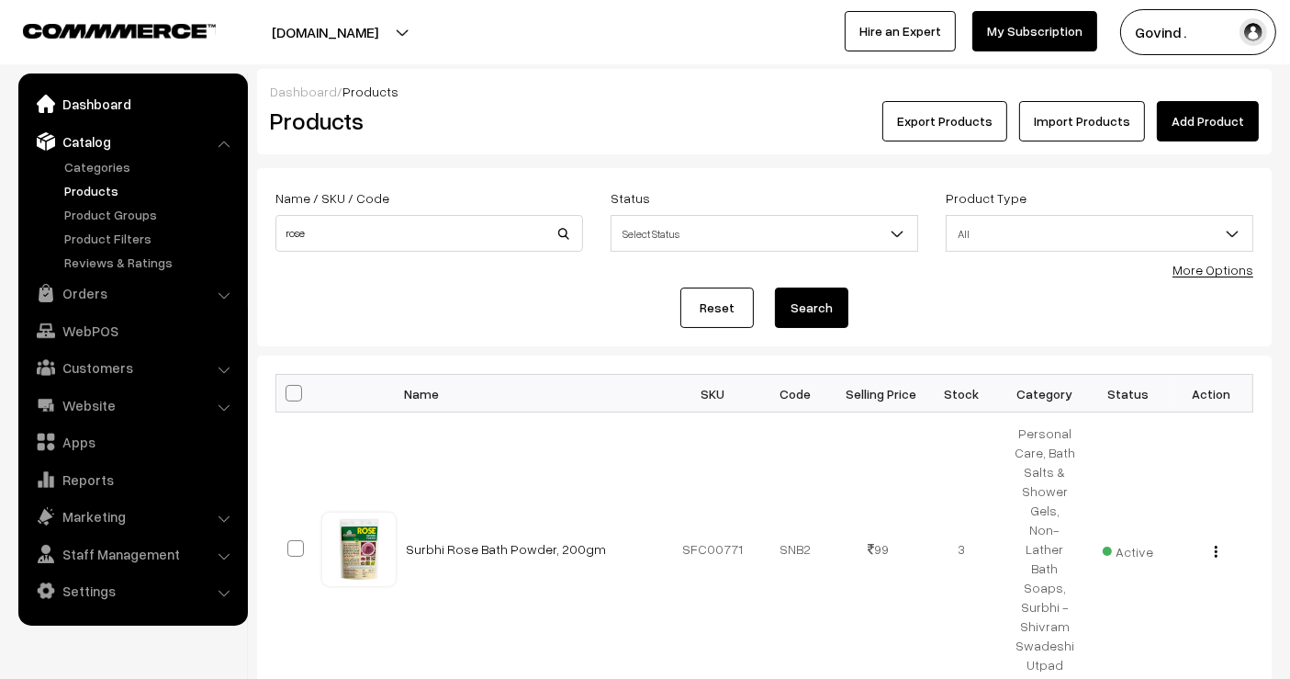
click at [101, 101] on link "Dashboard" at bounding box center [132, 103] width 219 height 33
